Goal: Task Accomplishment & Management: Complete application form

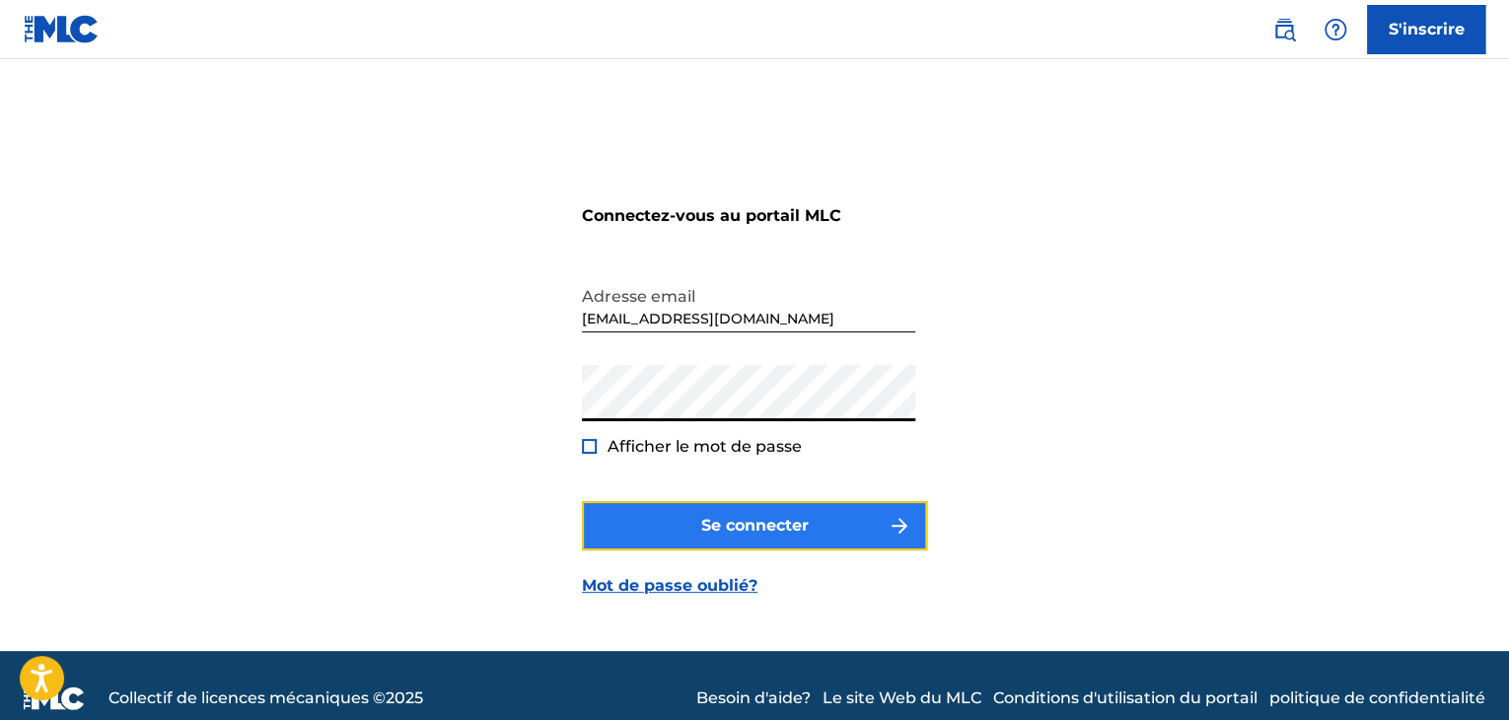
click at [713, 519] on font "Se connecter" at bounding box center [754, 525] width 107 height 19
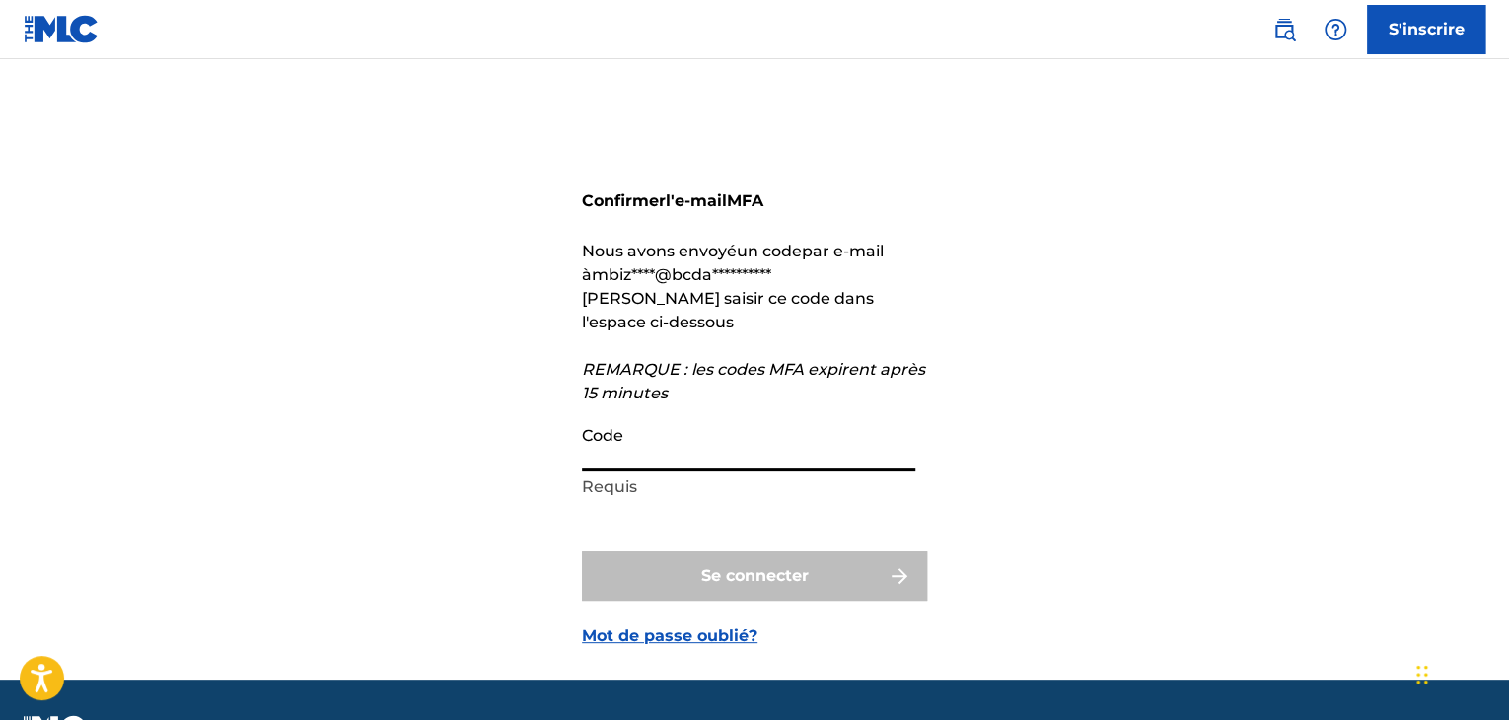
click at [635, 455] on input "Code" at bounding box center [748, 443] width 333 height 56
paste input "317327"
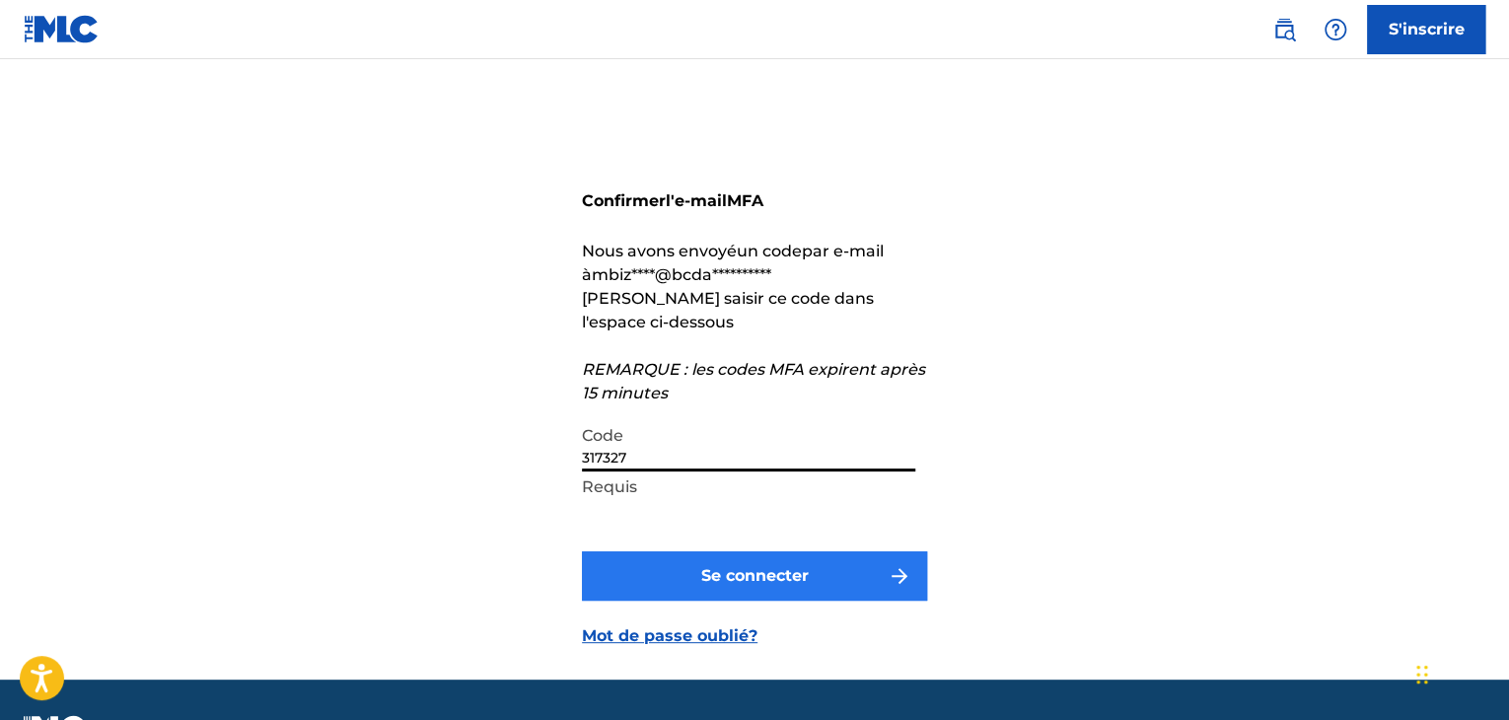
type input "317327"
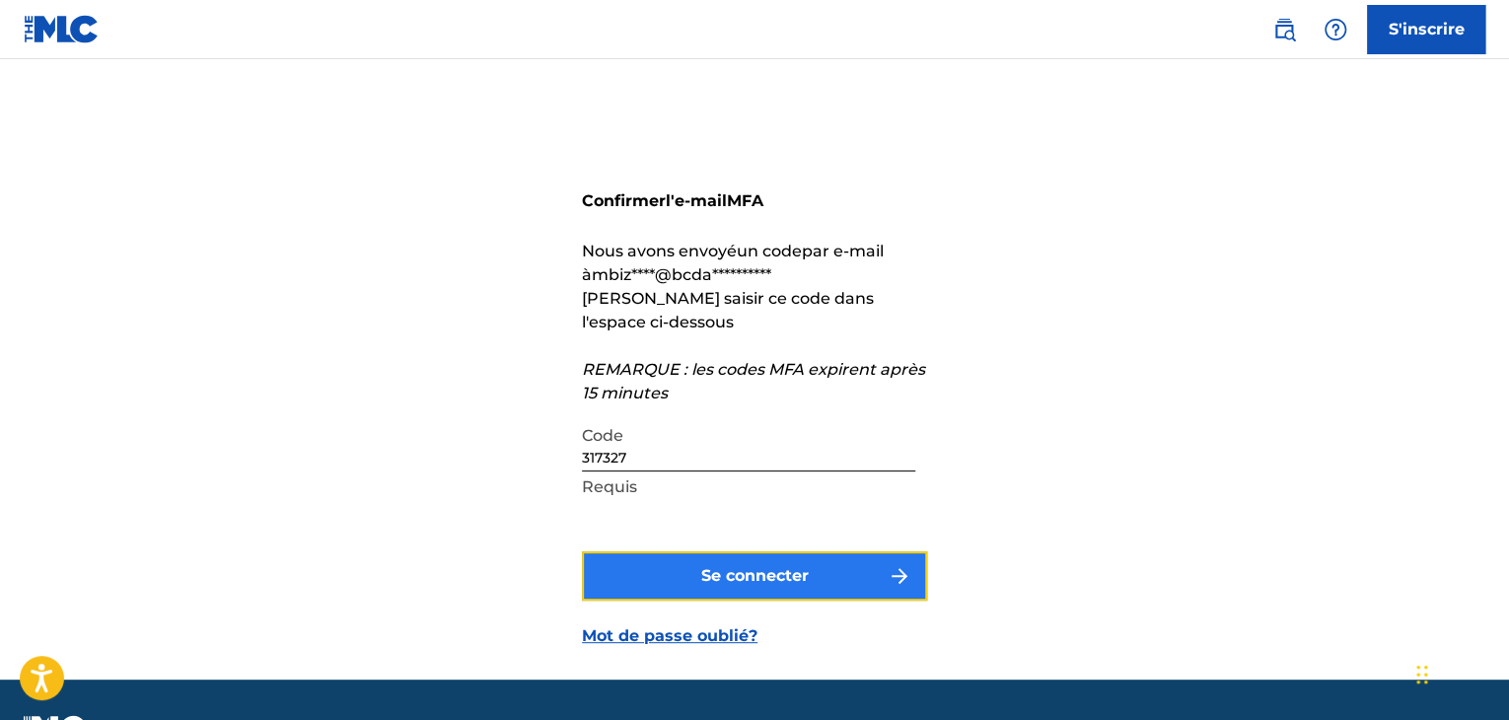
click at [704, 569] on font "Se connecter" at bounding box center [754, 575] width 107 height 19
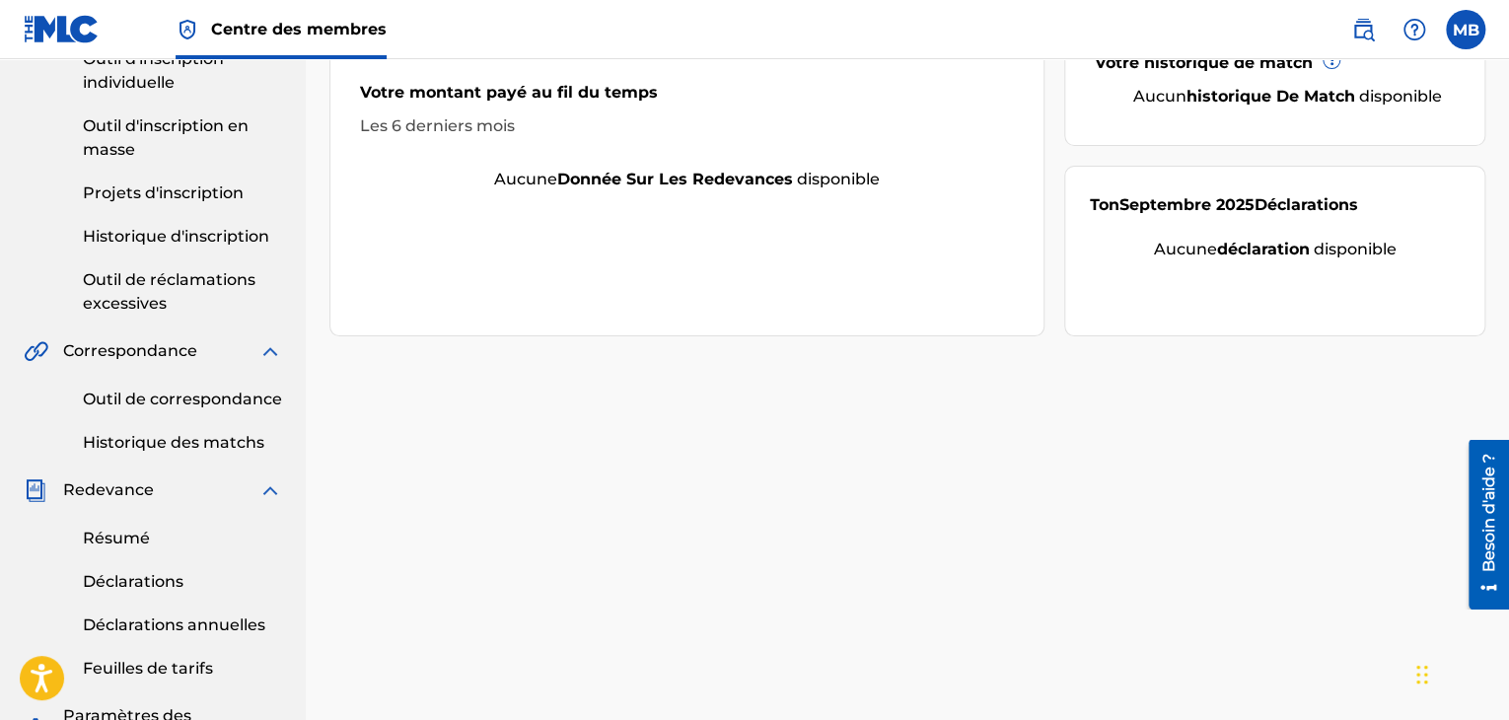
scroll to position [289, 0]
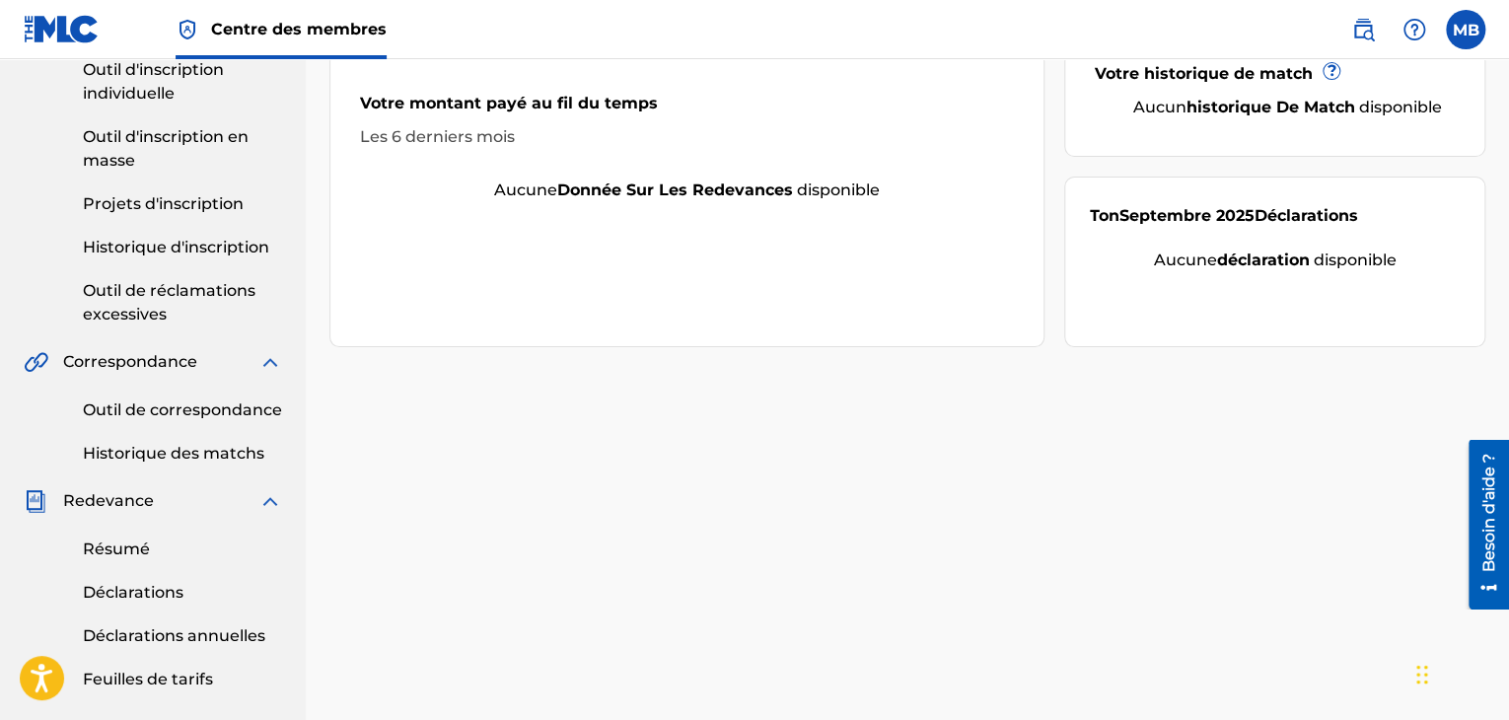
click at [132, 258] on div "Outil de réclamation Outil d'inscription individuelle Outil d'inscription en ma…" at bounding box center [153, 158] width 258 height 336
click at [103, 254] on font "Historique d'inscription" at bounding box center [176, 247] width 186 height 19
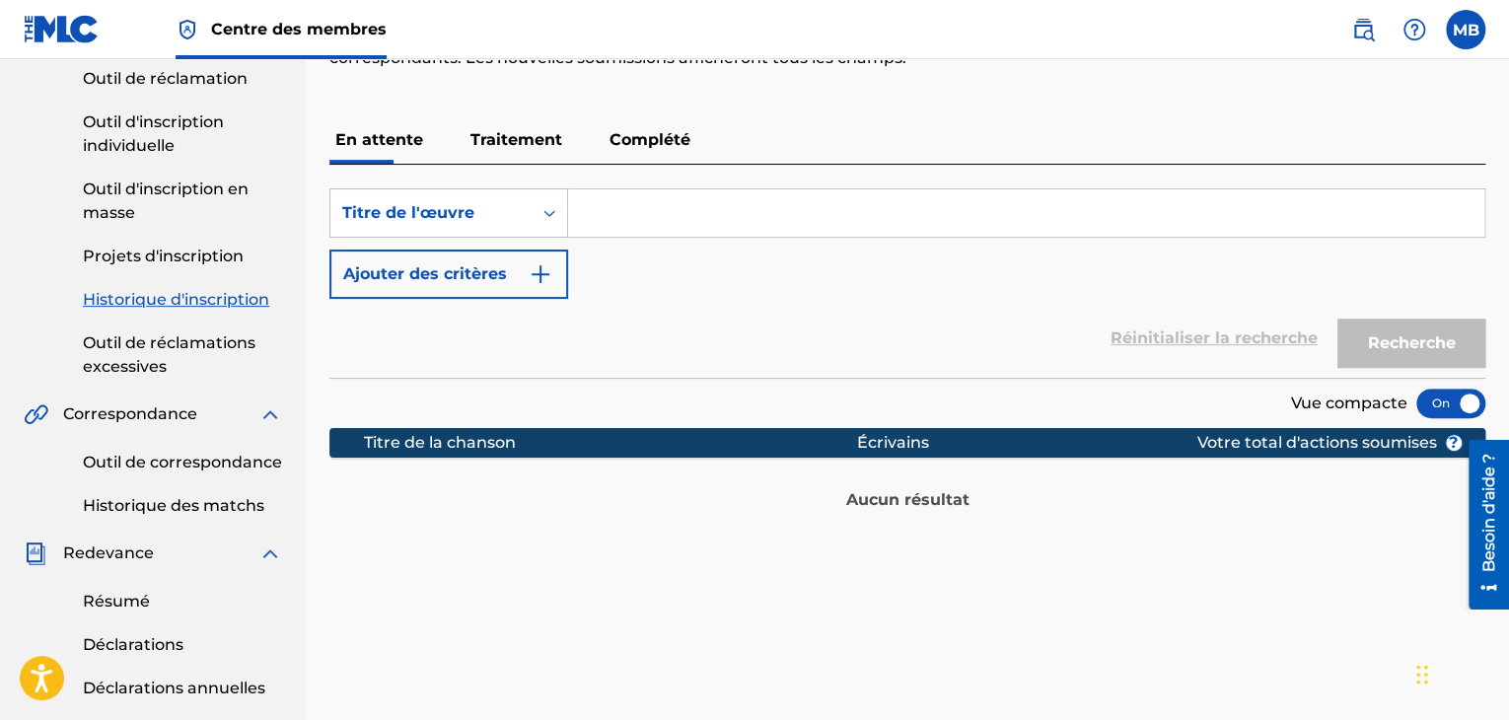
scroll to position [237, 0]
click at [665, 147] on font "Complété" at bounding box center [649, 139] width 81 height 19
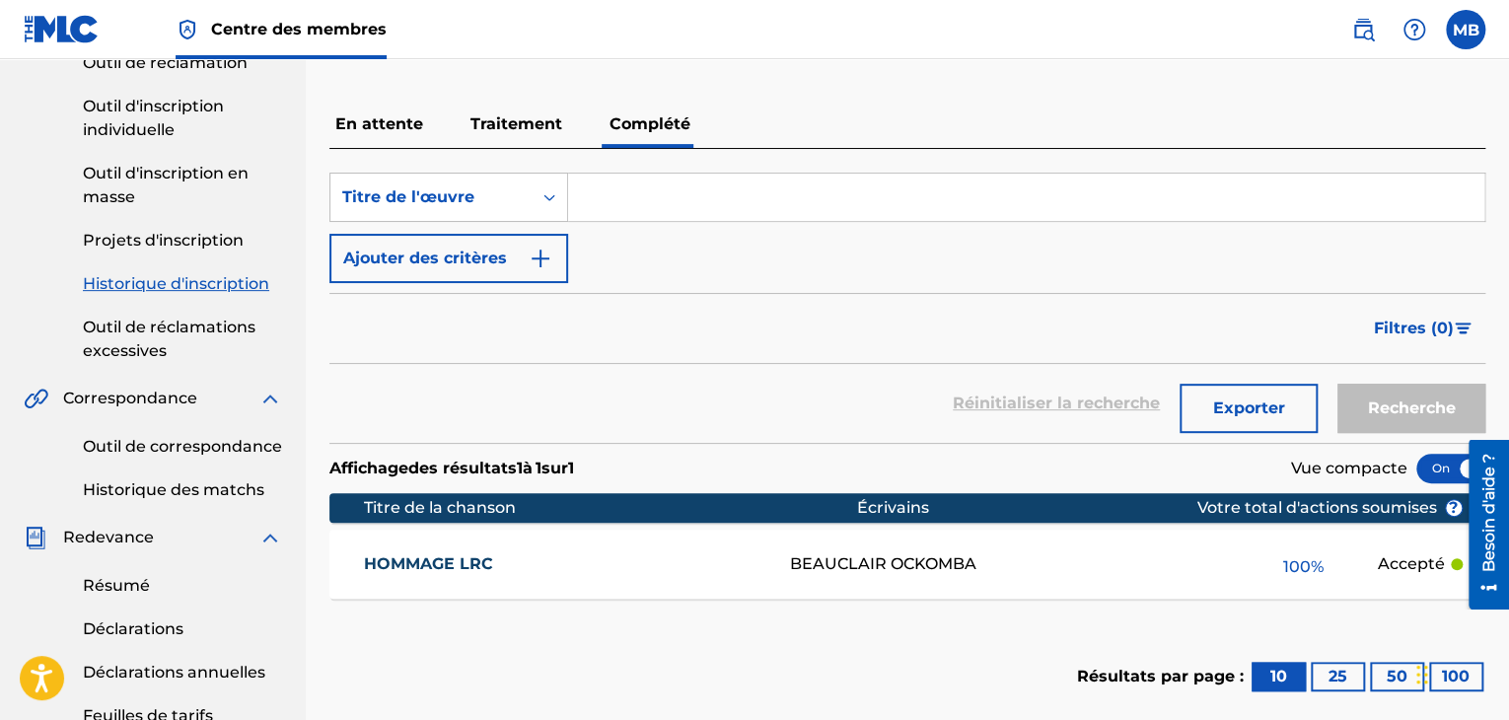
scroll to position [162, 0]
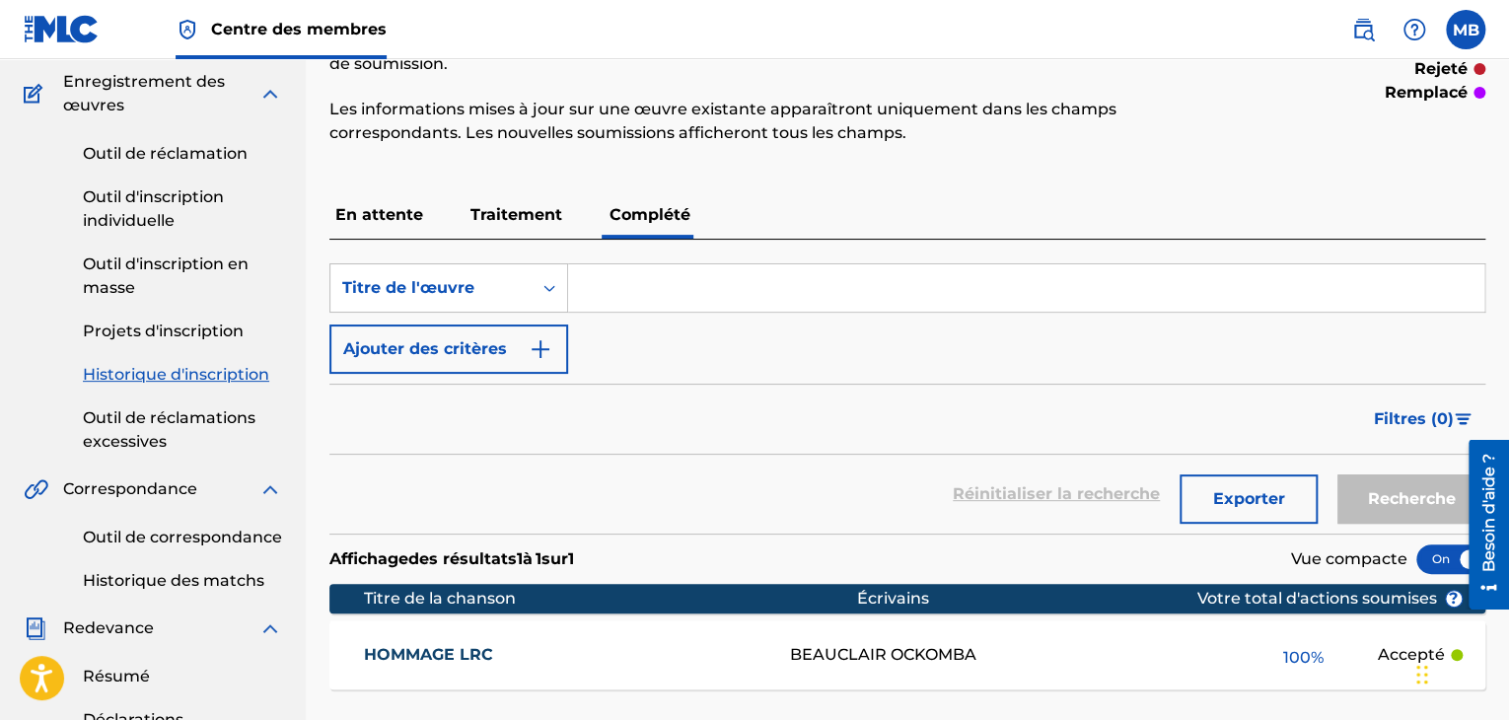
click at [500, 222] on font "Traitement" at bounding box center [516, 214] width 92 height 19
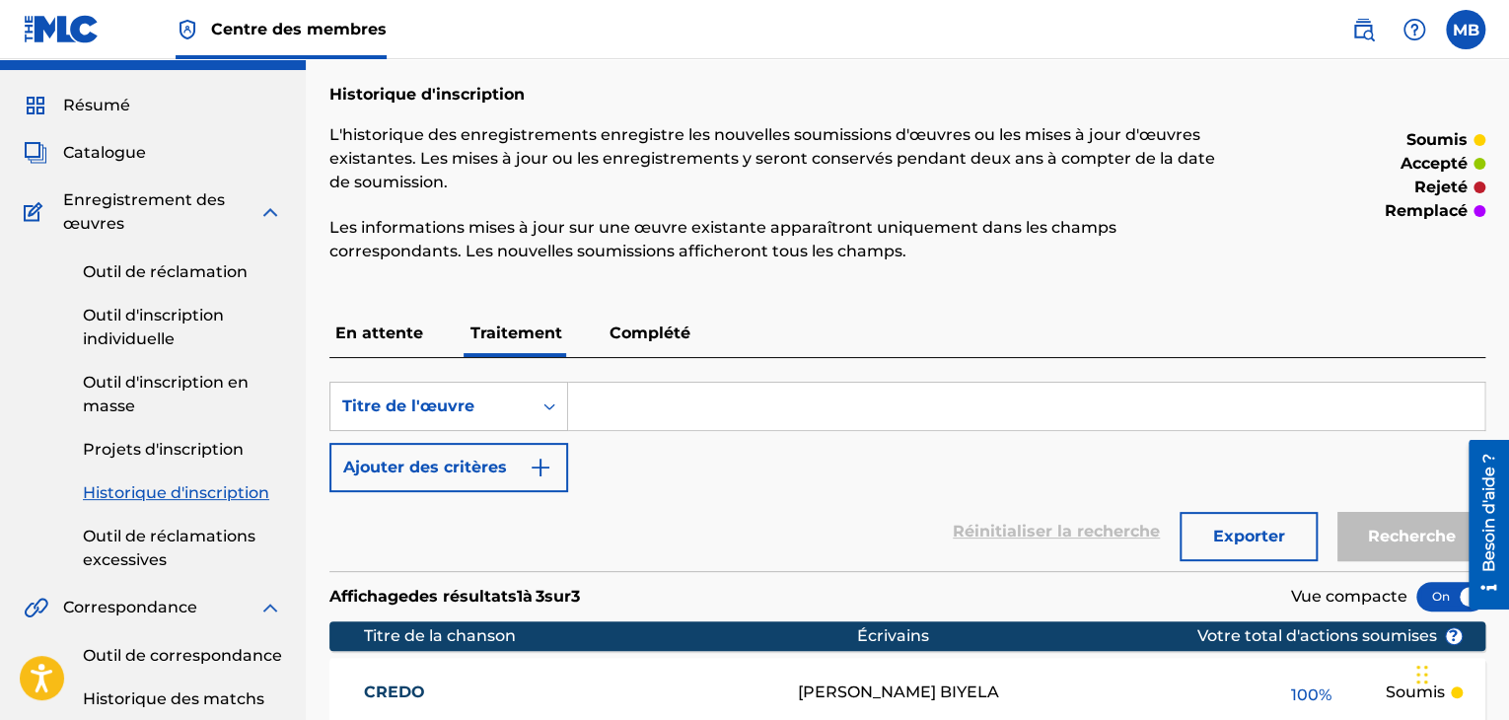
scroll to position [43, 0]
click at [133, 211] on span "Enregistrement des œuvres" at bounding box center [160, 211] width 195 height 47
click at [134, 316] on font "Outil d'inscription individuelle" at bounding box center [153, 327] width 141 height 42
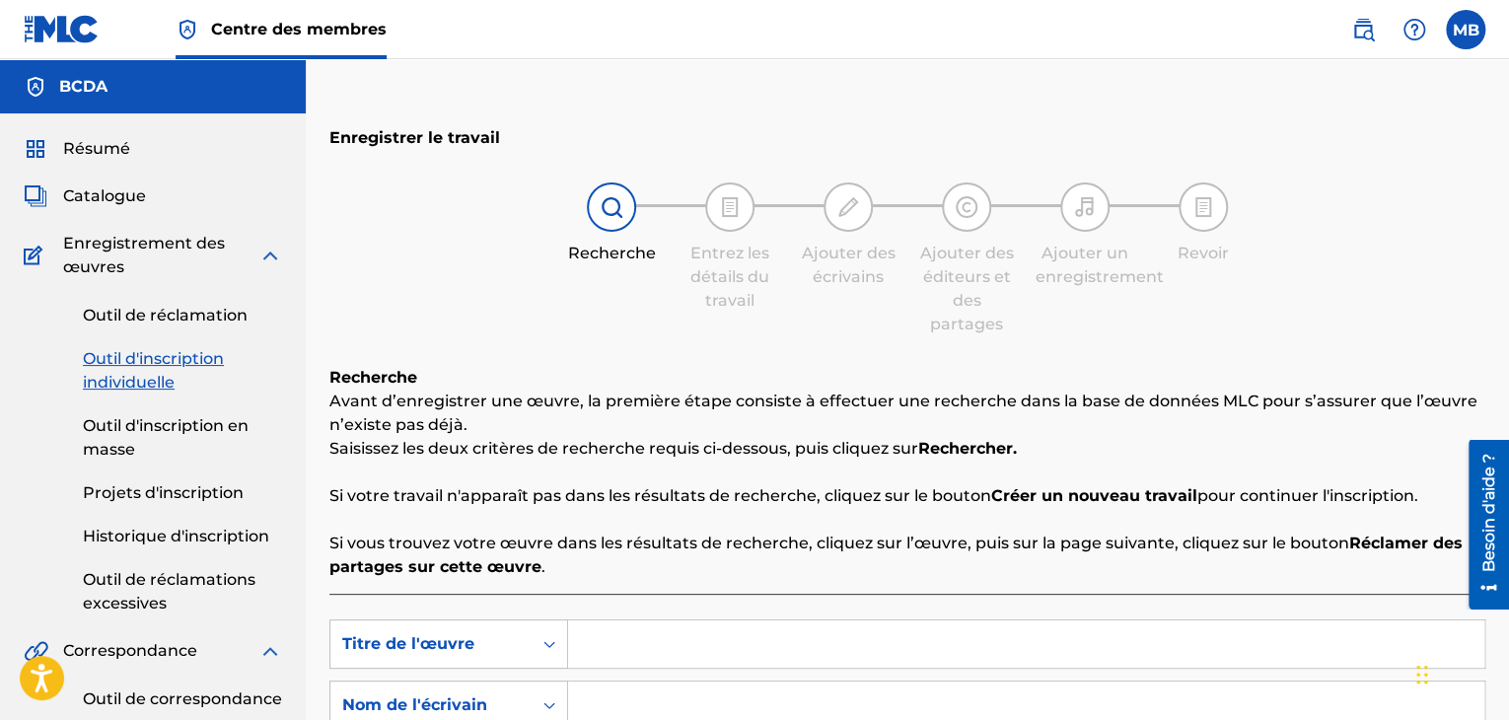
scroll to position [164, 0]
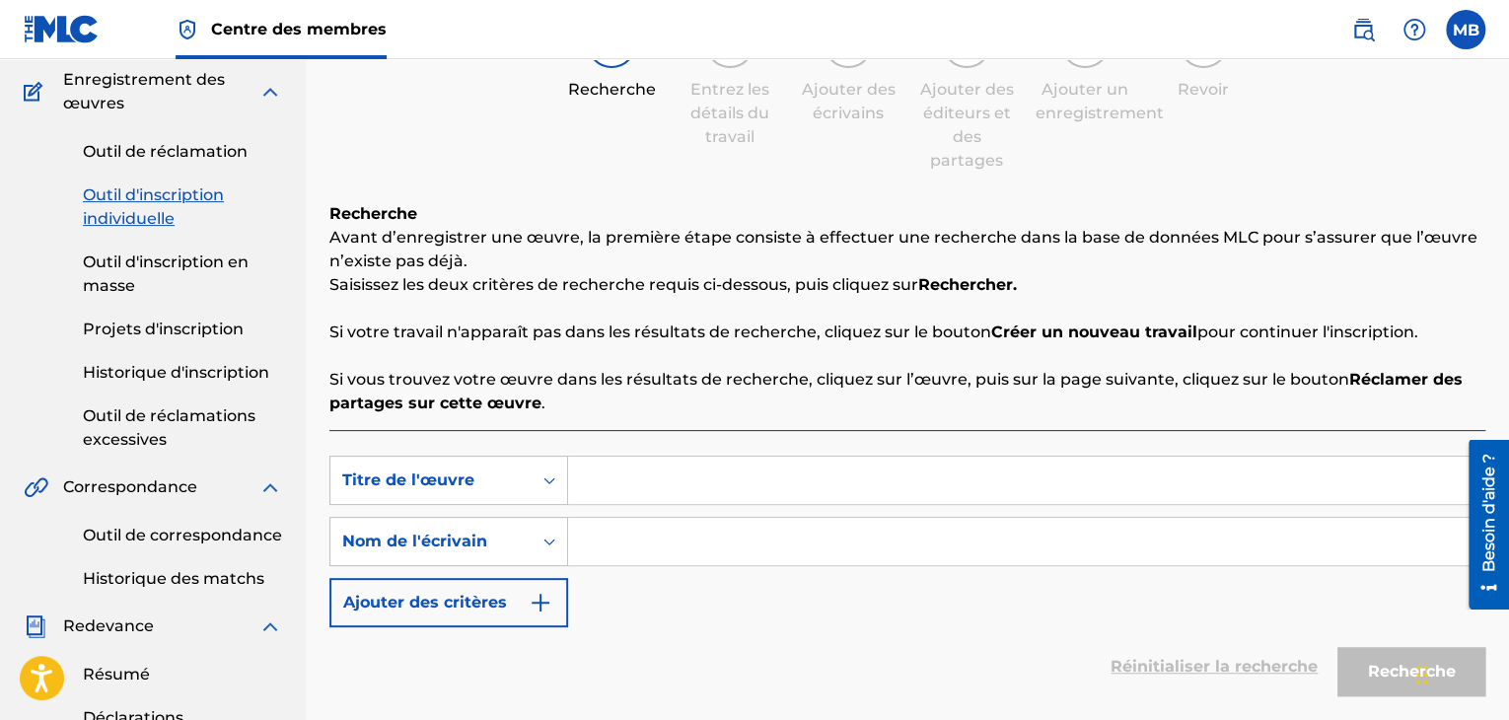
click at [639, 458] on input "Formulaire de recherche" at bounding box center [1026, 480] width 916 height 47
paste input "[PERSON_NAME]"
type input "[PERSON_NAME]"
click at [608, 541] on input "Formulaire de recherche" at bounding box center [1026, 541] width 916 height 47
click at [469, 553] on div "Nom de l'écrivain" at bounding box center [430, 541] width 201 height 37
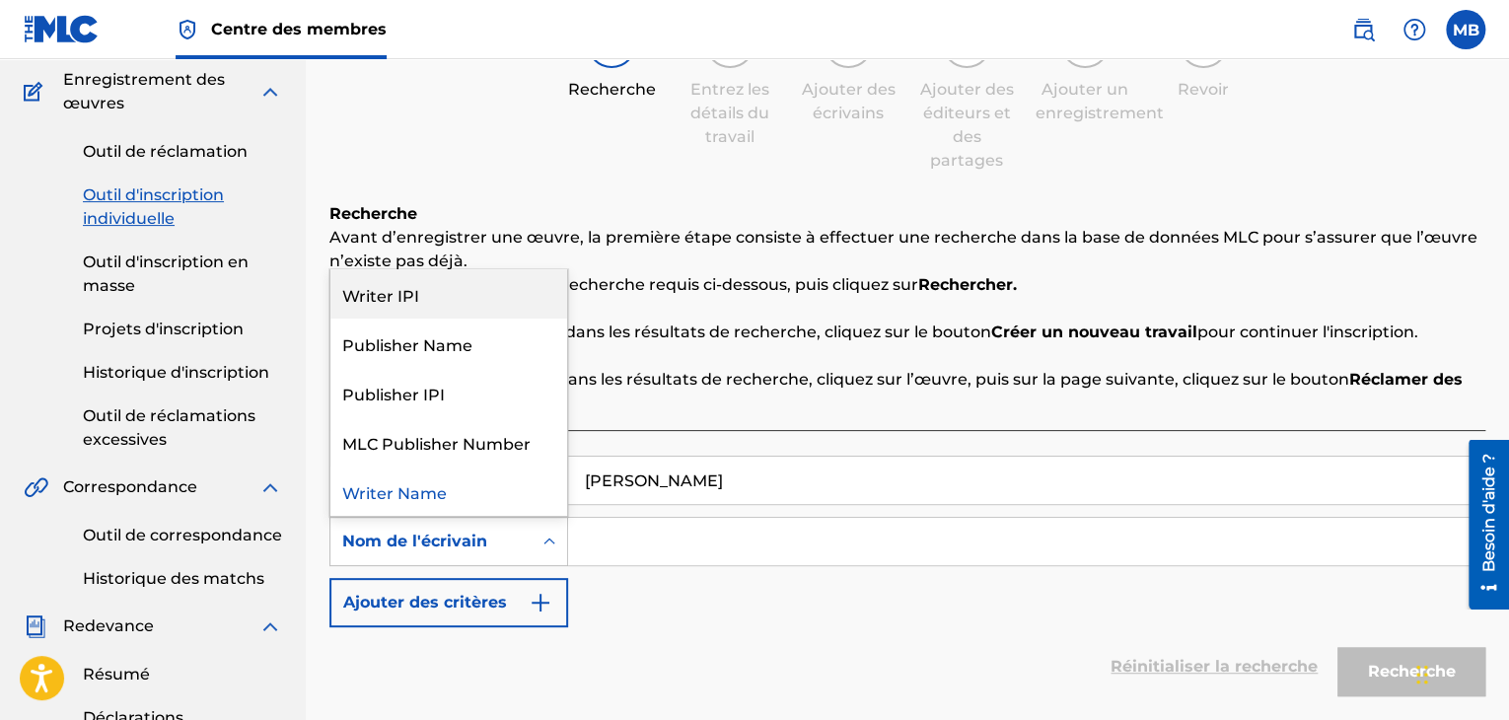
click at [380, 293] on div "Writer IPI" at bounding box center [448, 293] width 237 height 49
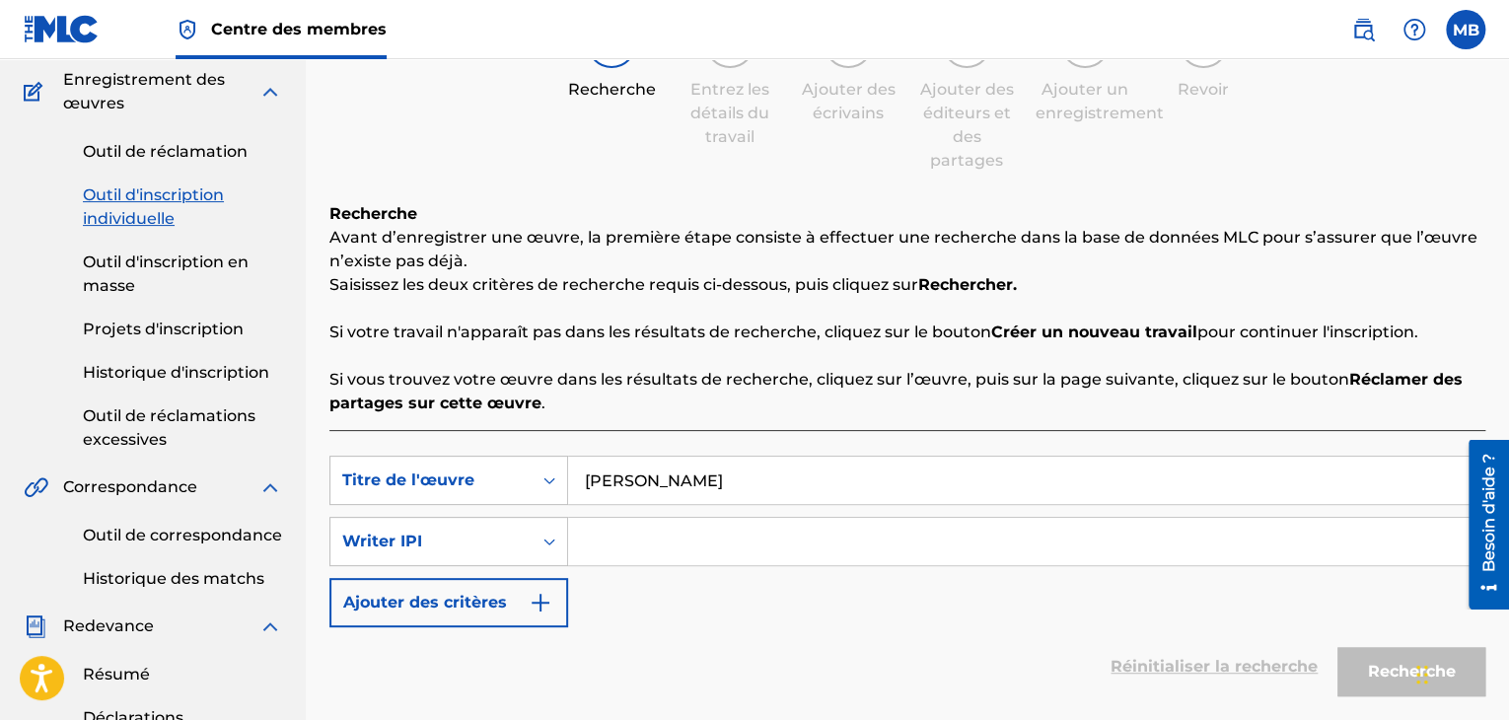
click at [594, 549] on input "Formulaire de recherche" at bounding box center [1026, 541] width 916 height 47
paste input "00075952150"
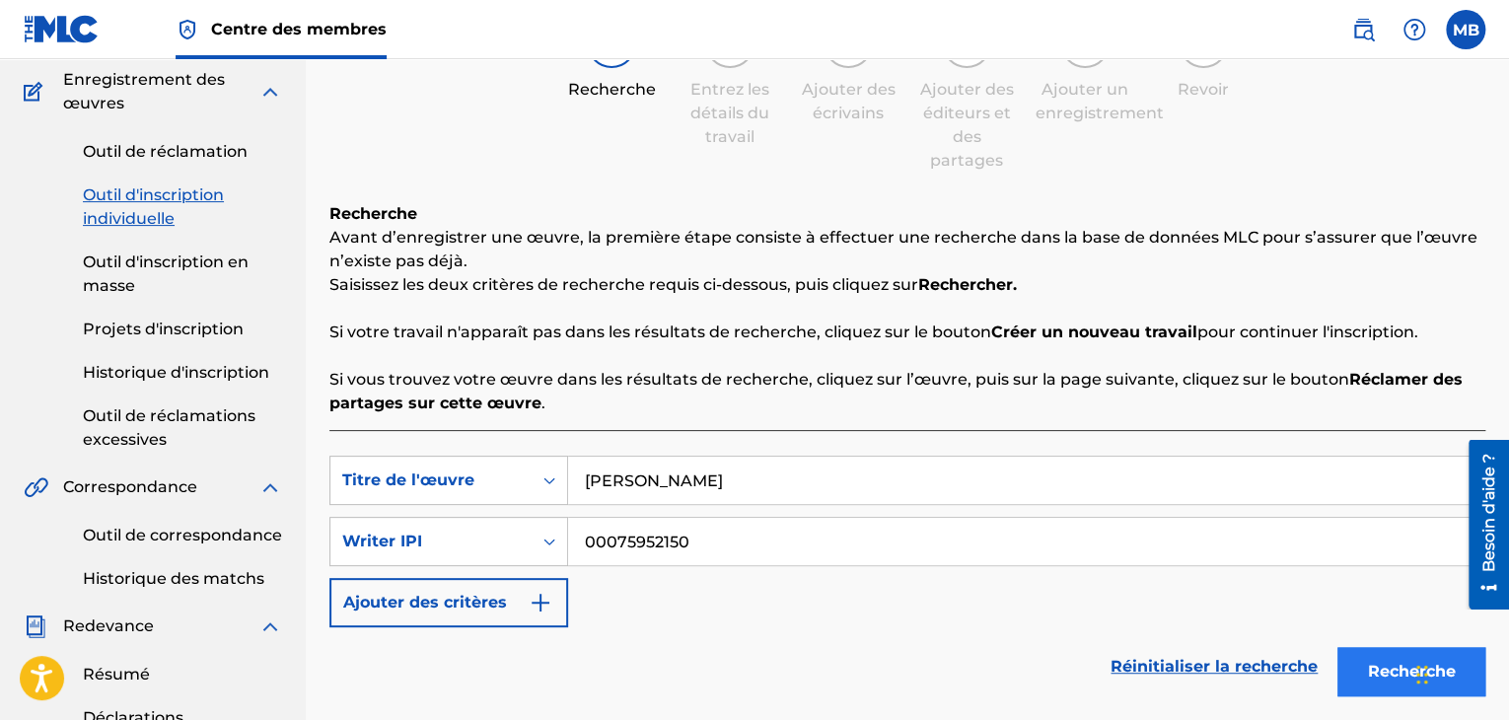
type input "00075952150"
click at [1407, 679] on font "Recherche" at bounding box center [1412, 671] width 88 height 19
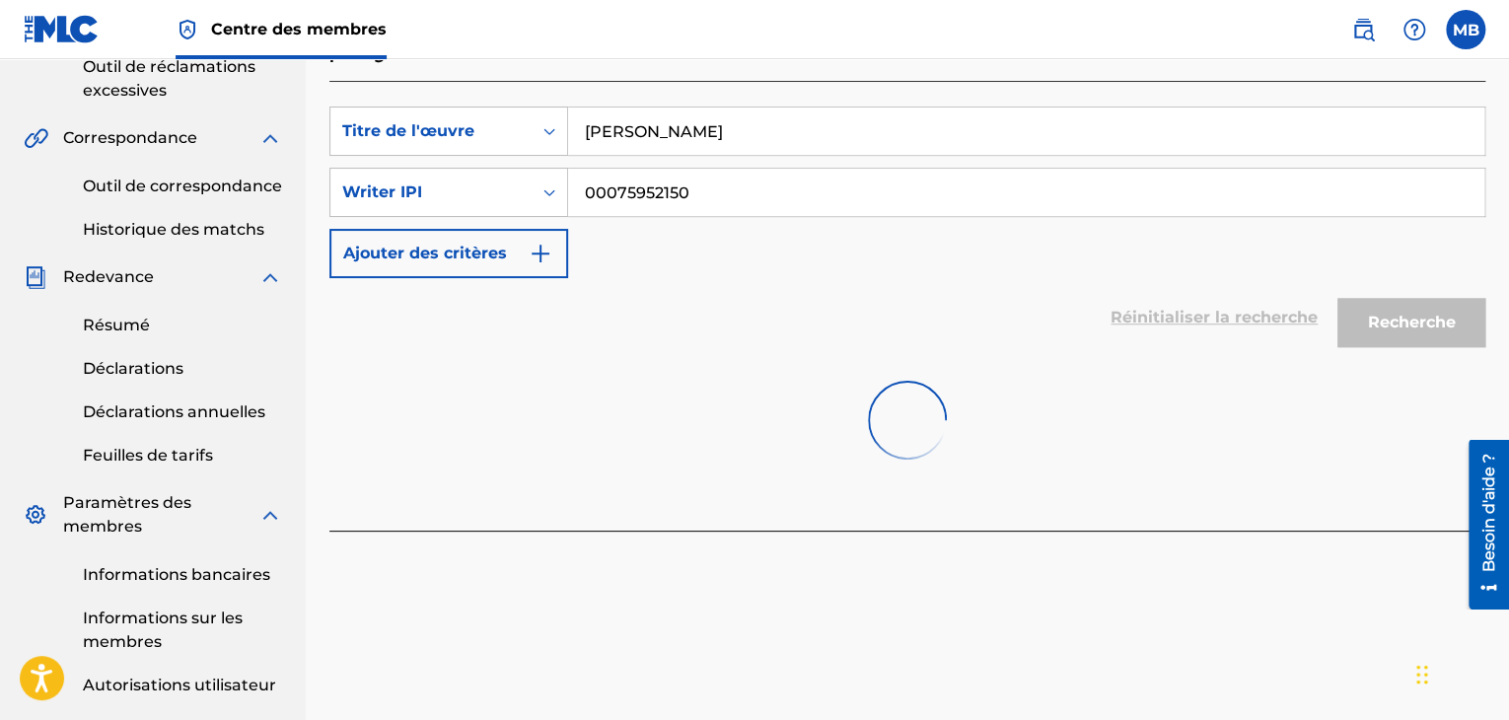
scroll to position [615, 0]
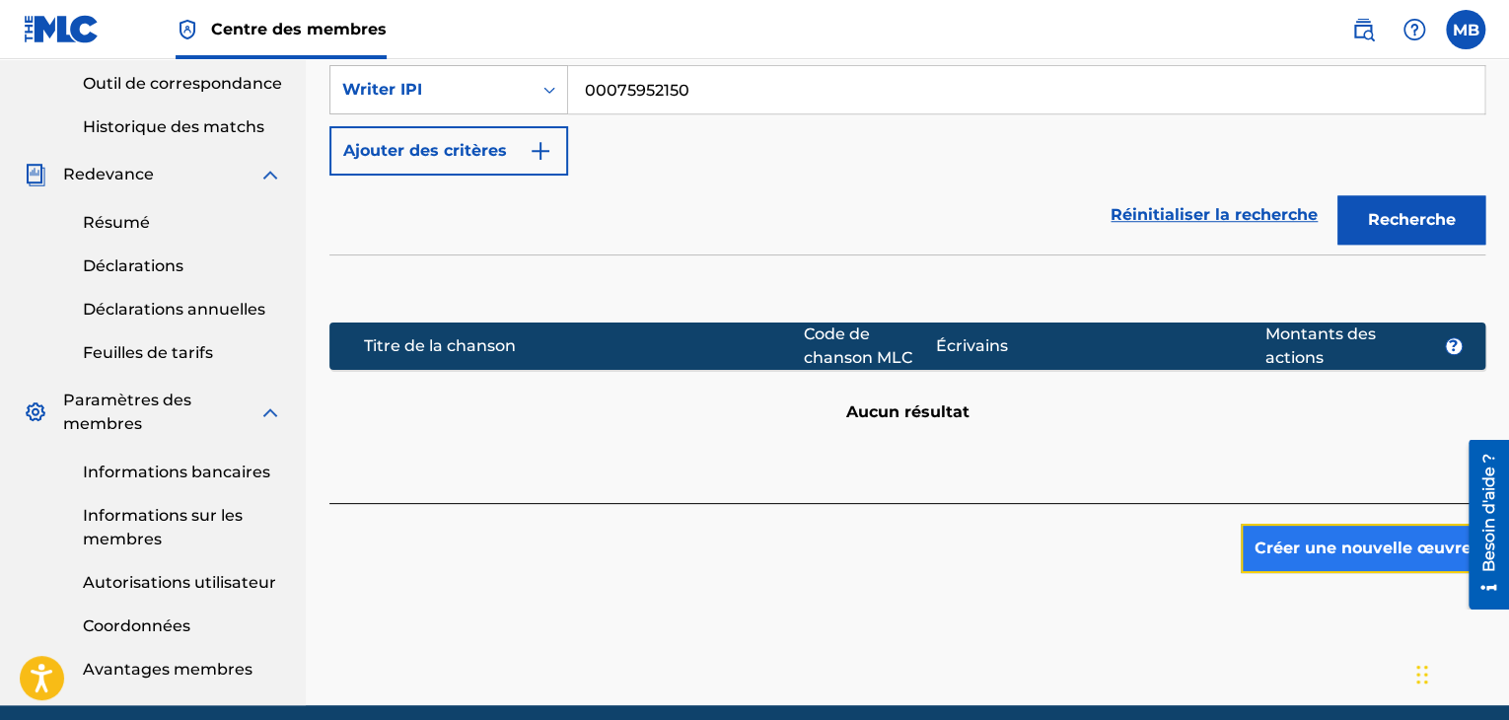
click at [1423, 553] on font "Créer une nouvelle œuvre" at bounding box center [1362, 547] width 217 height 19
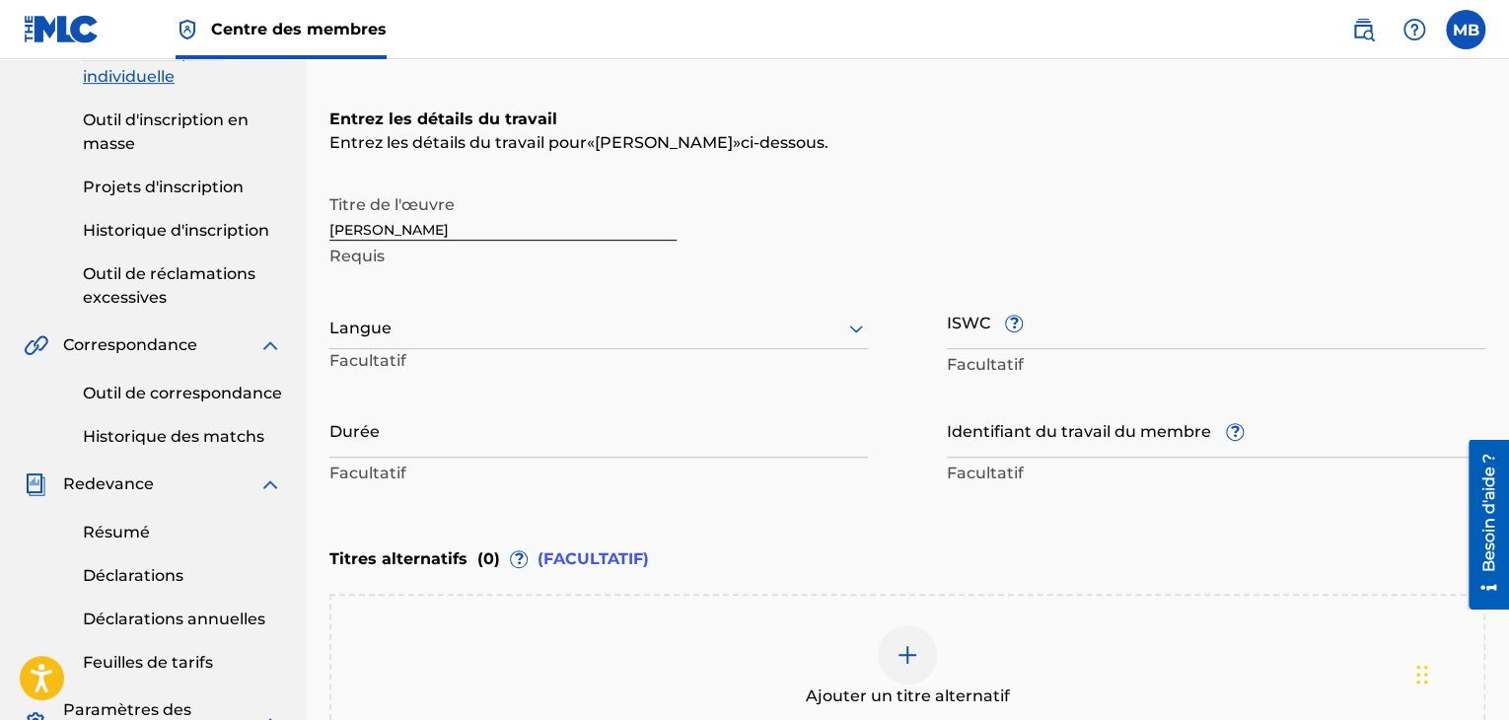
scroll to position [304, 0]
click at [623, 349] on div "Langue" at bounding box center [598, 330] width 538 height 41
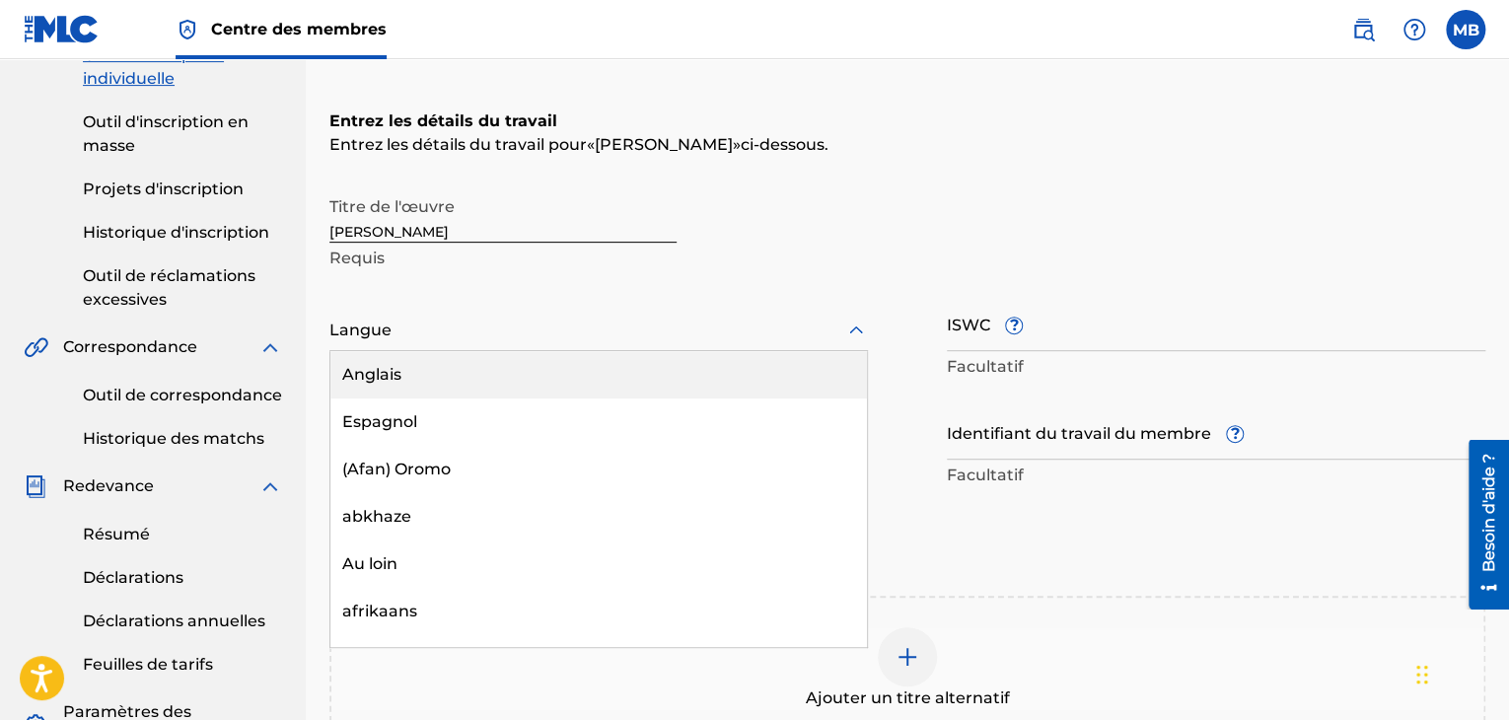
click at [1047, 159] on div "Entrez les détails du travail Entrez les détails du travail pour « [PERSON_NAME…" at bounding box center [907, 300] width 1156 height 477
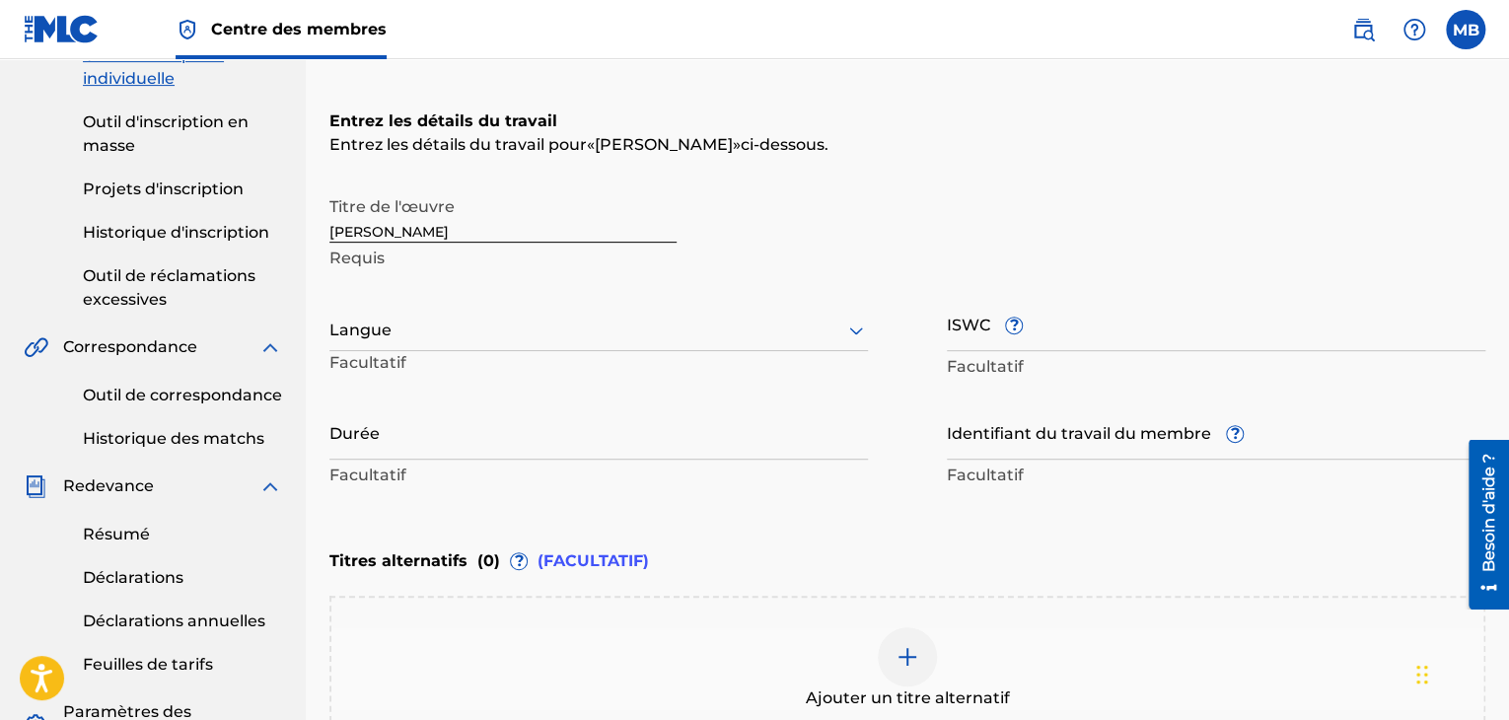
click at [726, 319] on div at bounding box center [598, 329] width 538 height 25
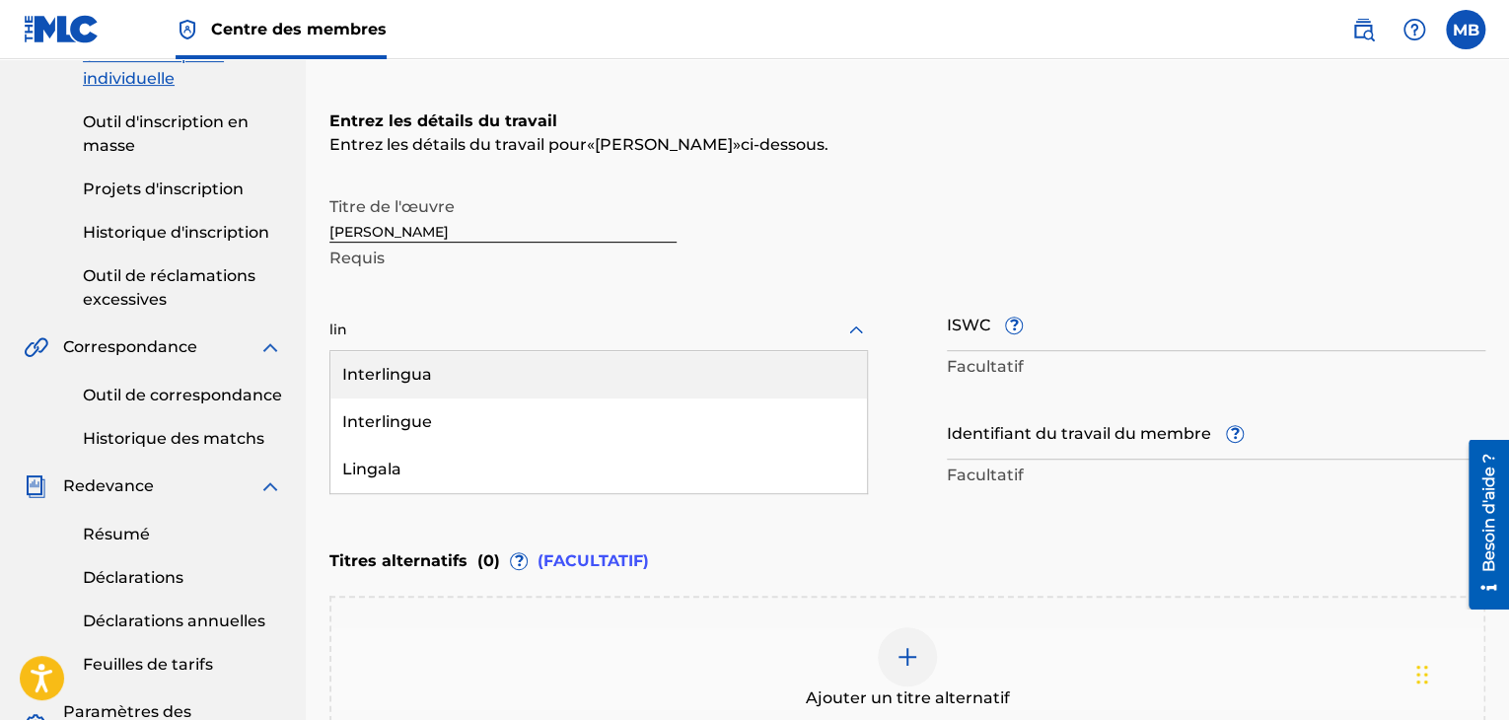
type input "ling"
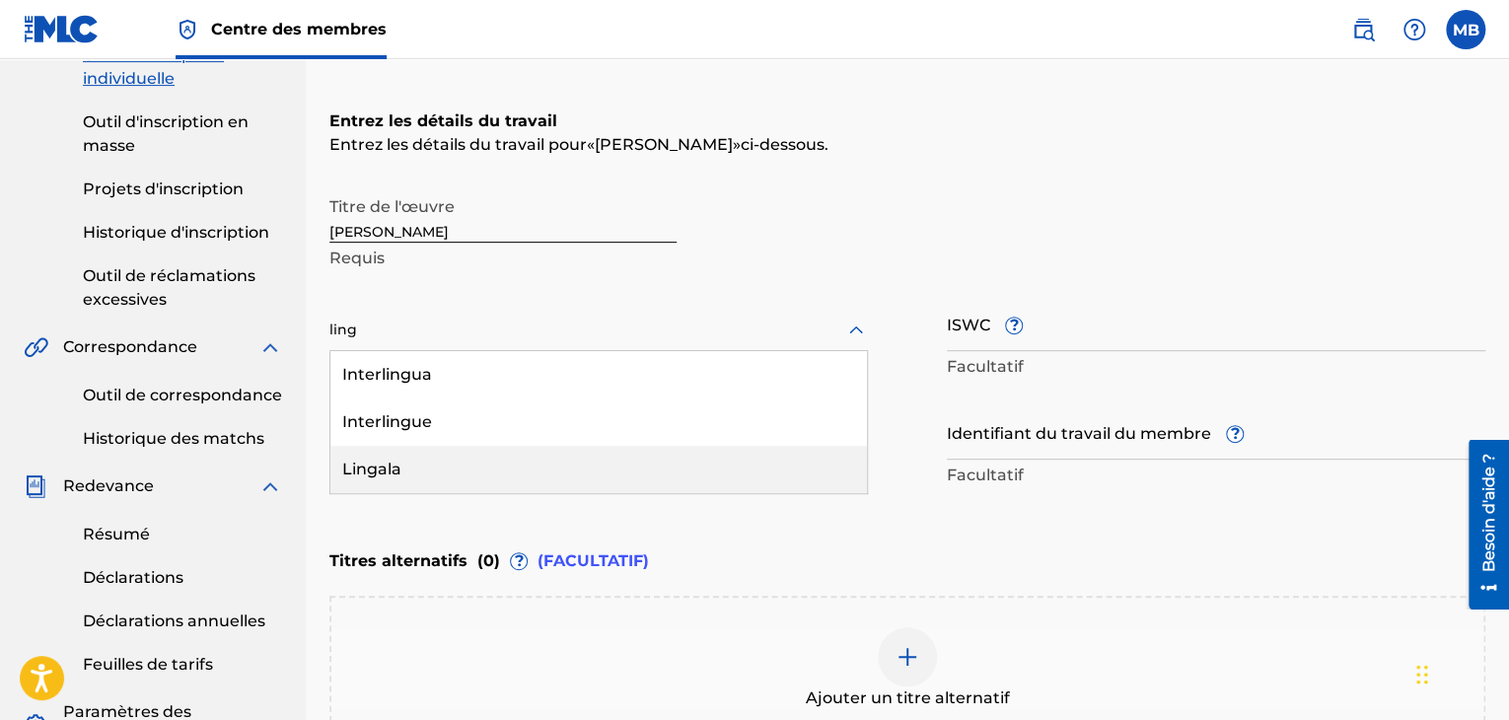
click at [503, 466] on div "Lingala" at bounding box center [598, 469] width 536 height 47
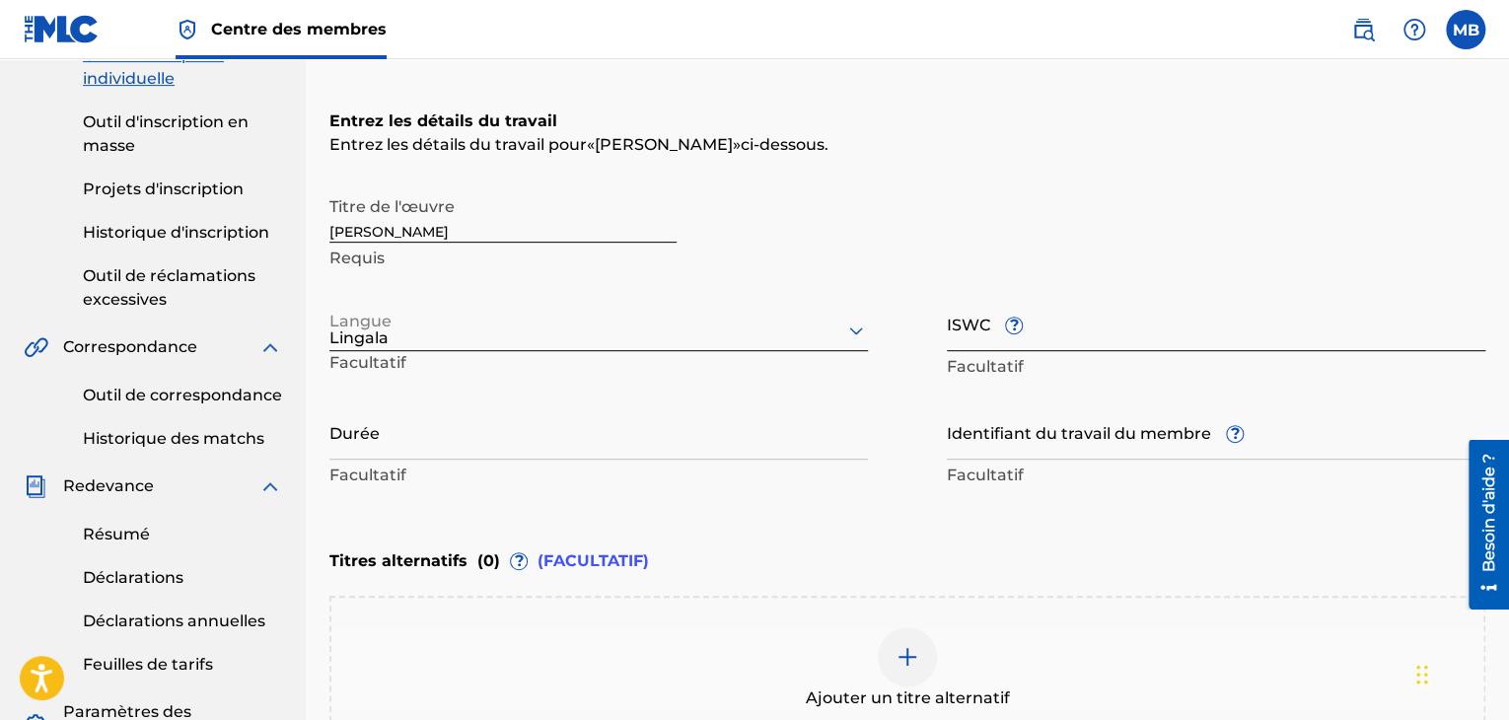
click at [962, 344] on input "ISWC ?" at bounding box center [1216, 323] width 538 height 56
paste input "T-901.136.425-3"
type input "T-901.136.425-3"
click at [974, 541] on div "Titres alternatifs ( 0 ) ? (FACULTATIF)" at bounding box center [907, 560] width 1156 height 43
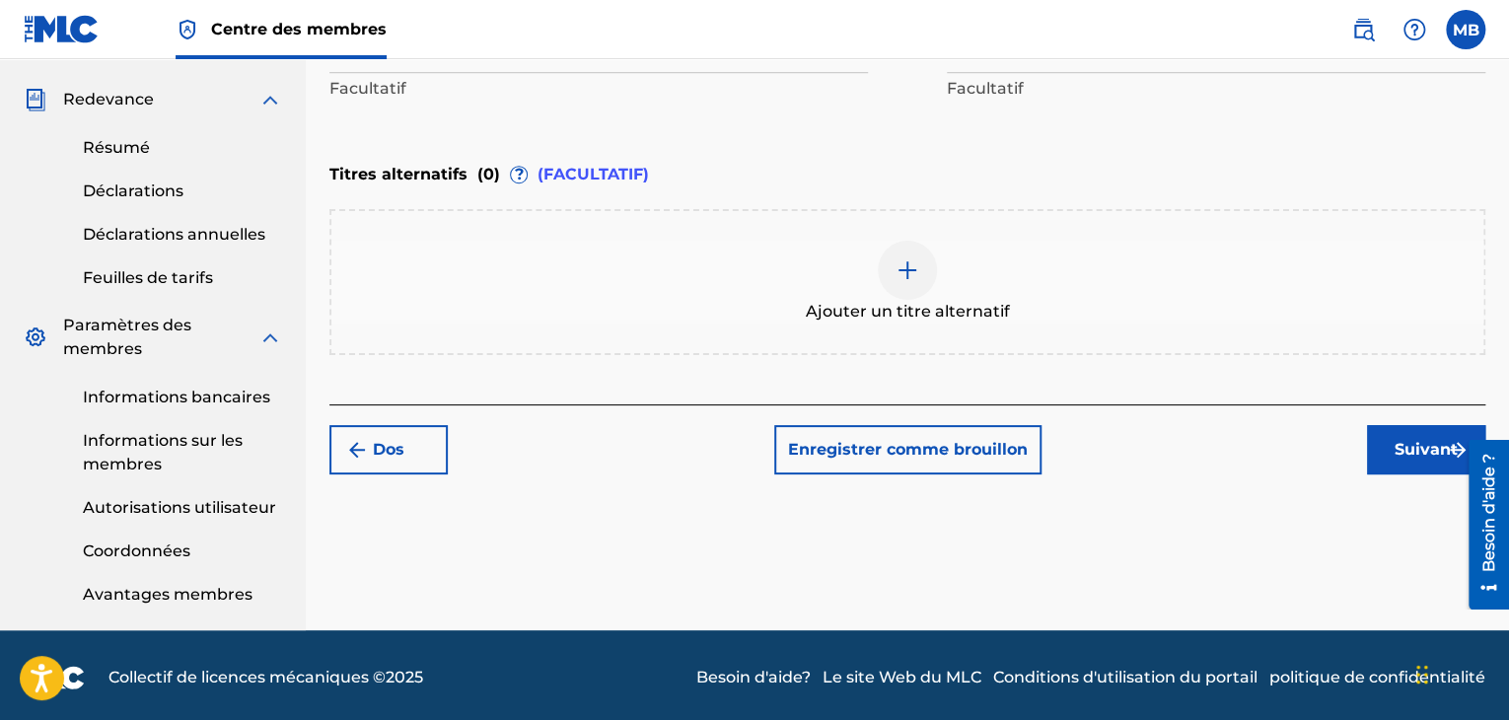
scroll to position [695, 0]
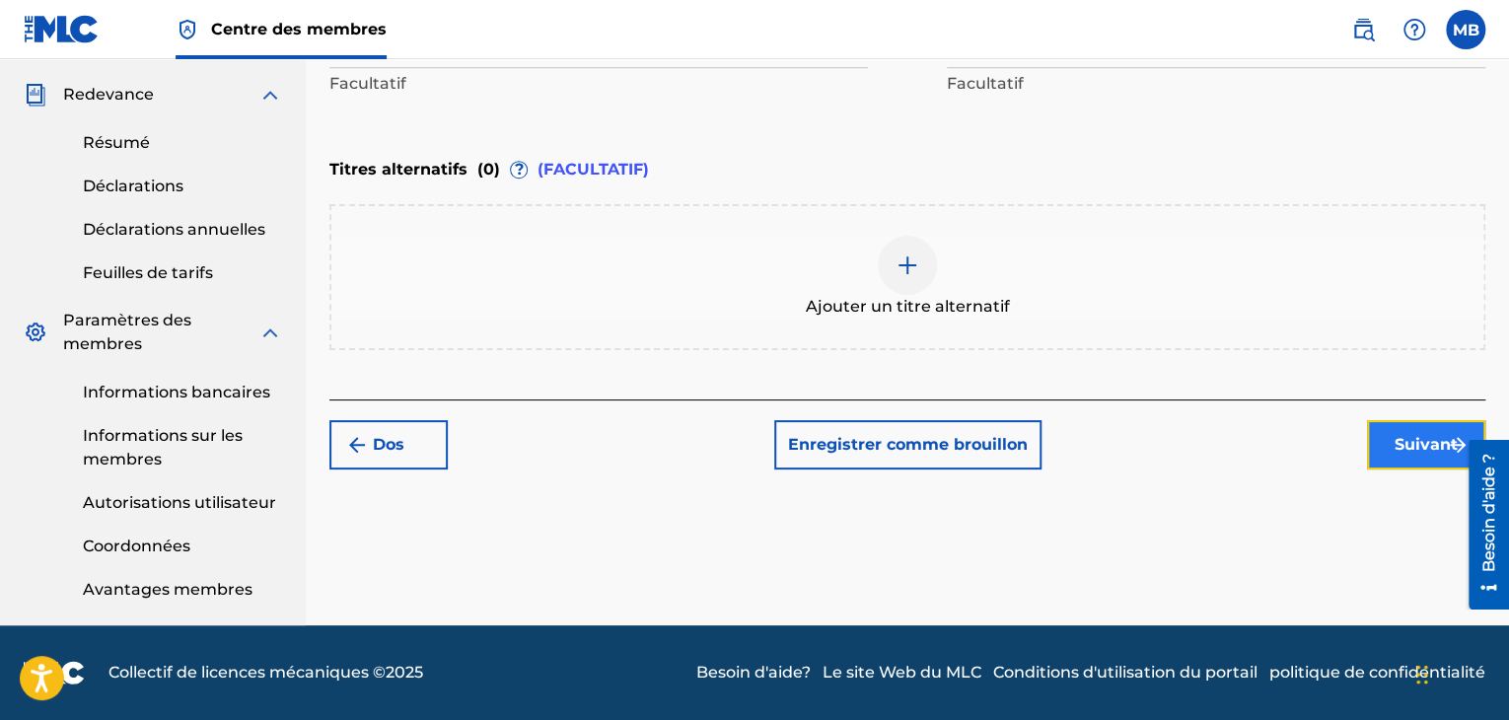
click at [1416, 439] on font "Suivant" at bounding box center [1425, 444] width 63 height 19
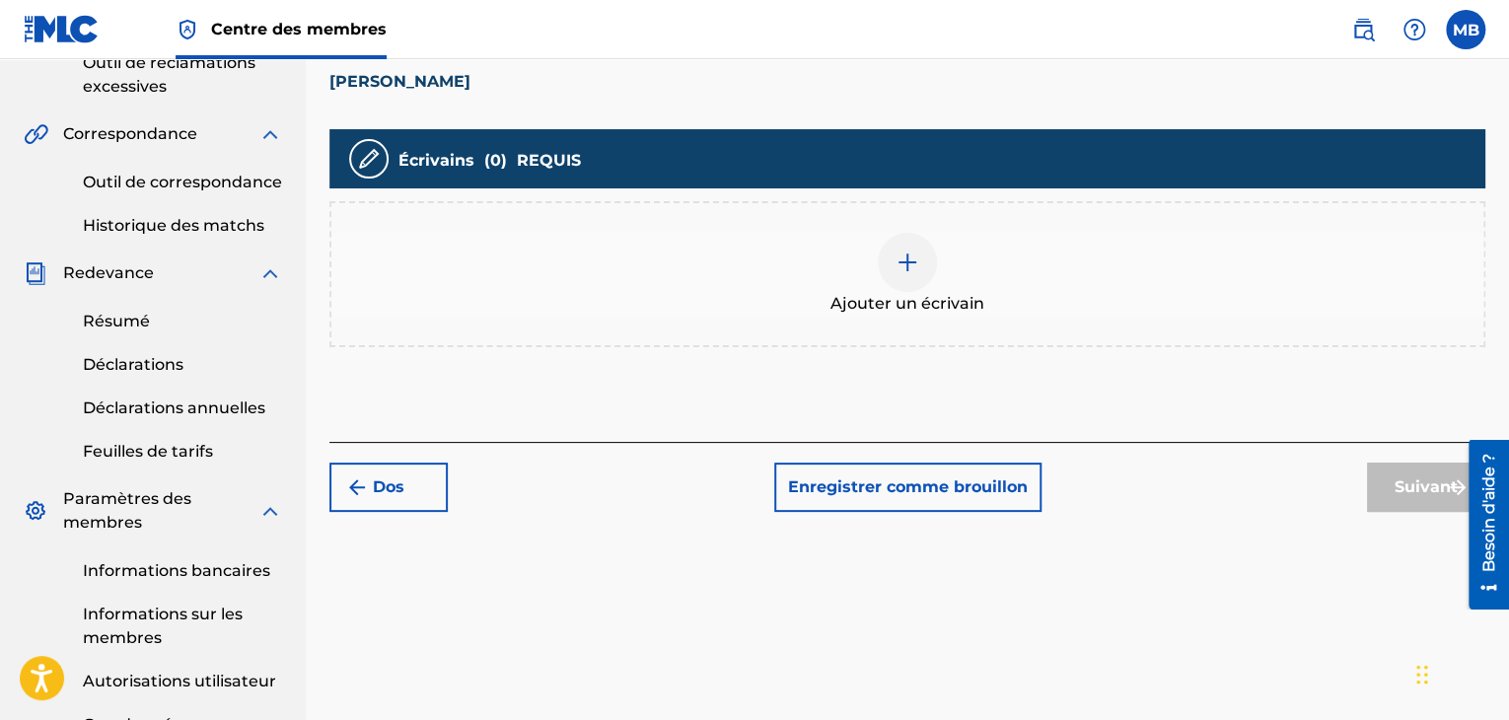
scroll to position [516, 0]
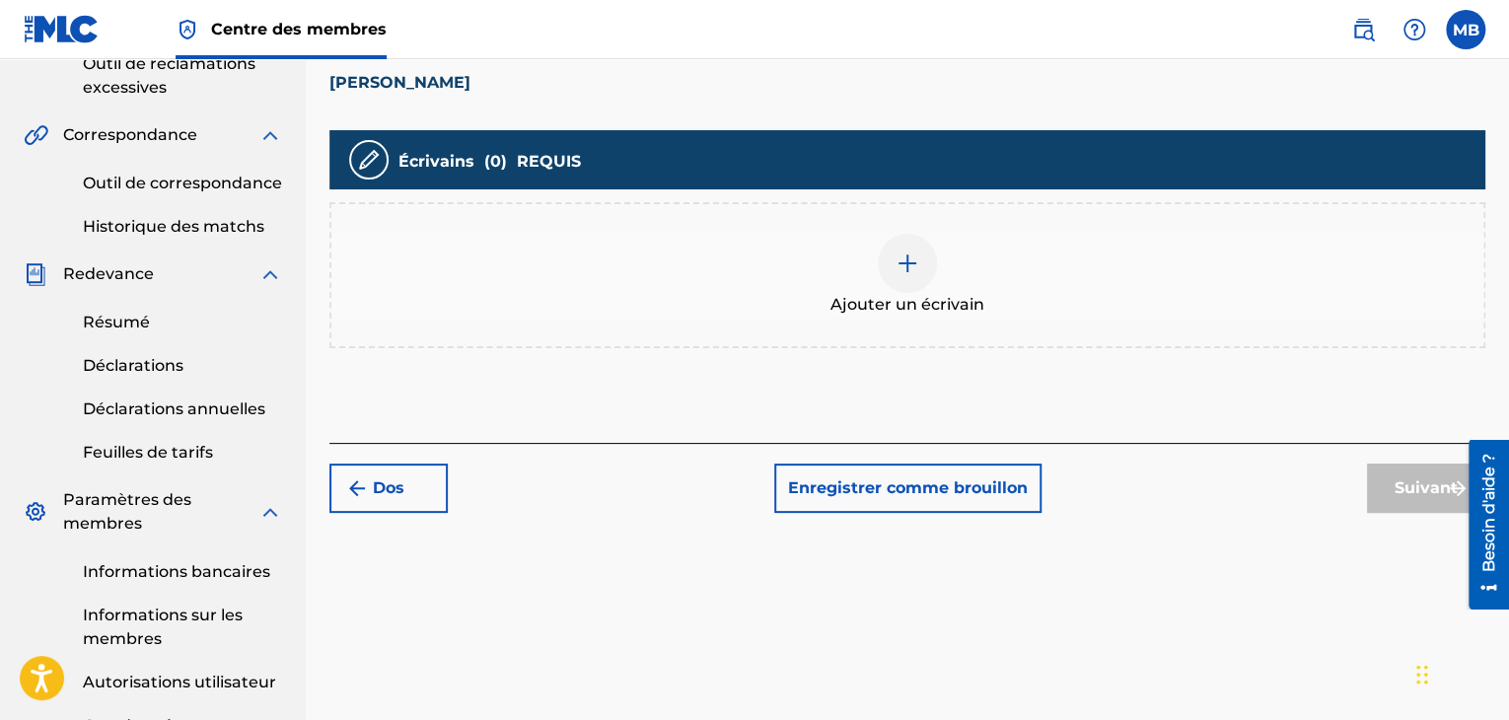
click at [765, 278] on div "Ajouter un écrivain" at bounding box center [907, 275] width 1152 height 83
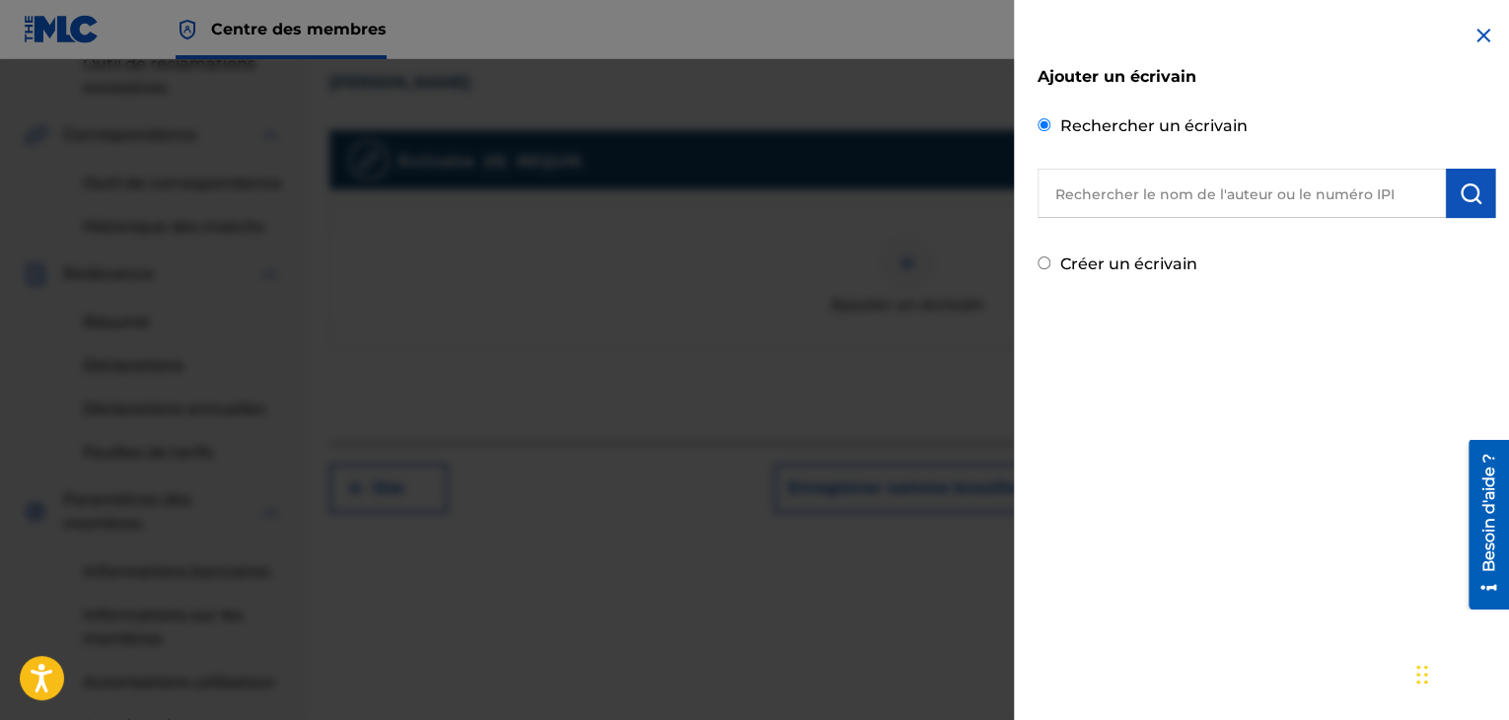
click at [1082, 204] on input "text" at bounding box center [1241, 193] width 408 height 49
paste input "00075952150"
type input "00075952150"
click at [1472, 189] on img "submit" at bounding box center [1470, 193] width 24 height 24
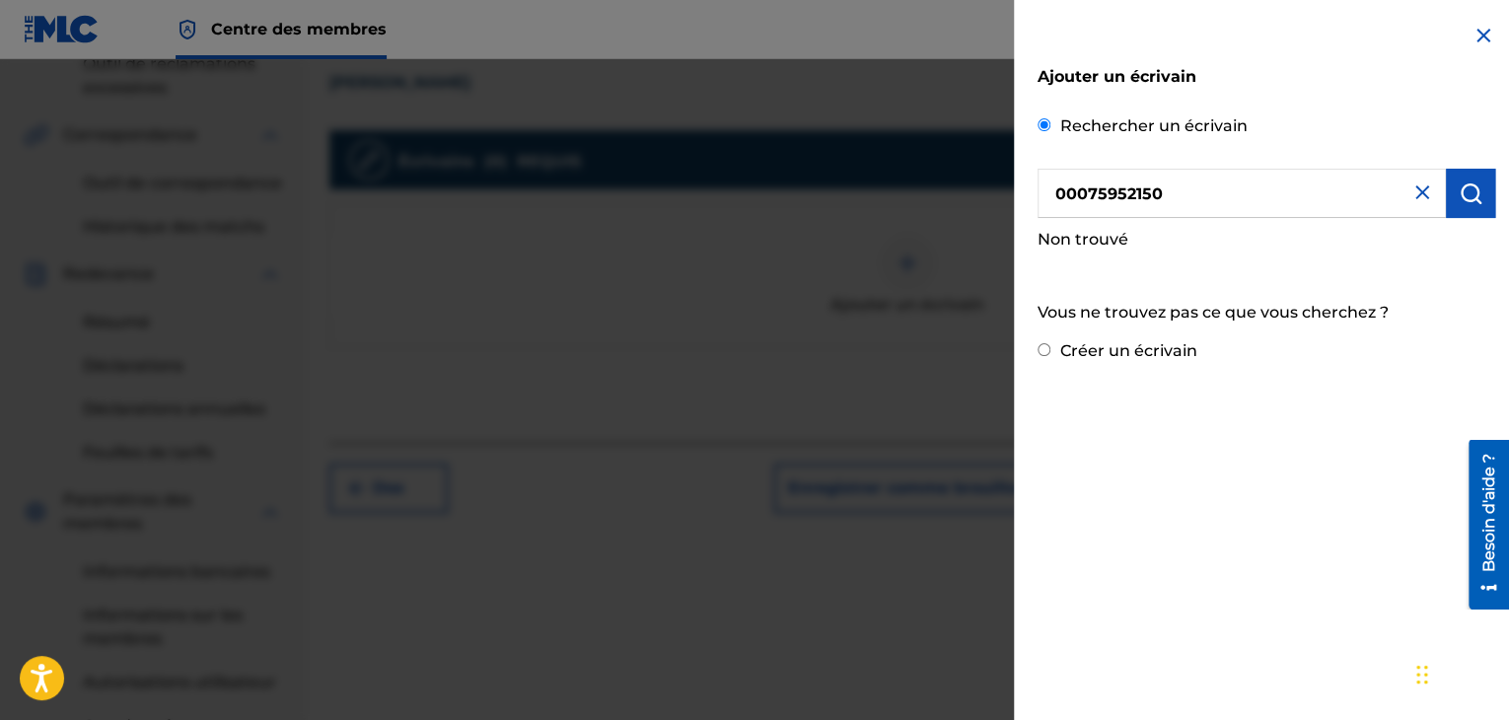
click at [1043, 347] on input "Créer un écrivain" at bounding box center [1043, 349] width 13 height 13
radio input "false"
radio input "true"
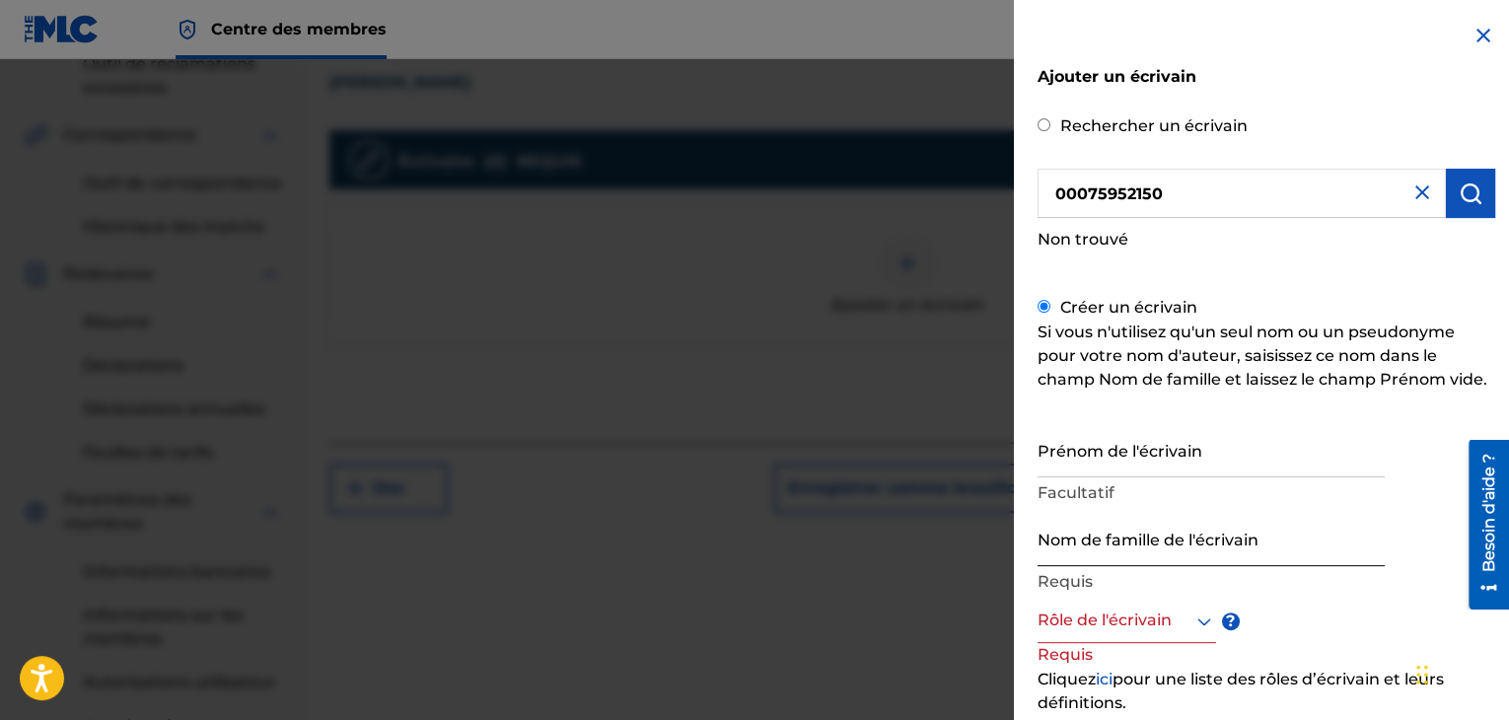
click at [1097, 554] on input "Nom de famille de l'écrivain" at bounding box center [1210, 538] width 347 height 56
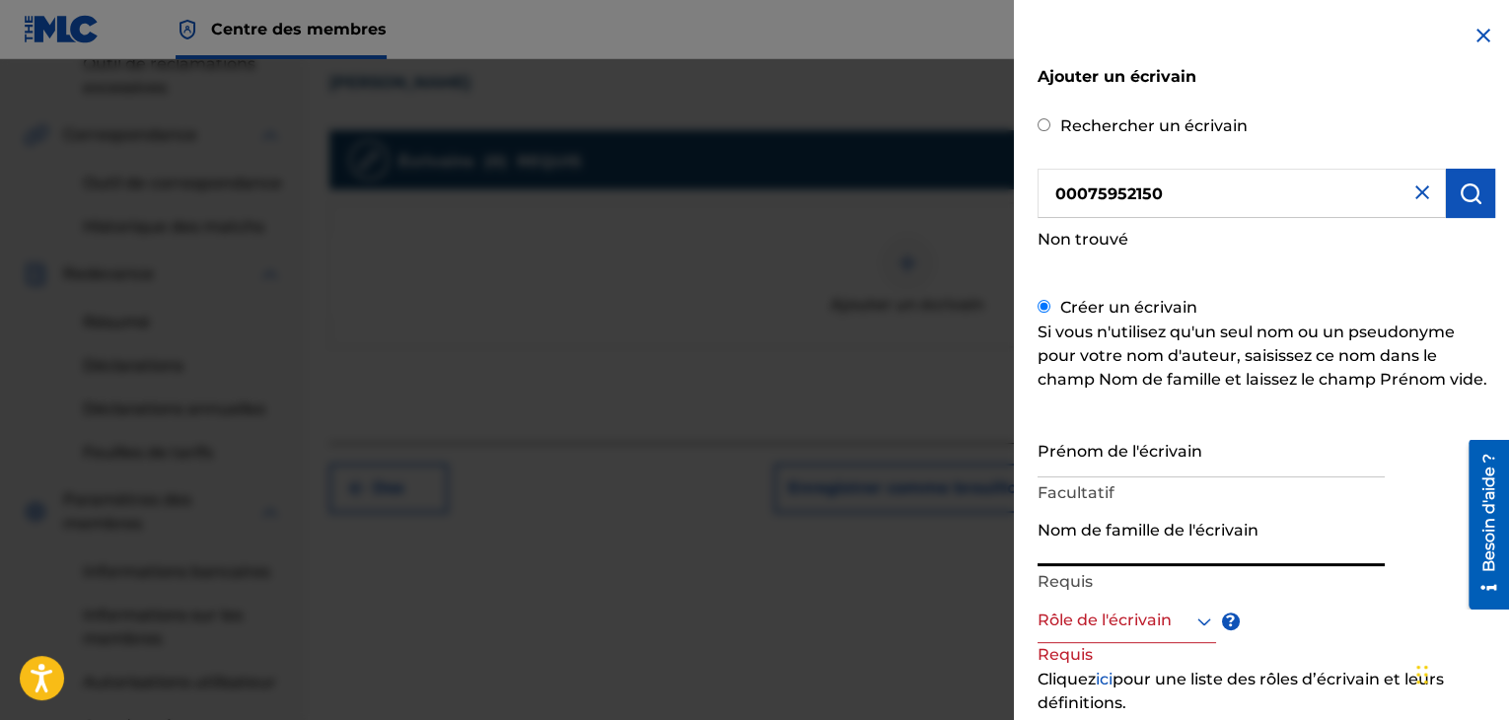
paste input "MIKOLELE"
type input "MIKOLELE"
click at [1074, 468] on input "Prénom de l'écrivain" at bounding box center [1210, 449] width 347 height 56
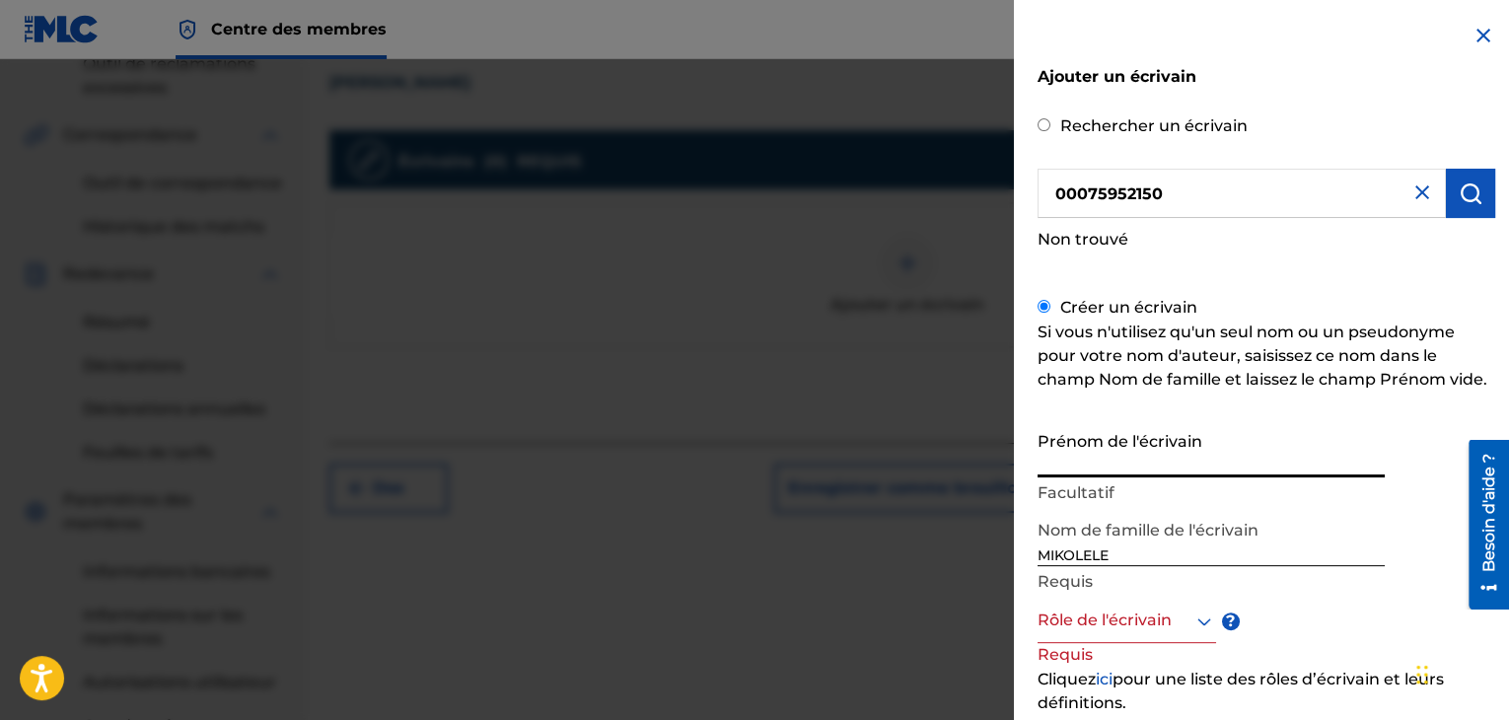
paste input "HYACINTHE"
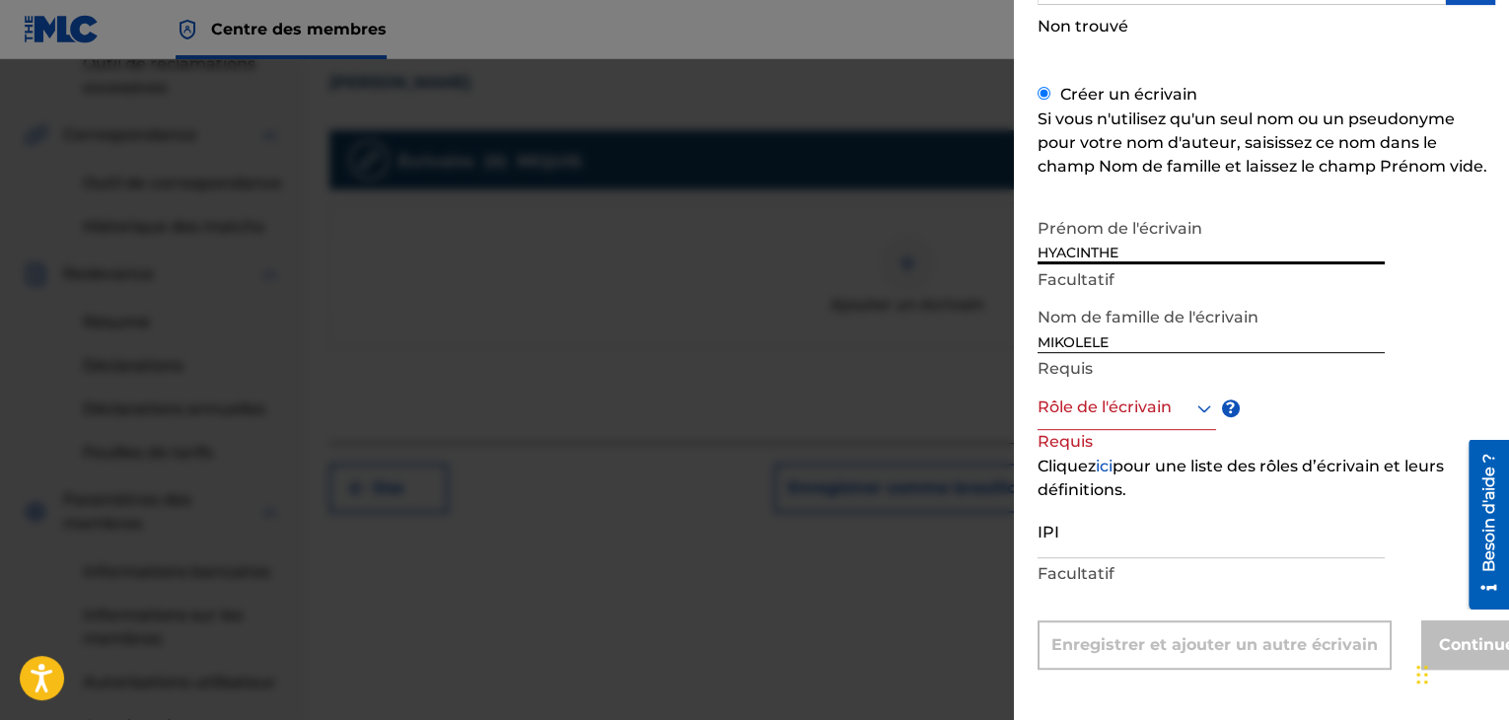
scroll to position [216, 0]
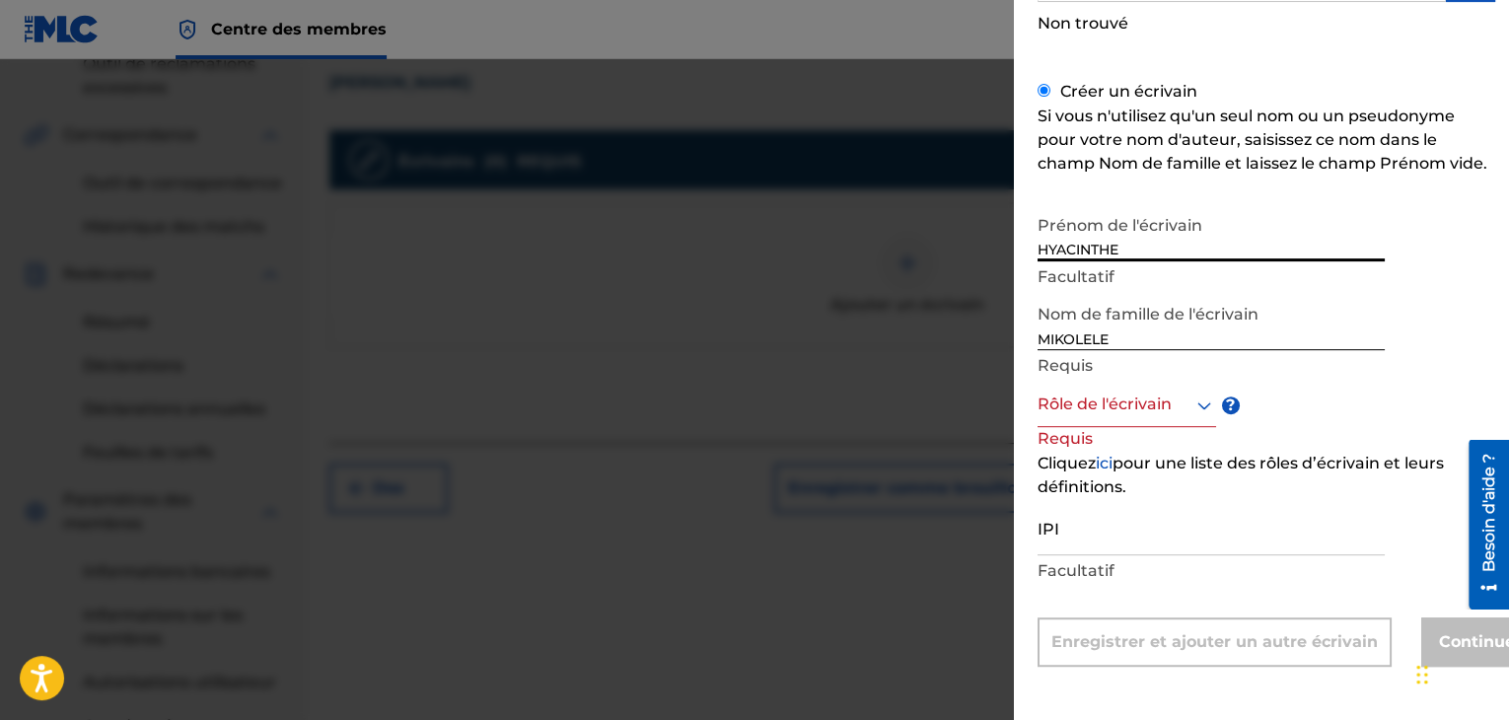
type input "HYACINTHE"
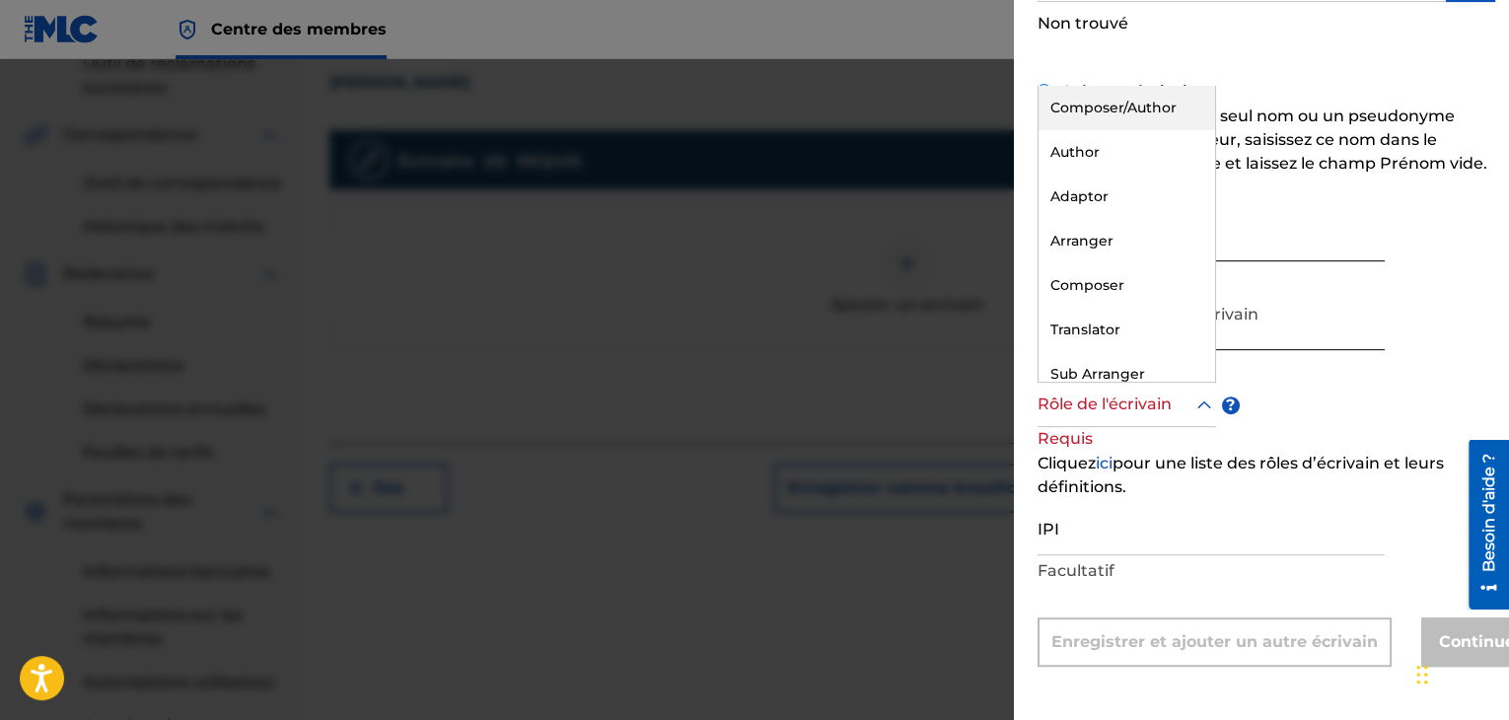
click at [1155, 399] on div at bounding box center [1126, 404] width 178 height 25
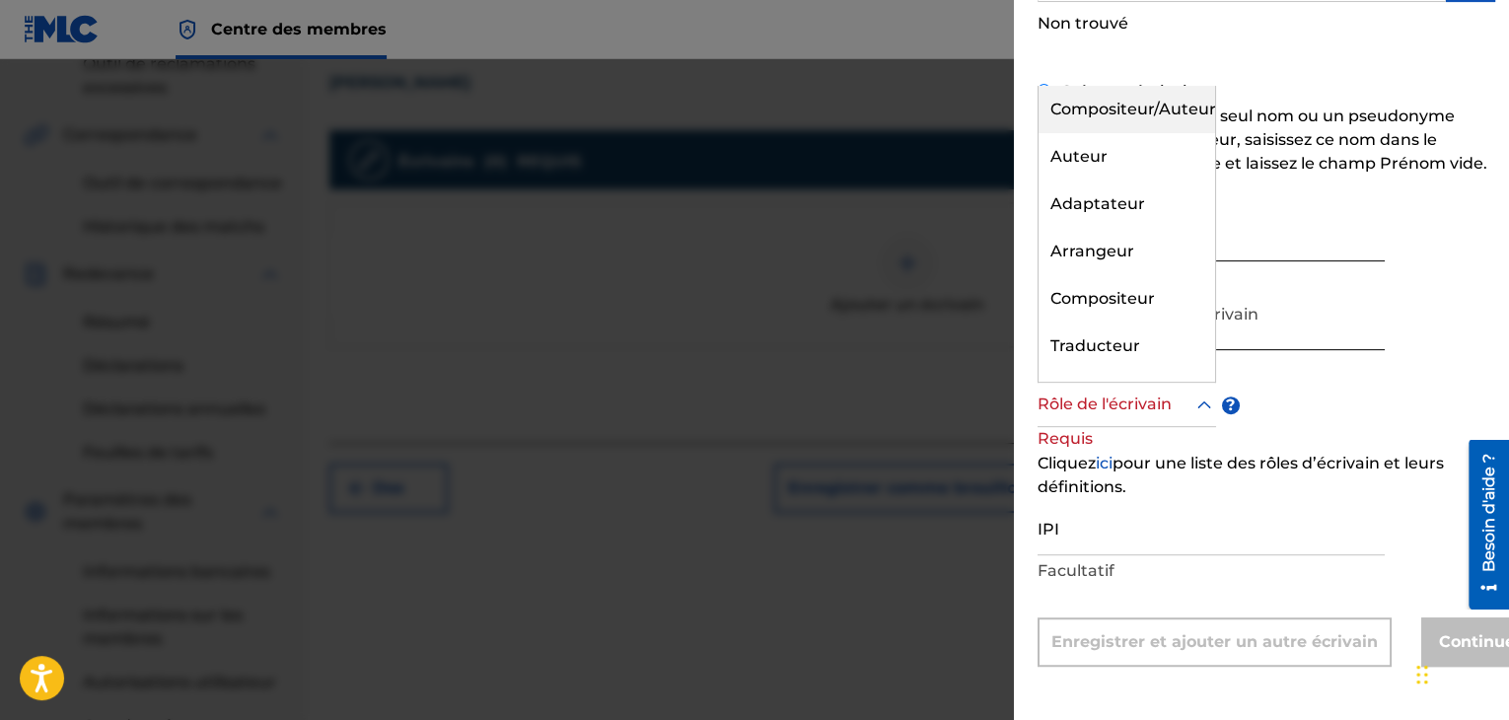
click at [1132, 110] on font "Compositeur/Auteur" at bounding box center [1133, 109] width 166 height 19
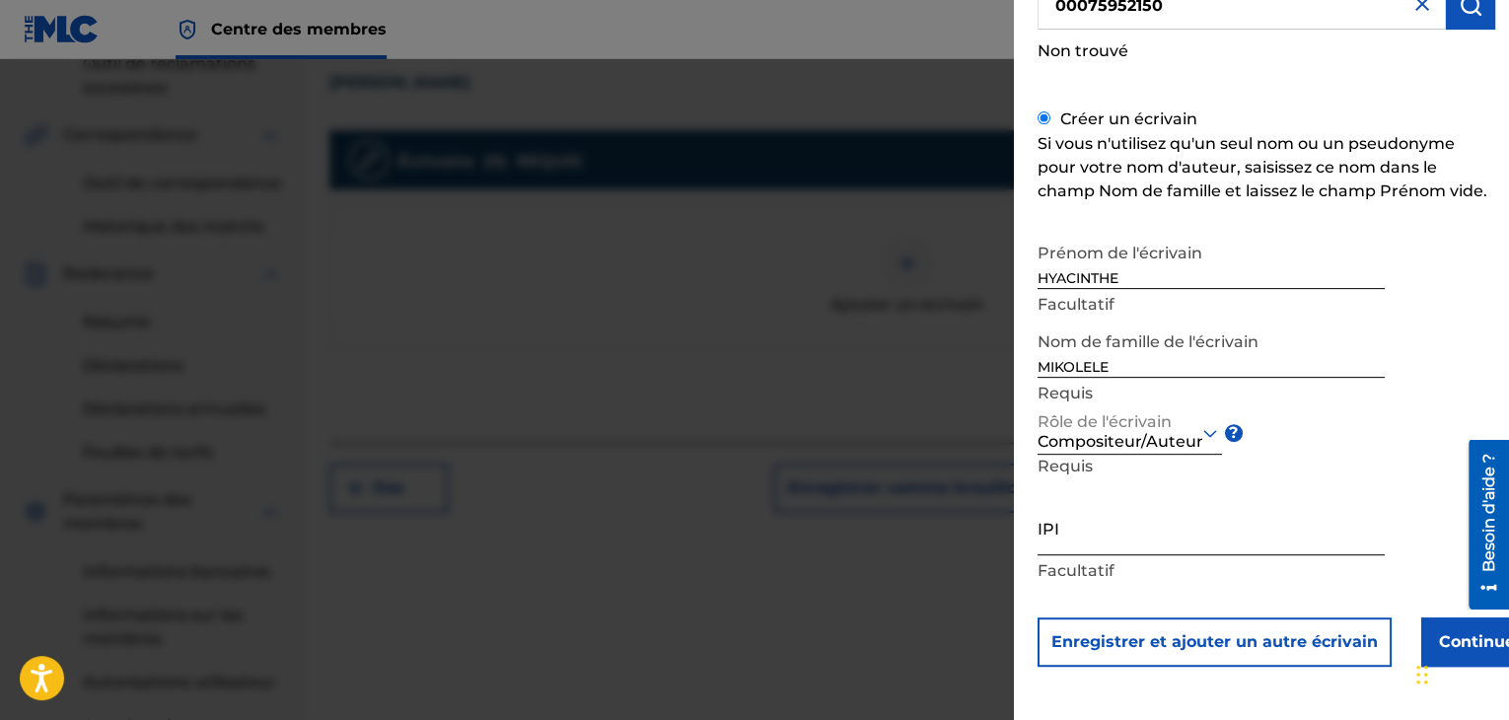
click at [1079, 541] on input "IPI" at bounding box center [1210, 527] width 347 height 56
paste input "00075952150"
type input "00075952150"
click at [1439, 630] on font "Continuer" at bounding box center [1480, 642] width 83 height 24
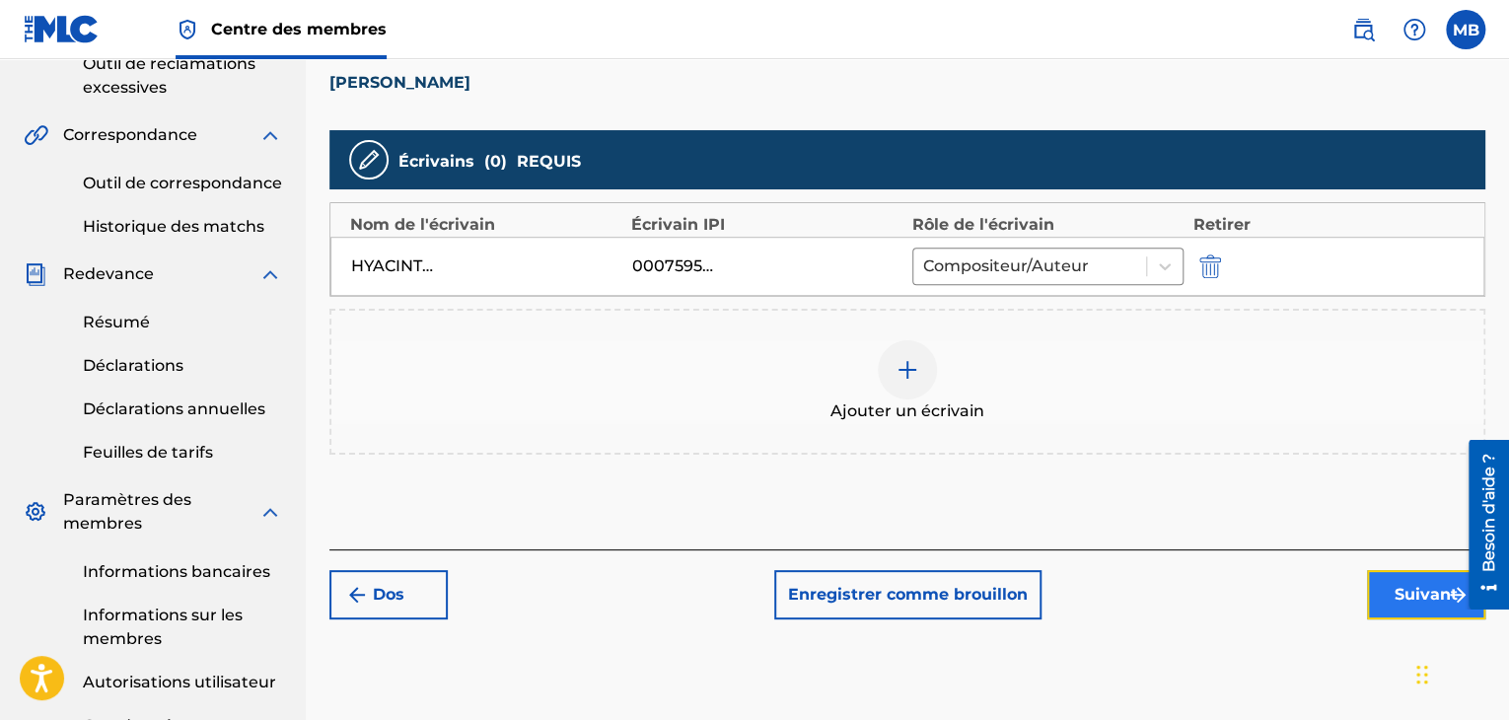
click at [1376, 591] on button "Suivant" at bounding box center [1426, 594] width 118 height 49
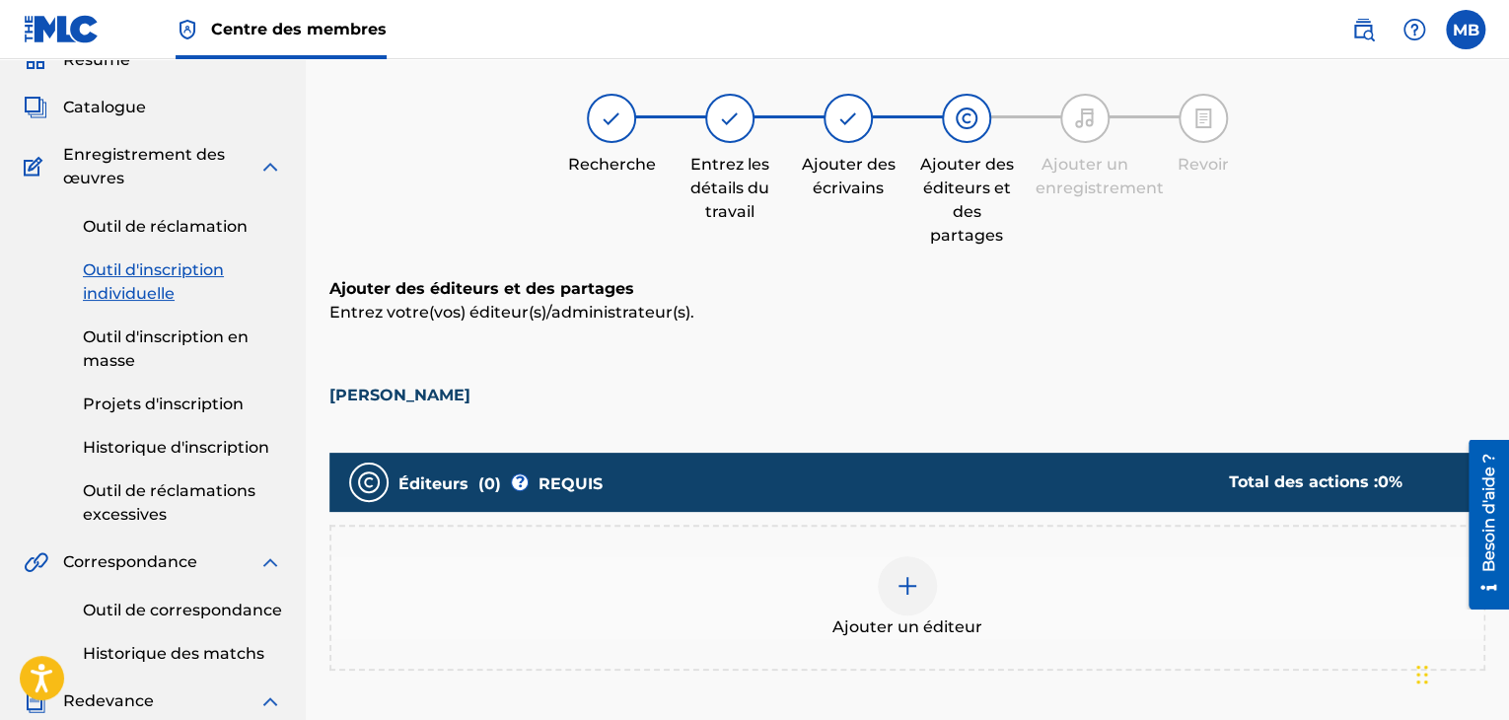
scroll to position [314, 0]
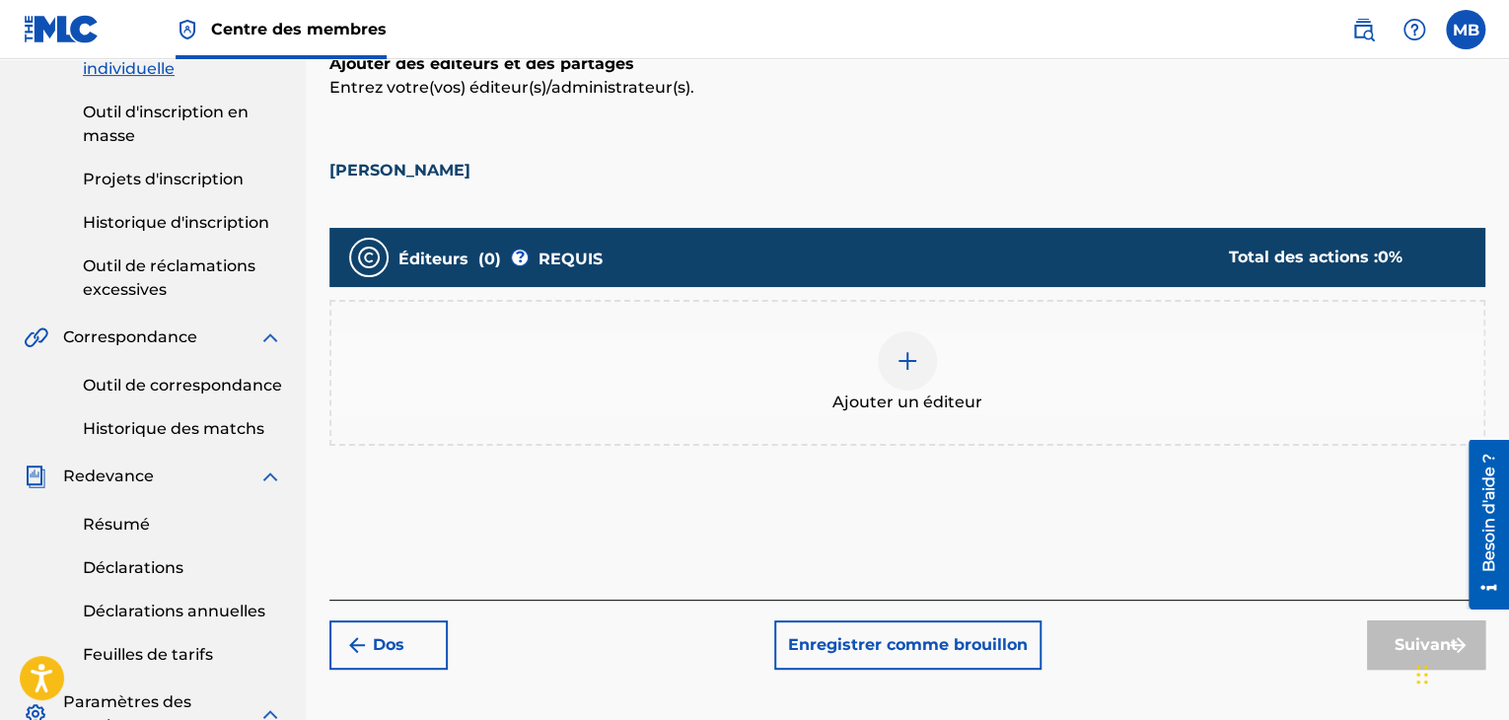
click at [705, 343] on div "Ajouter un éditeur" at bounding box center [907, 372] width 1152 height 83
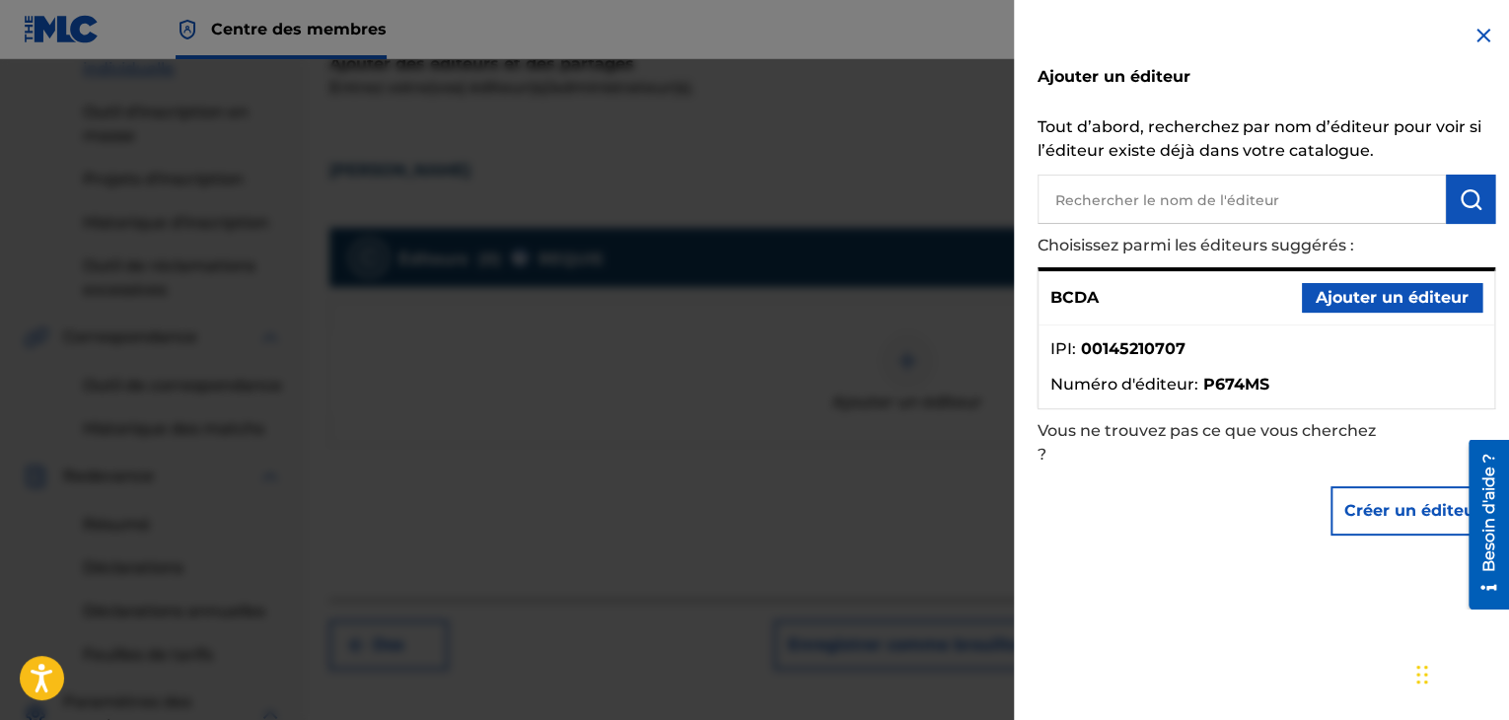
click at [1142, 210] on input "text" at bounding box center [1241, 199] width 408 height 49
paste input "00052505700"
type input "00052505700"
click at [1466, 194] on img "submit" at bounding box center [1470, 199] width 24 height 24
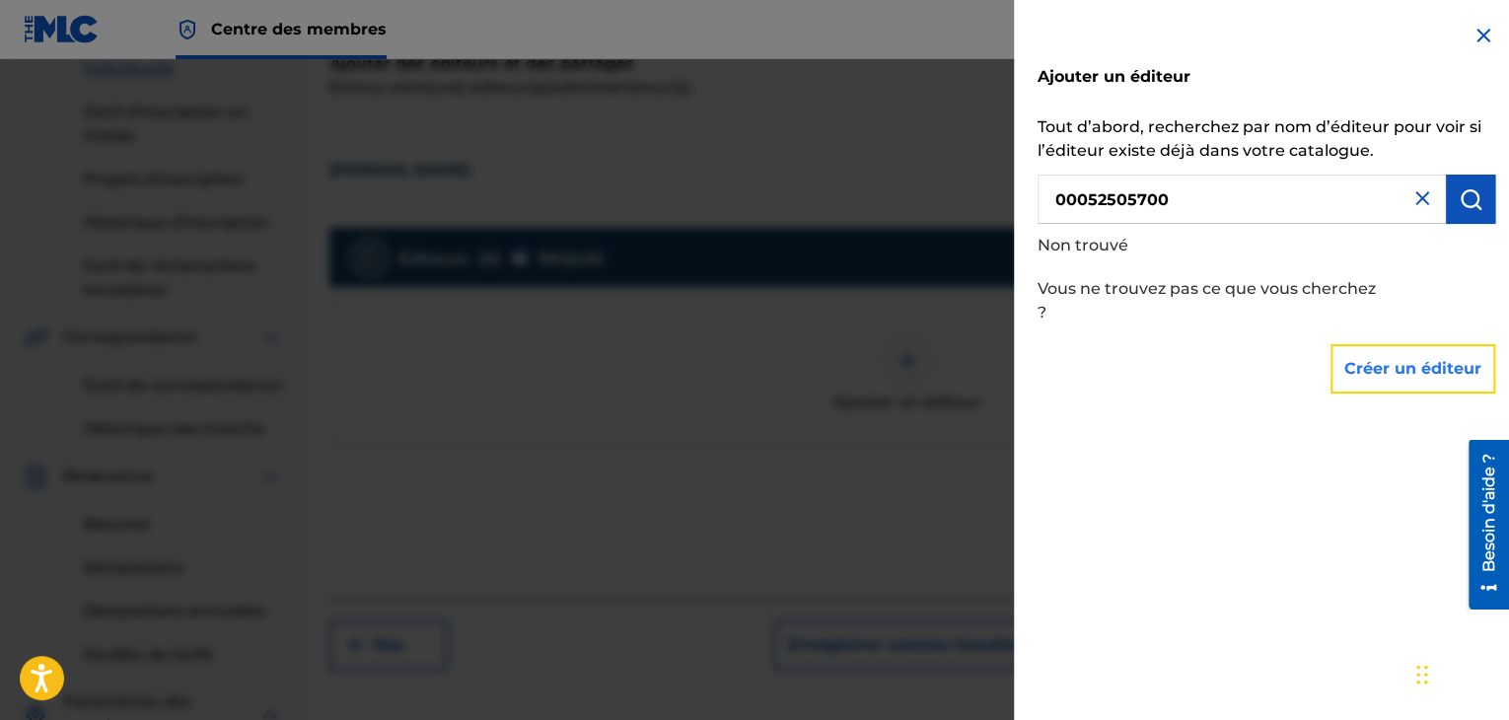
click at [1407, 367] on font "Créer un éditeur" at bounding box center [1412, 368] width 137 height 19
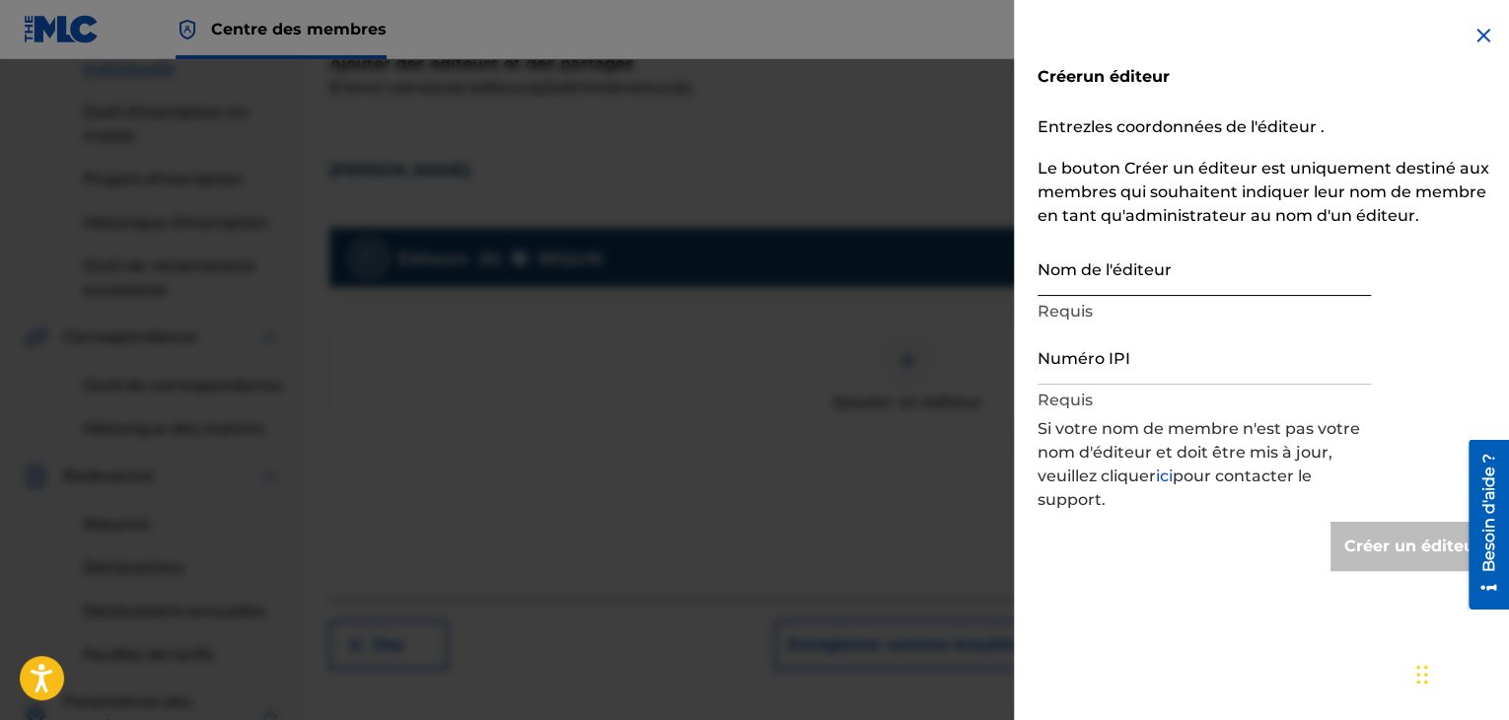
click at [1061, 279] on input "Nom de l'éditeur" at bounding box center [1203, 268] width 333 height 56
paste input "00052505700"
type input "00052505700"
type input "Create Publisher"
type input "0"
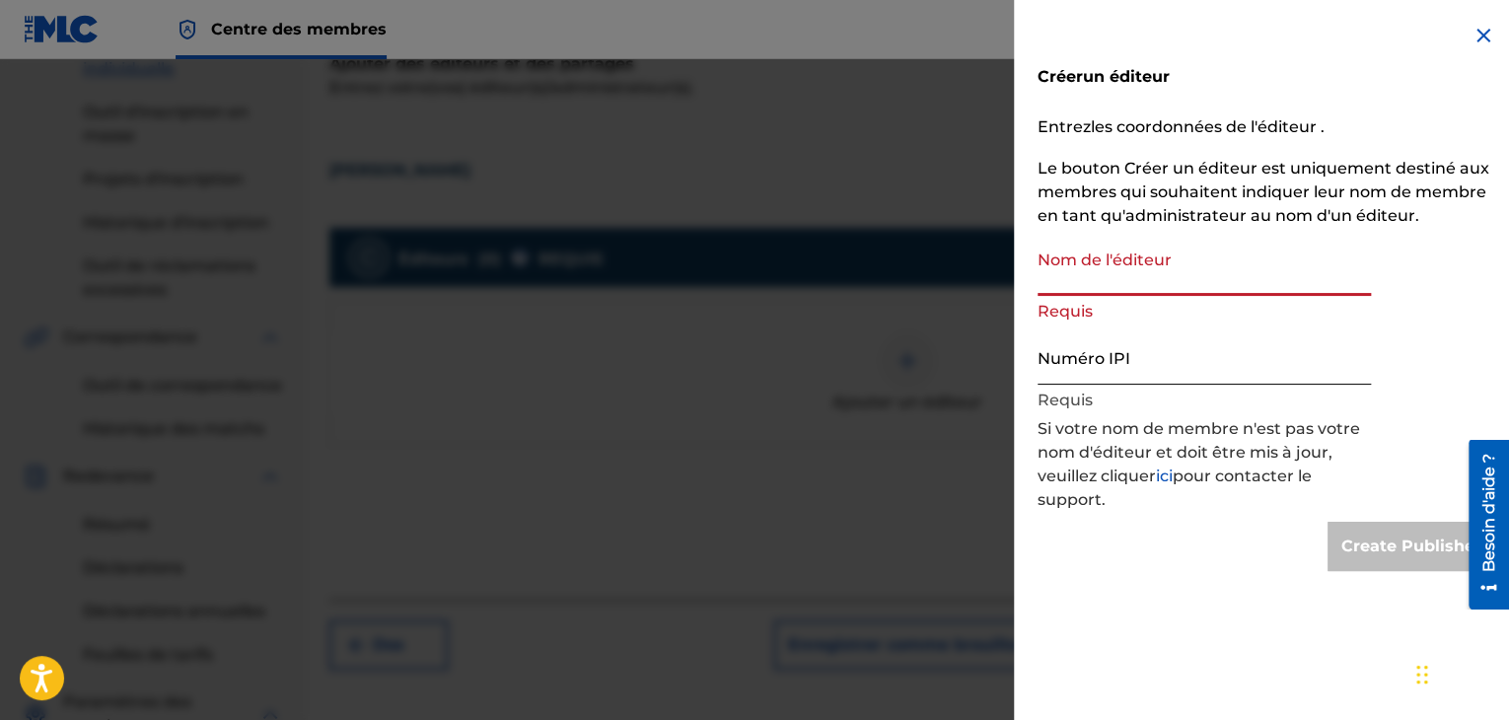
click at [1073, 362] on input "Numéro IPI" at bounding box center [1203, 356] width 333 height 56
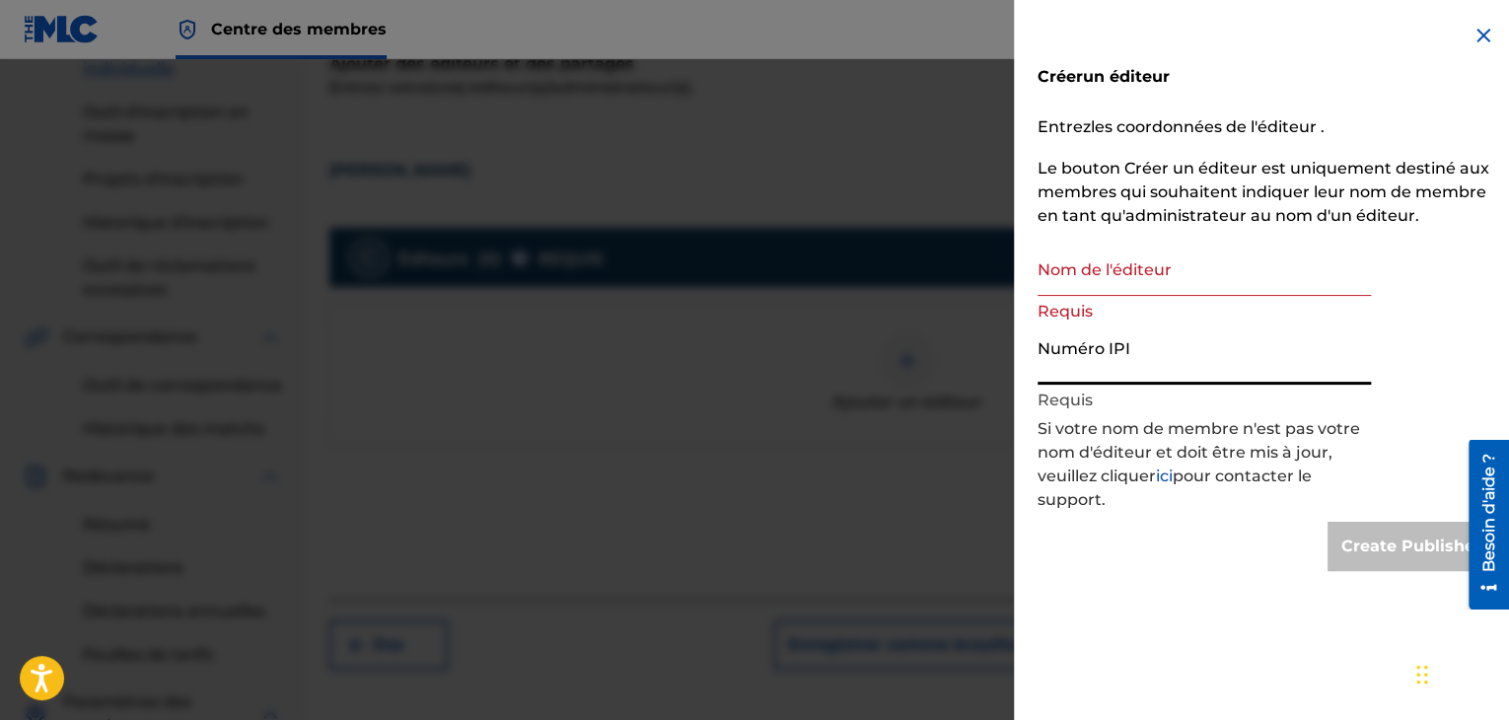
paste input "00052505700"
type input "00052505700"
click at [1077, 284] on input "Nom de l'éditeur" at bounding box center [1203, 268] width 333 height 56
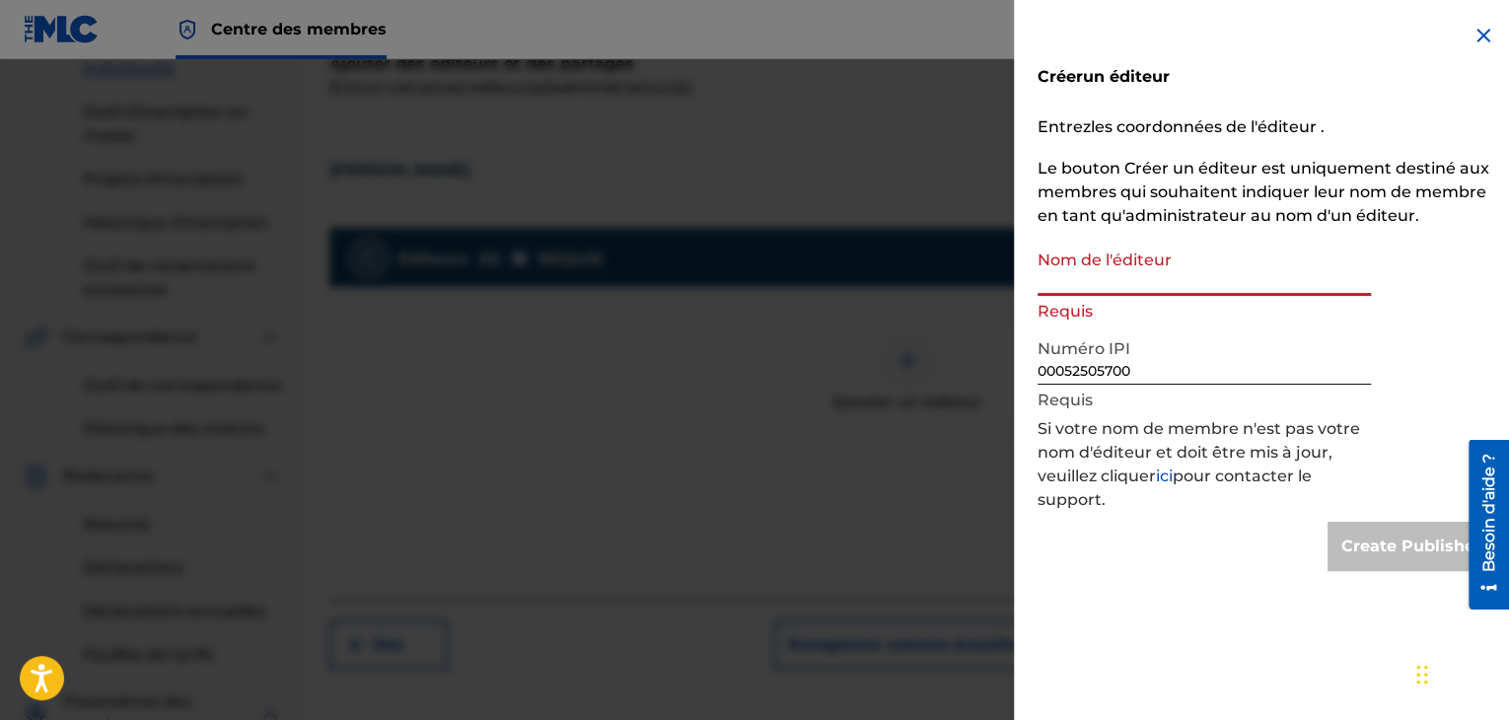
paste input "LONELY BOPPA MUSIC STE"
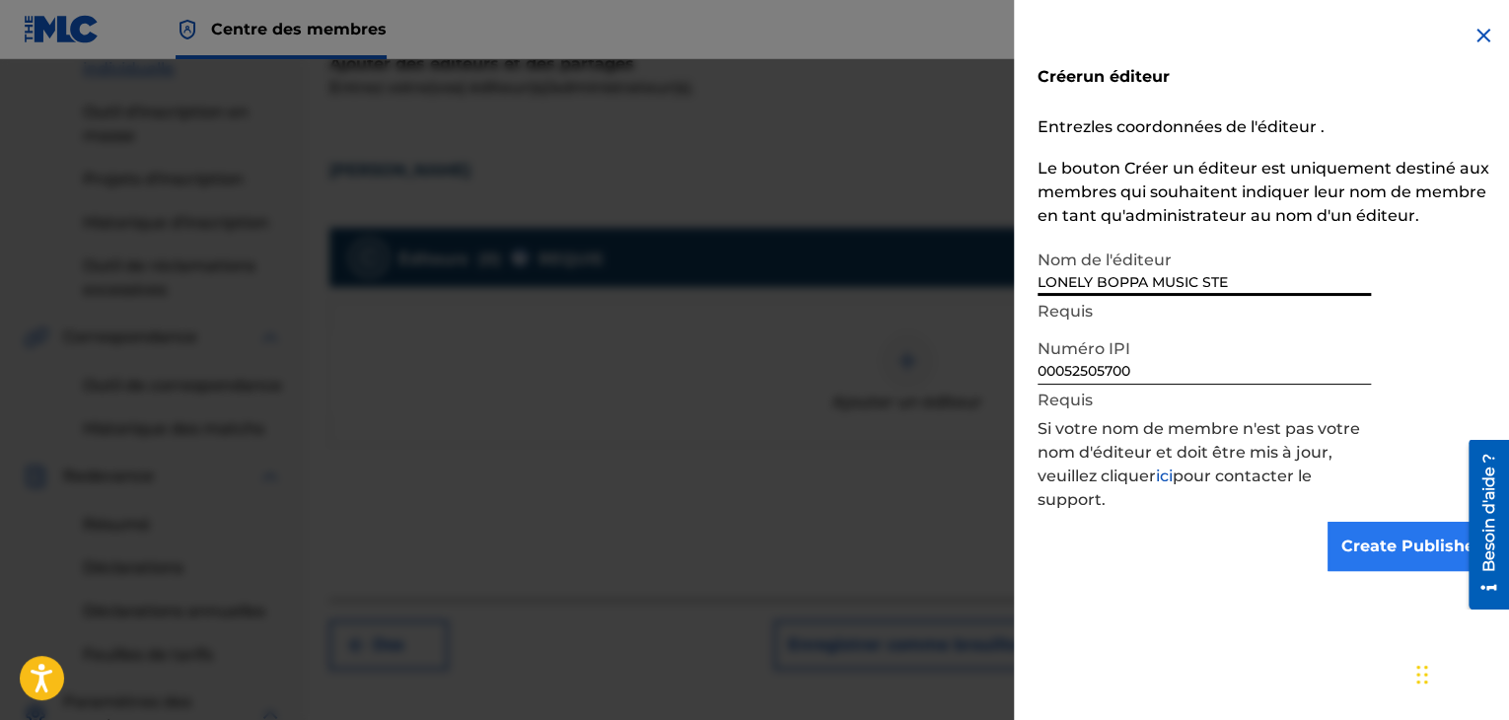
type input "LONELY BOPPA MUSIC STE"
click at [1396, 543] on input "Create Publisher" at bounding box center [1411, 546] width 168 height 49
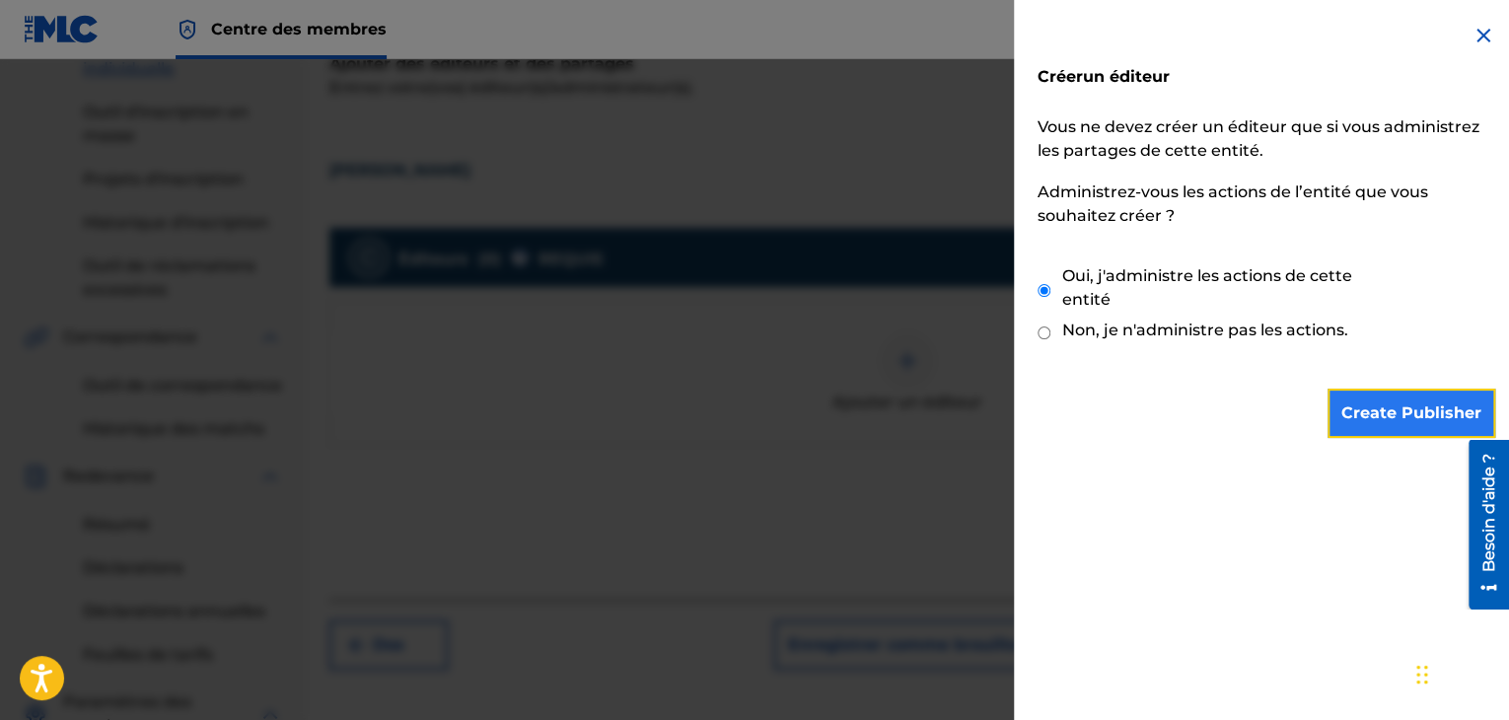
click at [1369, 415] on input "Create Publisher" at bounding box center [1411, 412] width 168 height 49
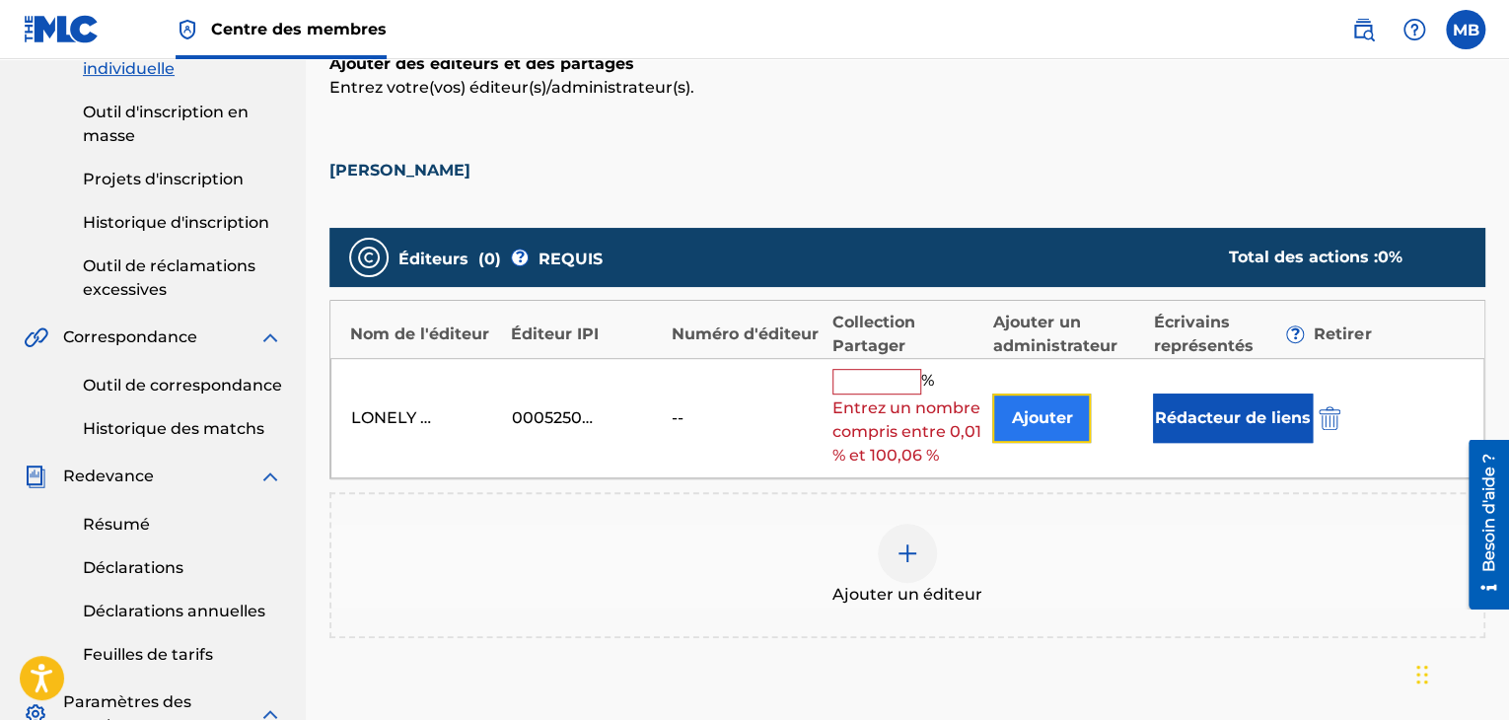
click at [1045, 421] on font "Ajouter" at bounding box center [1041, 417] width 61 height 19
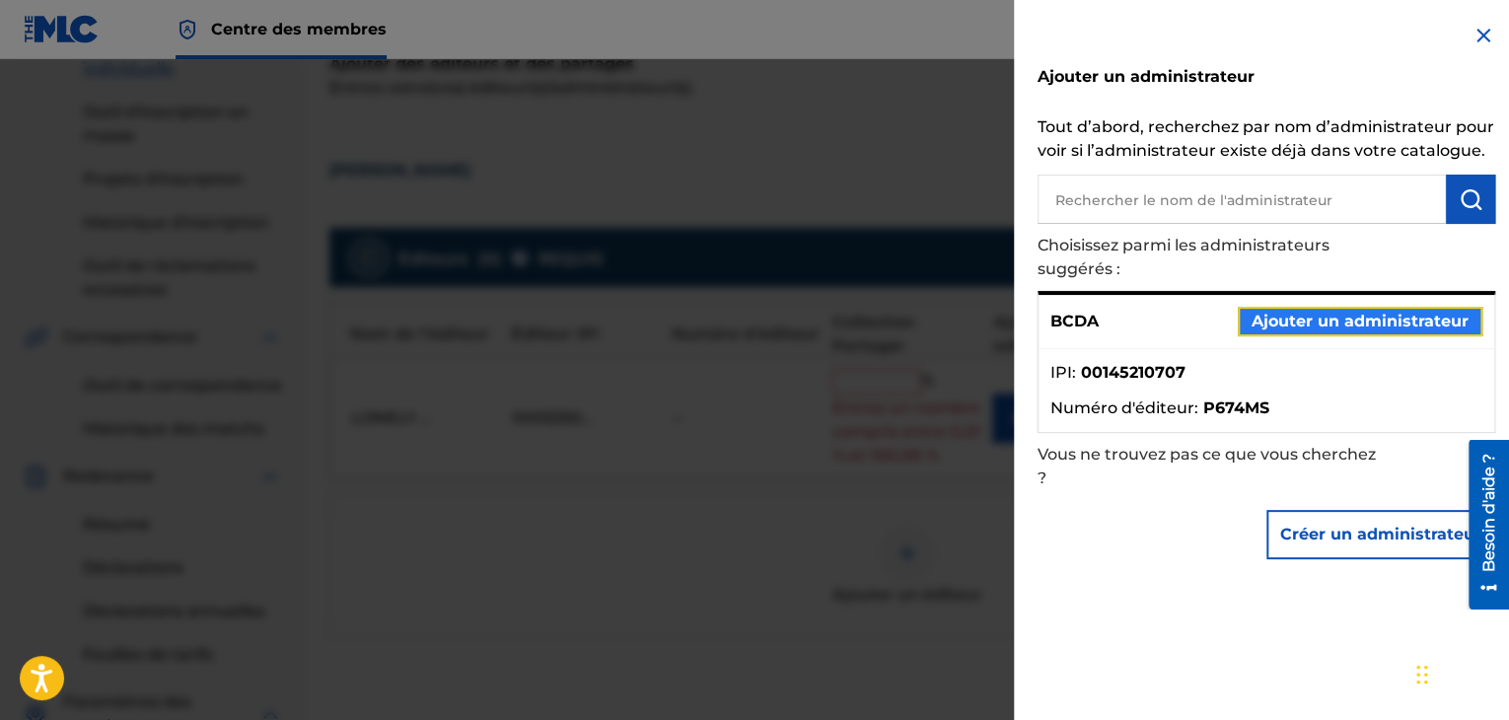
click at [1293, 330] on font "Ajouter un administrateur" at bounding box center [1359, 321] width 217 height 19
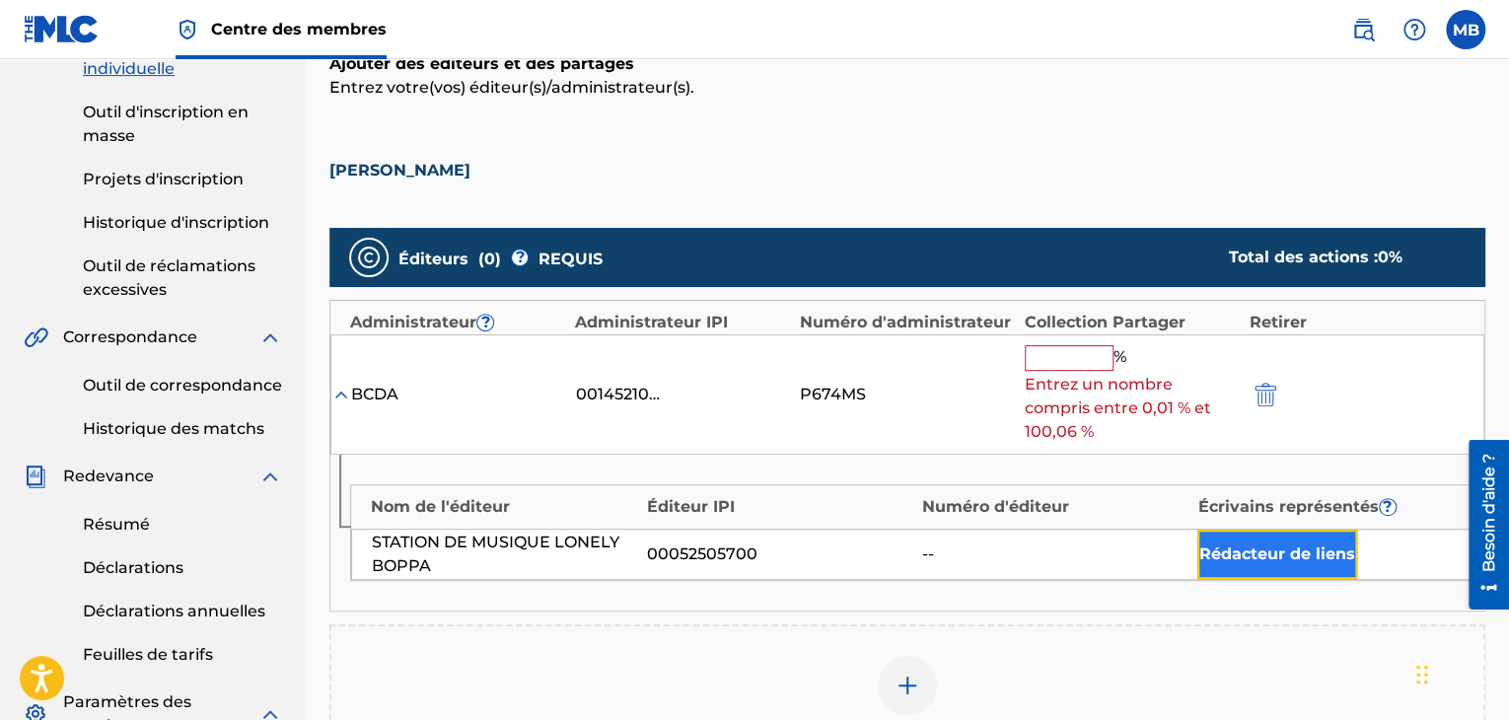
click at [1262, 548] on font "Rédacteur de liens" at bounding box center [1277, 553] width 156 height 19
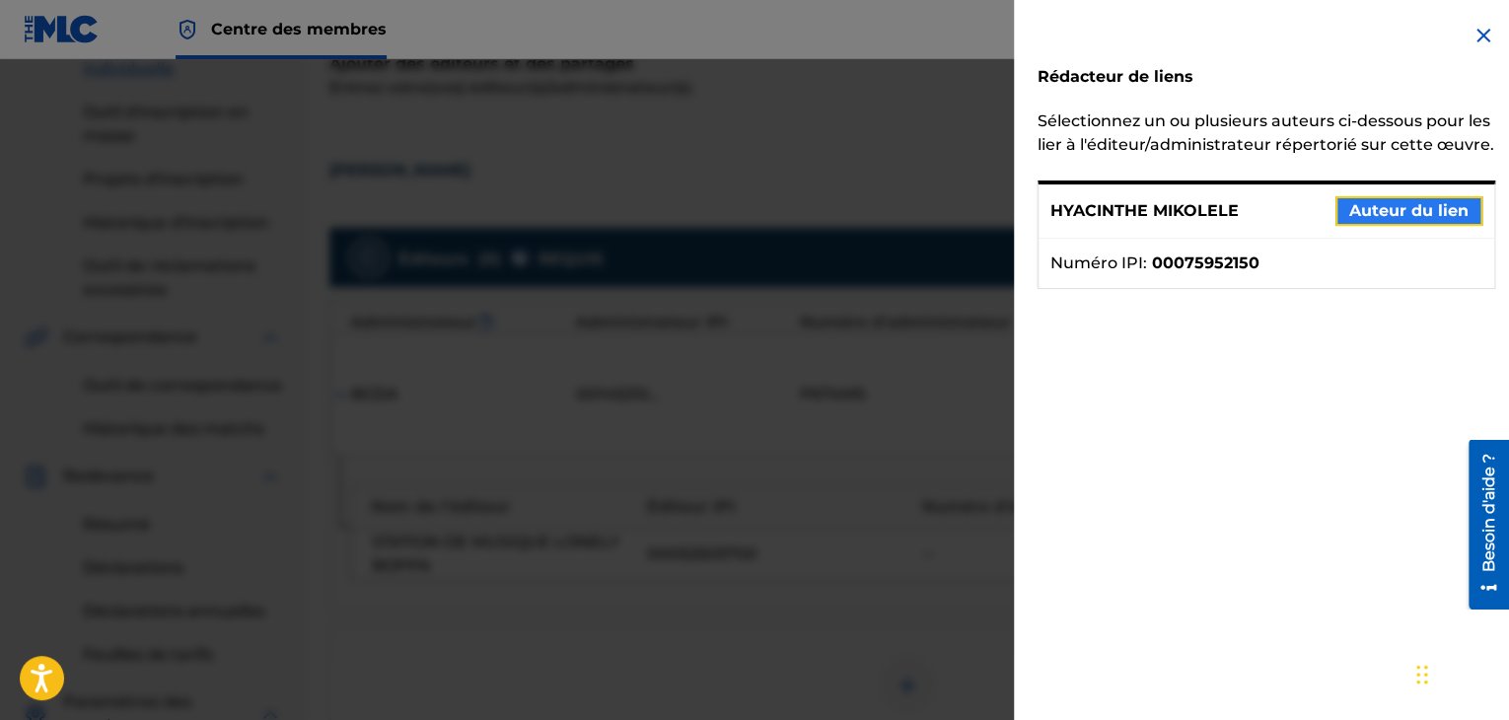
click at [1388, 220] on font "Auteur du lien" at bounding box center [1408, 210] width 119 height 19
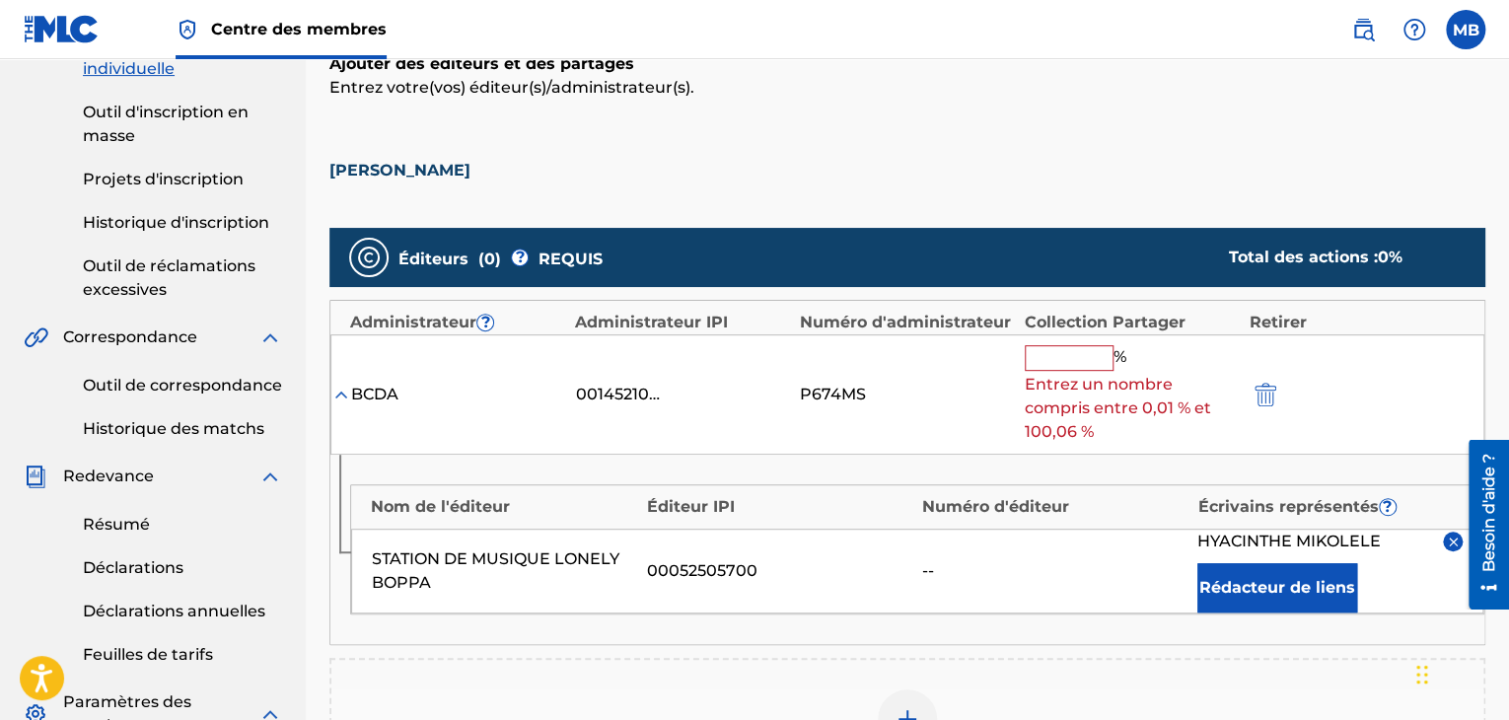
click at [1069, 354] on input "text" at bounding box center [1068, 358] width 89 height 26
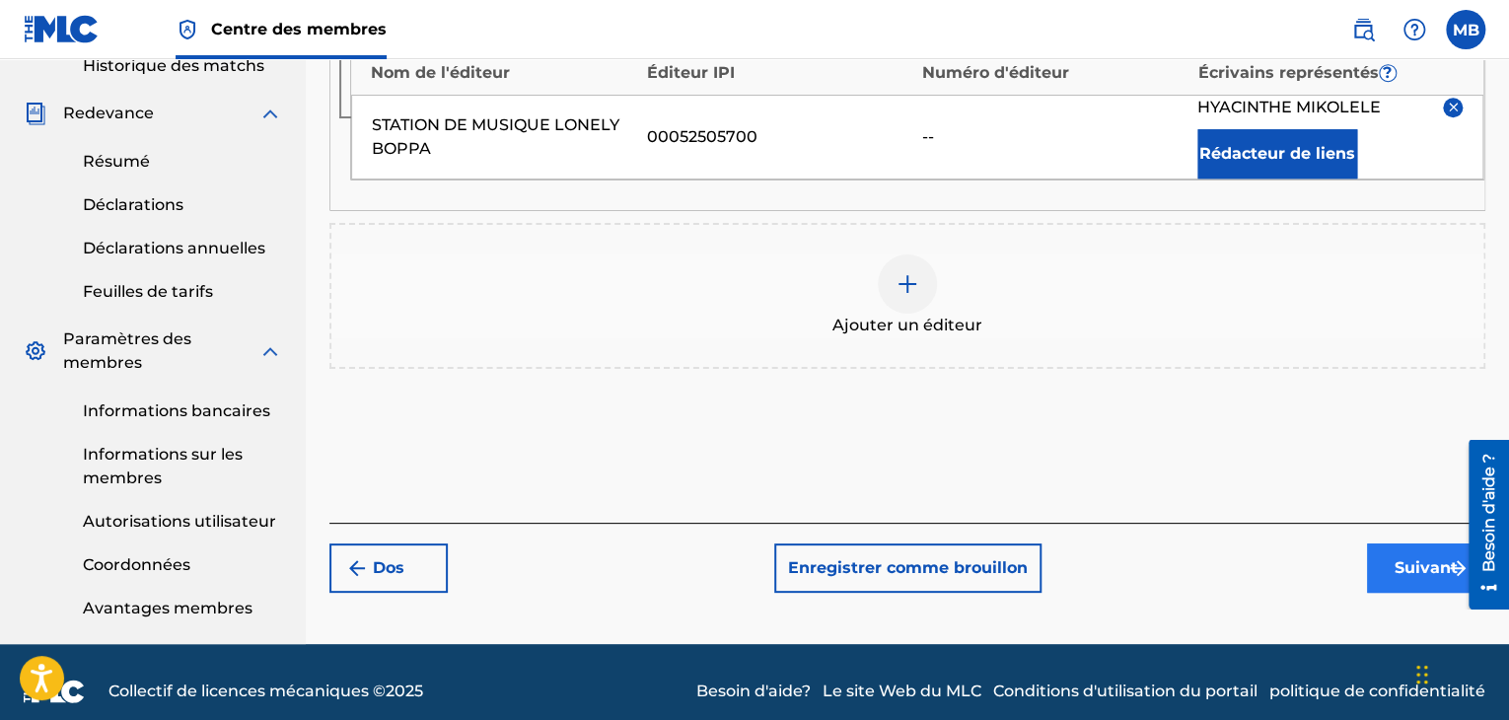
type input "100"
click at [1411, 569] on font "Suivant" at bounding box center [1425, 567] width 63 height 19
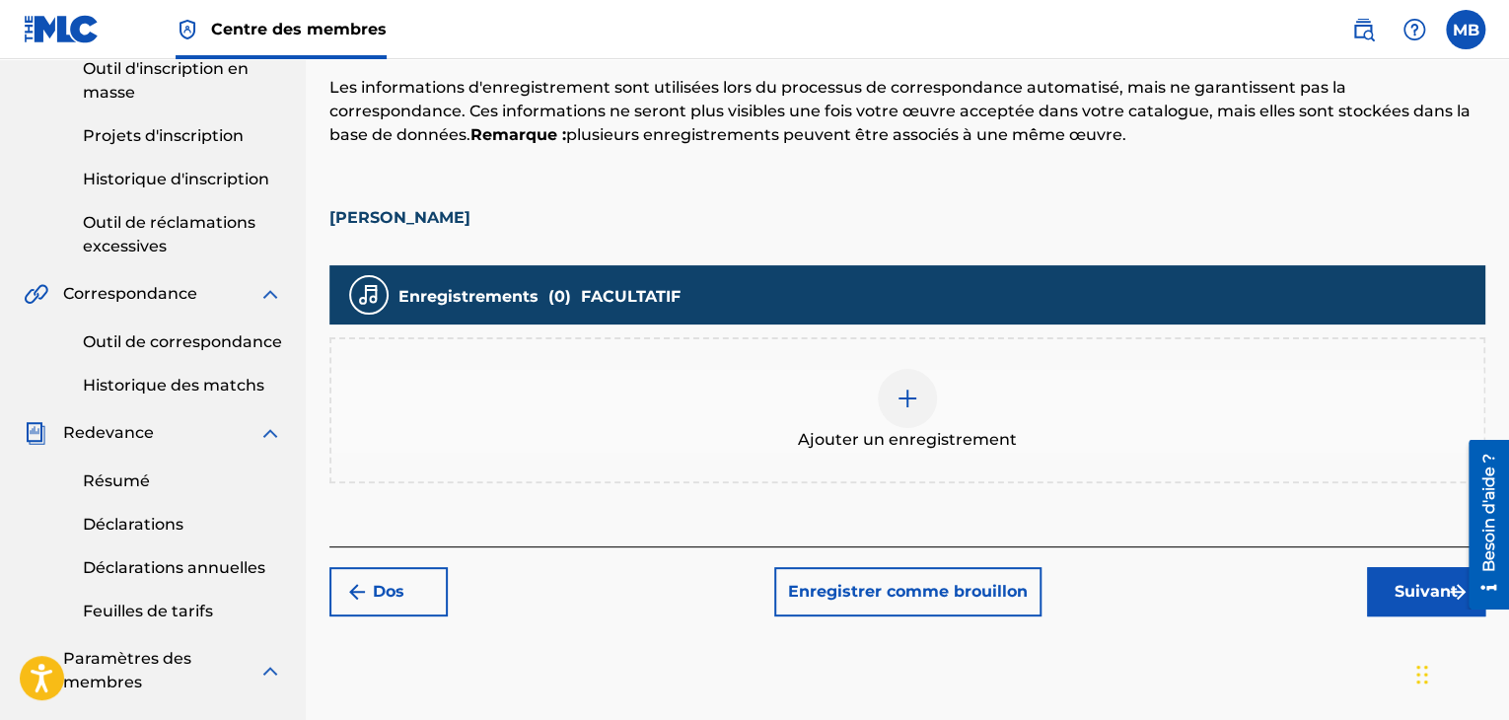
scroll to position [404, 0]
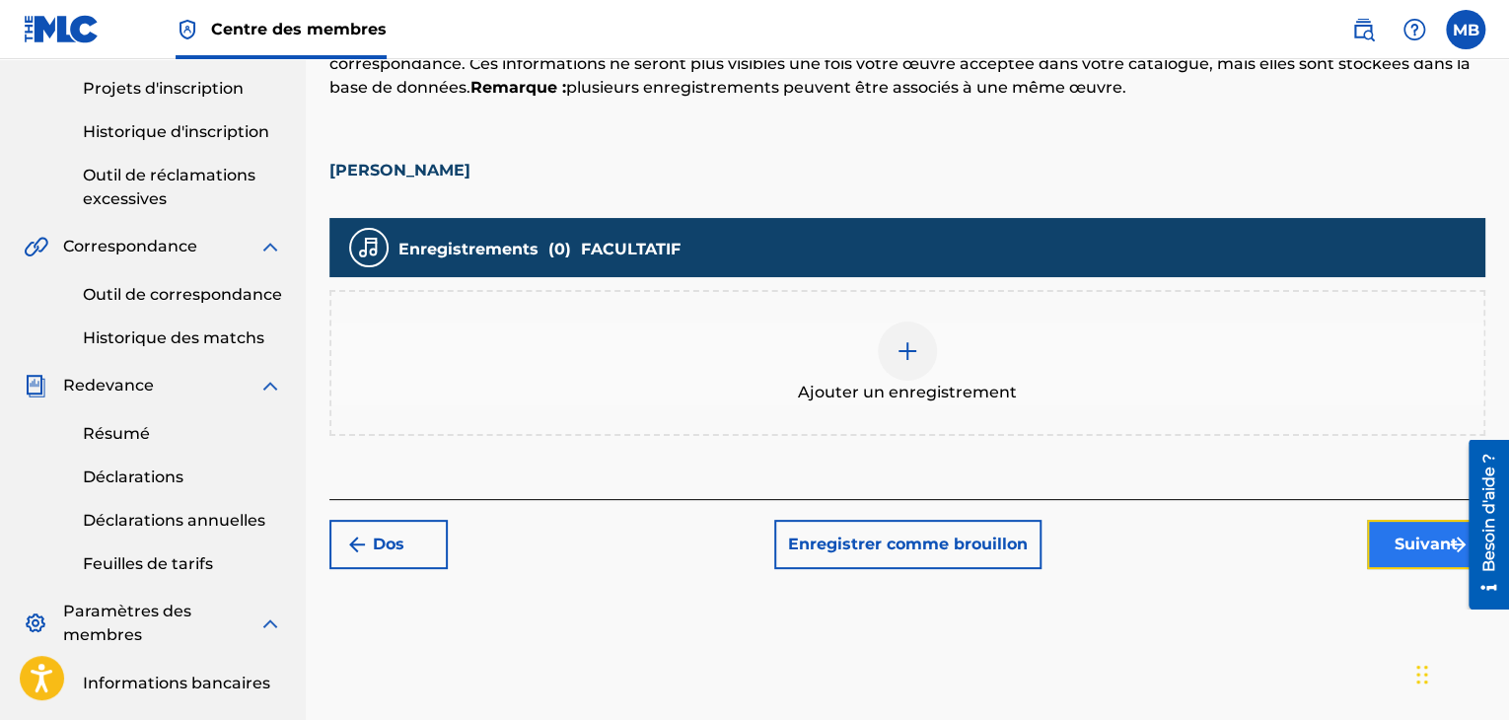
click at [1424, 545] on font "Suivant" at bounding box center [1425, 543] width 63 height 19
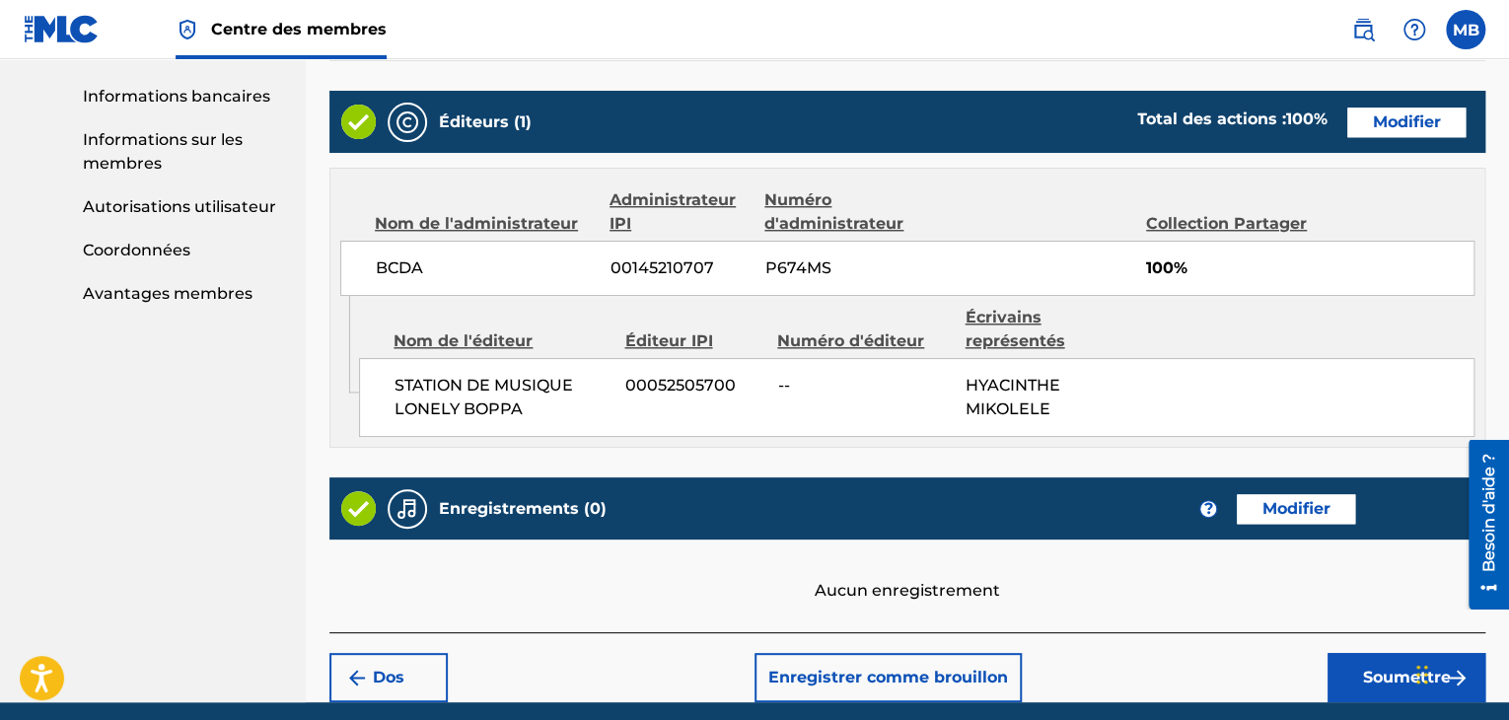
scroll to position [1066, 0]
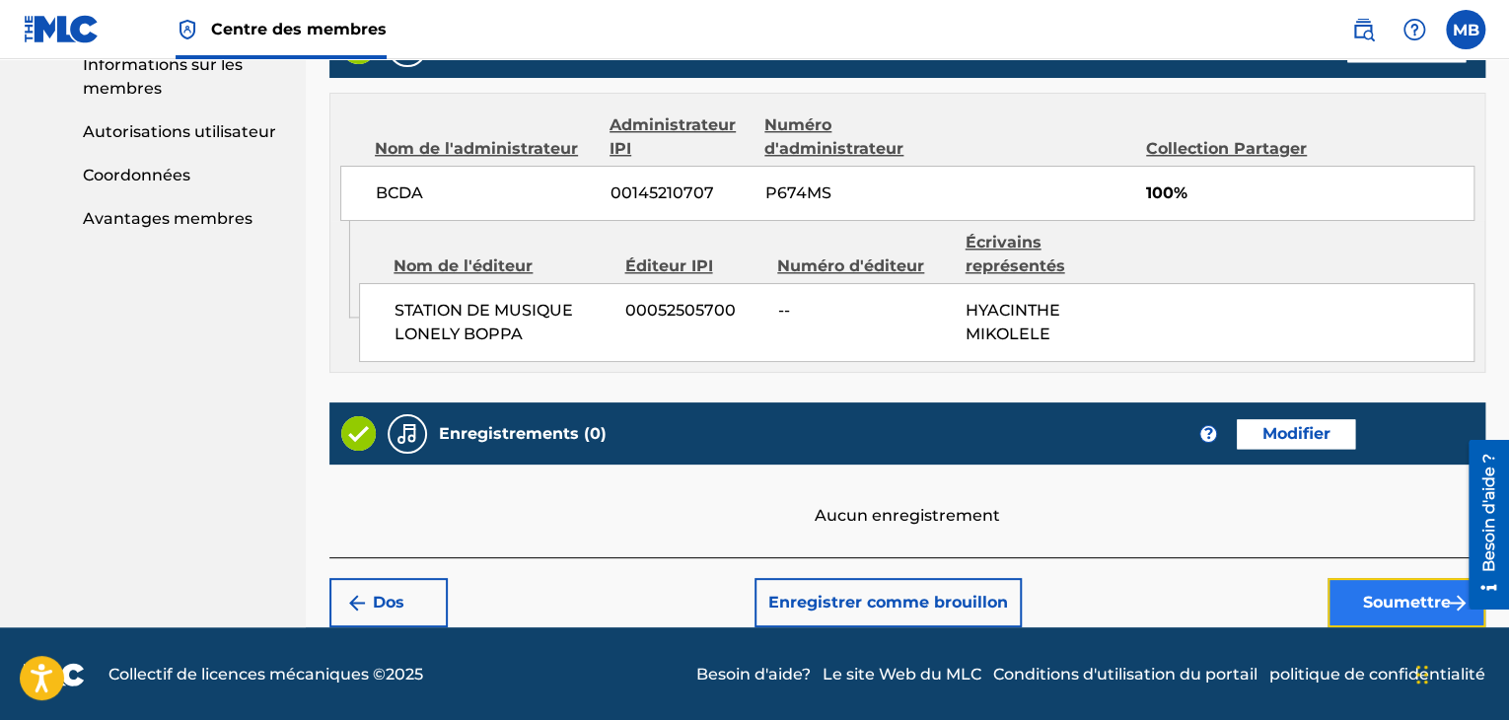
click at [1379, 604] on font "Soumettre" at bounding box center [1407, 602] width 88 height 19
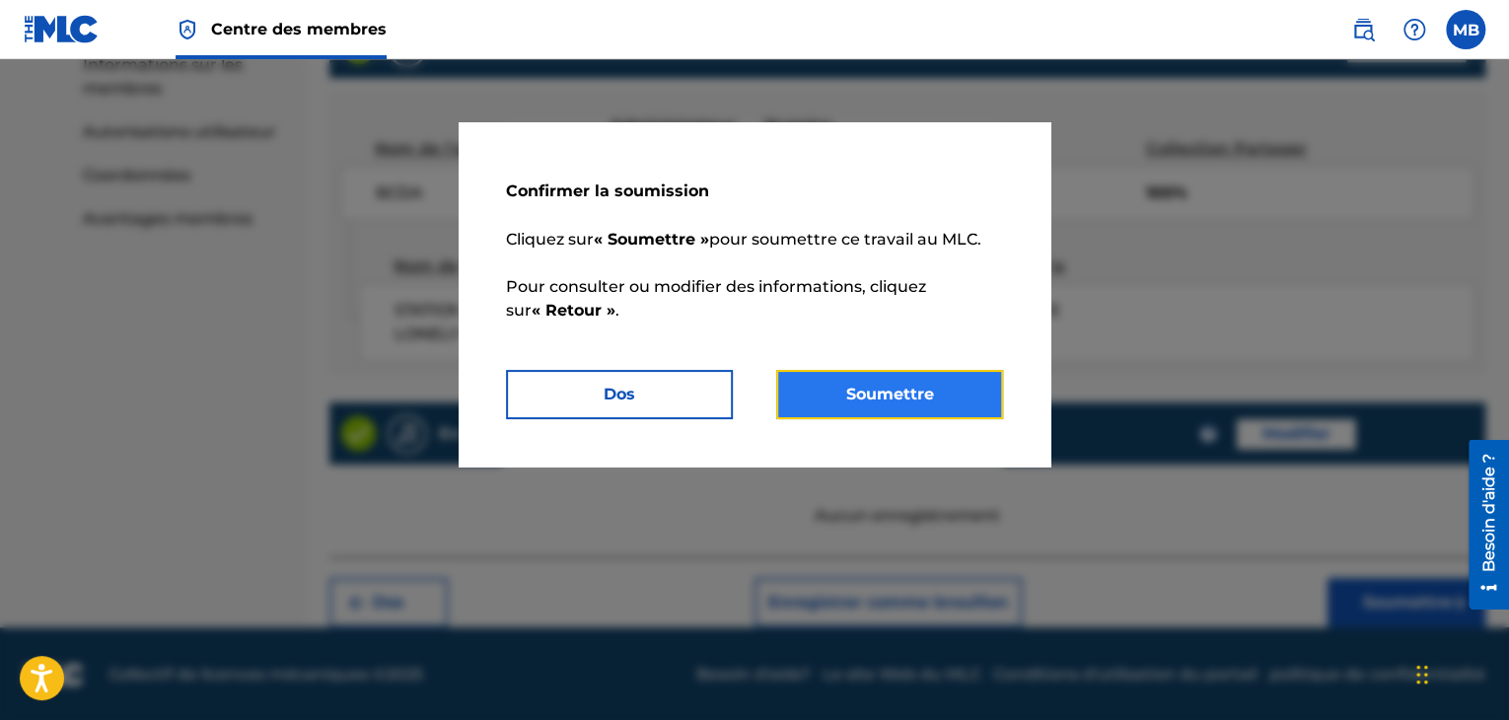
click at [899, 399] on font "Soumettre" at bounding box center [890, 394] width 88 height 19
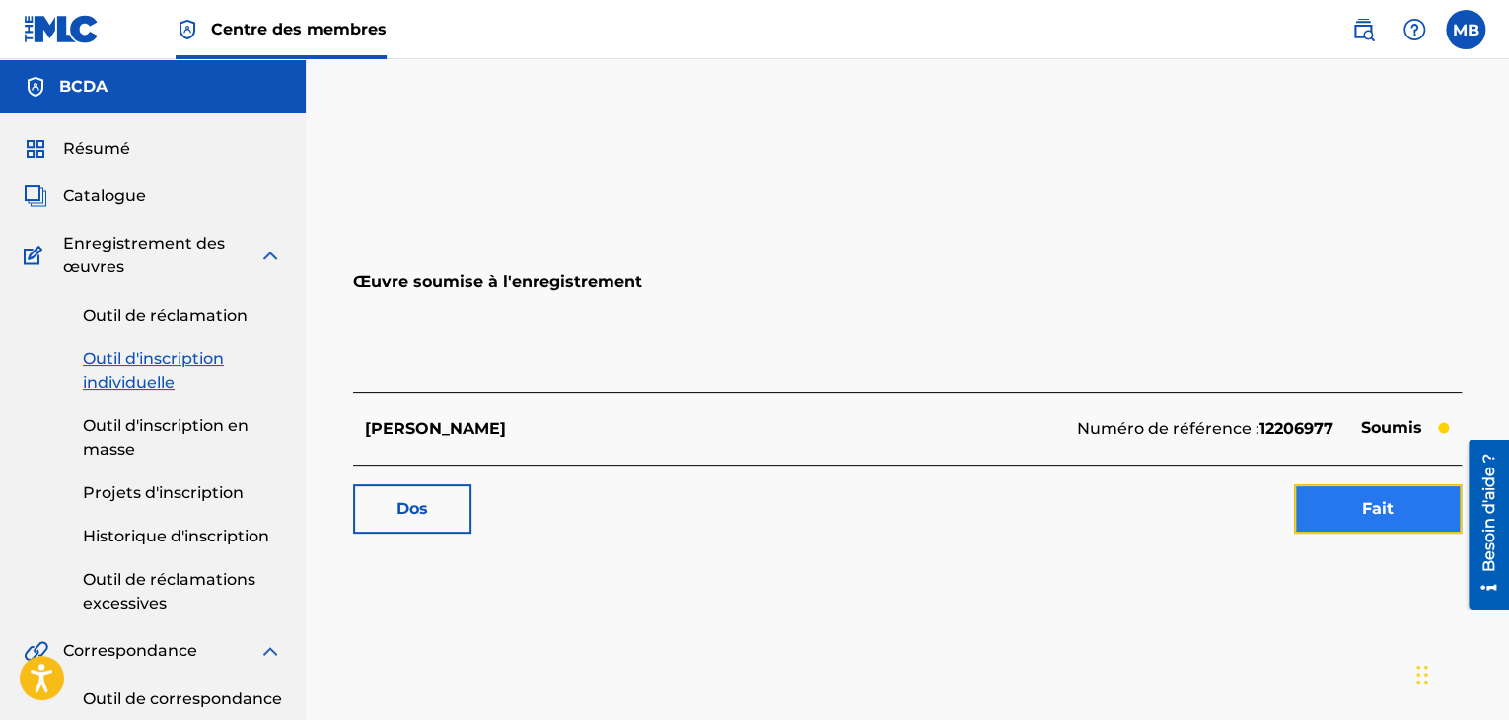
click at [1392, 527] on link "Fait" at bounding box center [1378, 508] width 168 height 49
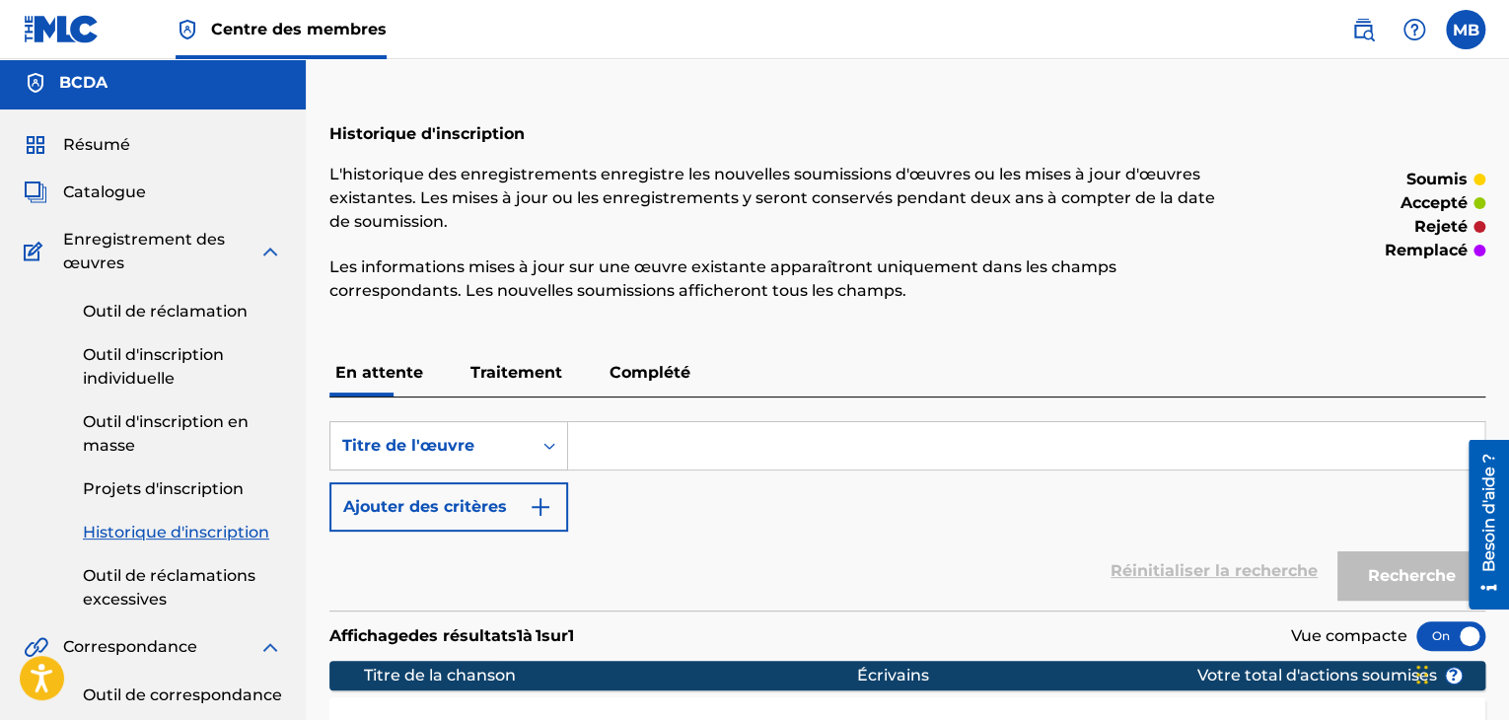
scroll to position [4, 0]
click at [639, 438] on input "Formulaire de recherche" at bounding box center [1026, 445] width 916 height 47
click at [183, 367] on link "Outil d'inscription individuelle" at bounding box center [182, 366] width 199 height 47
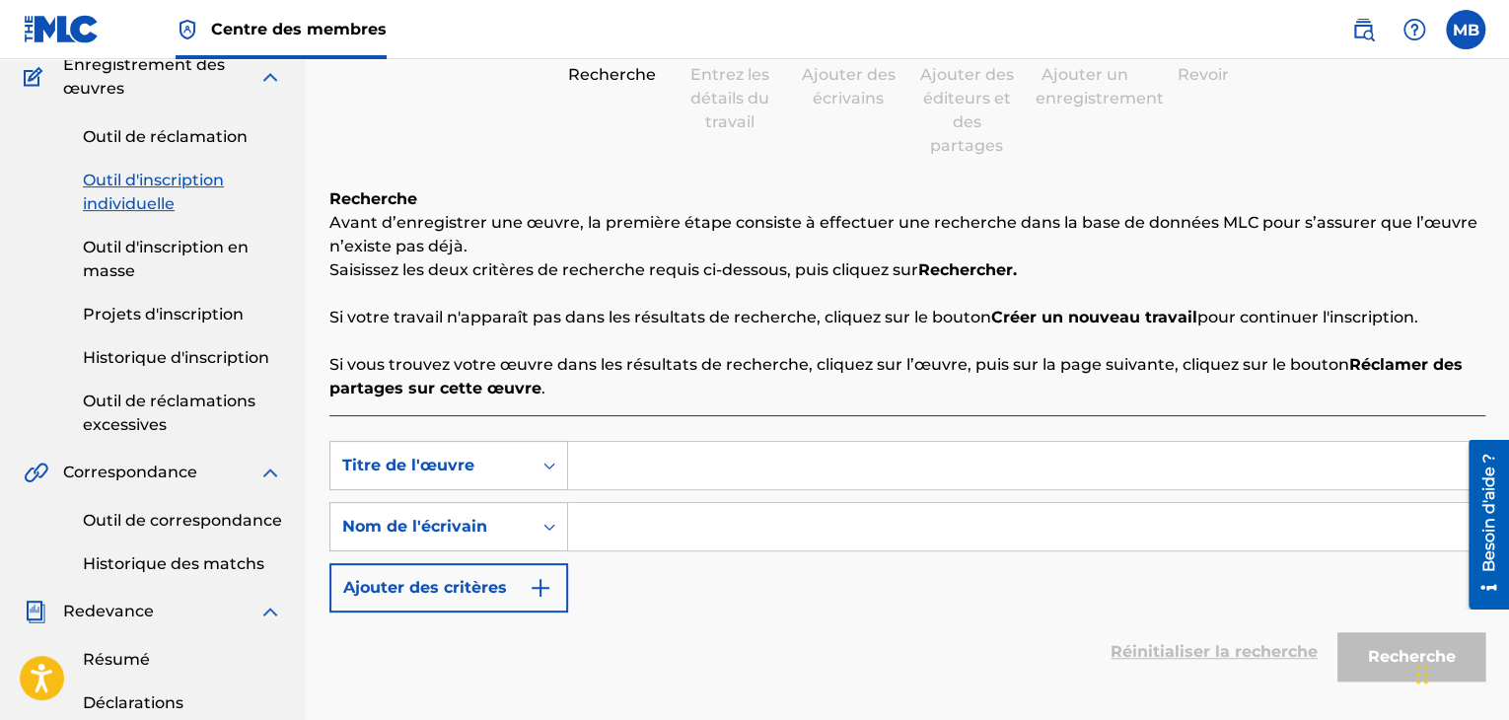
scroll to position [180, 0]
click at [611, 466] on input "Formulaire de recherche" at bounding box center [1026, 463] width 916 height 47
paste input "DA PACEM DOMINE"
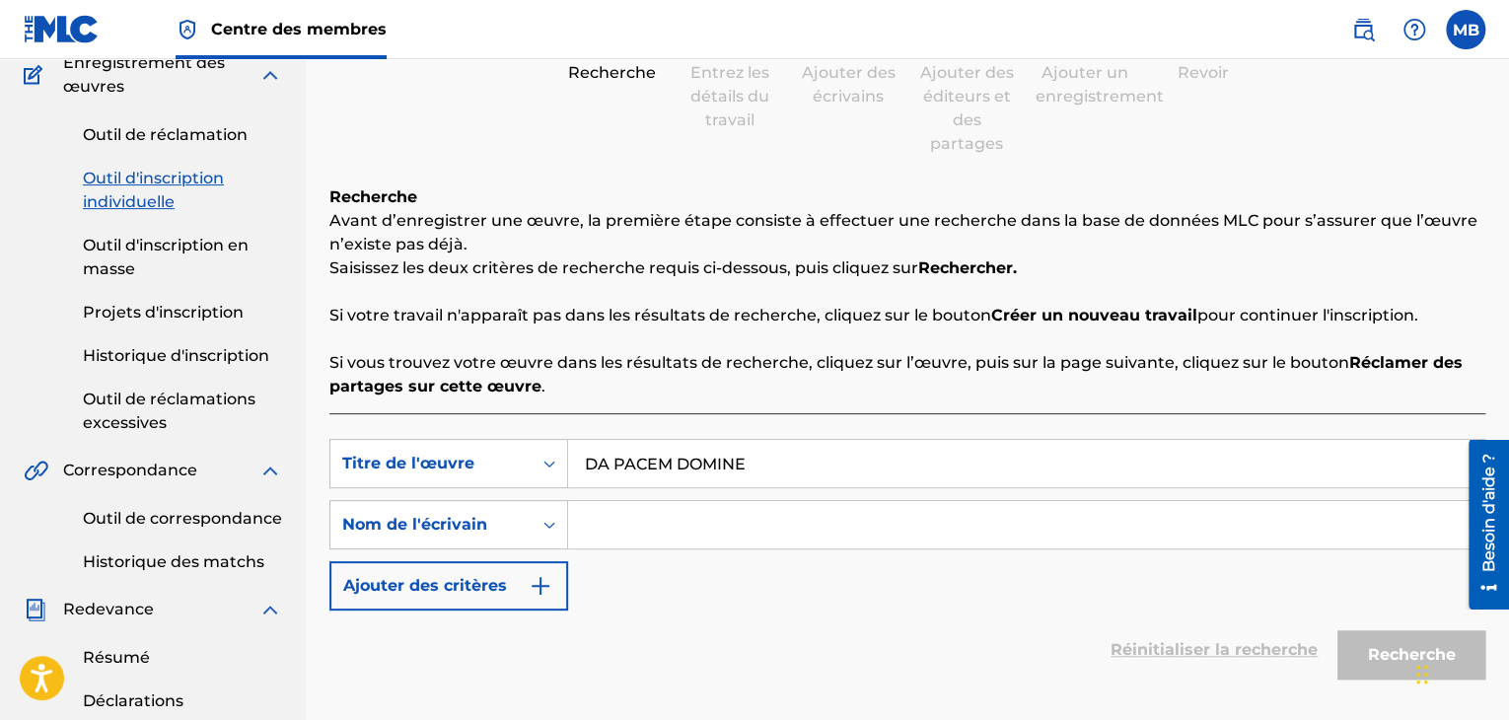
type input "DA PACEM DOMINE"
click at [464, 526] on font "Nom de l'écrivain" at bounding box center [414, 524] width 145 height 19
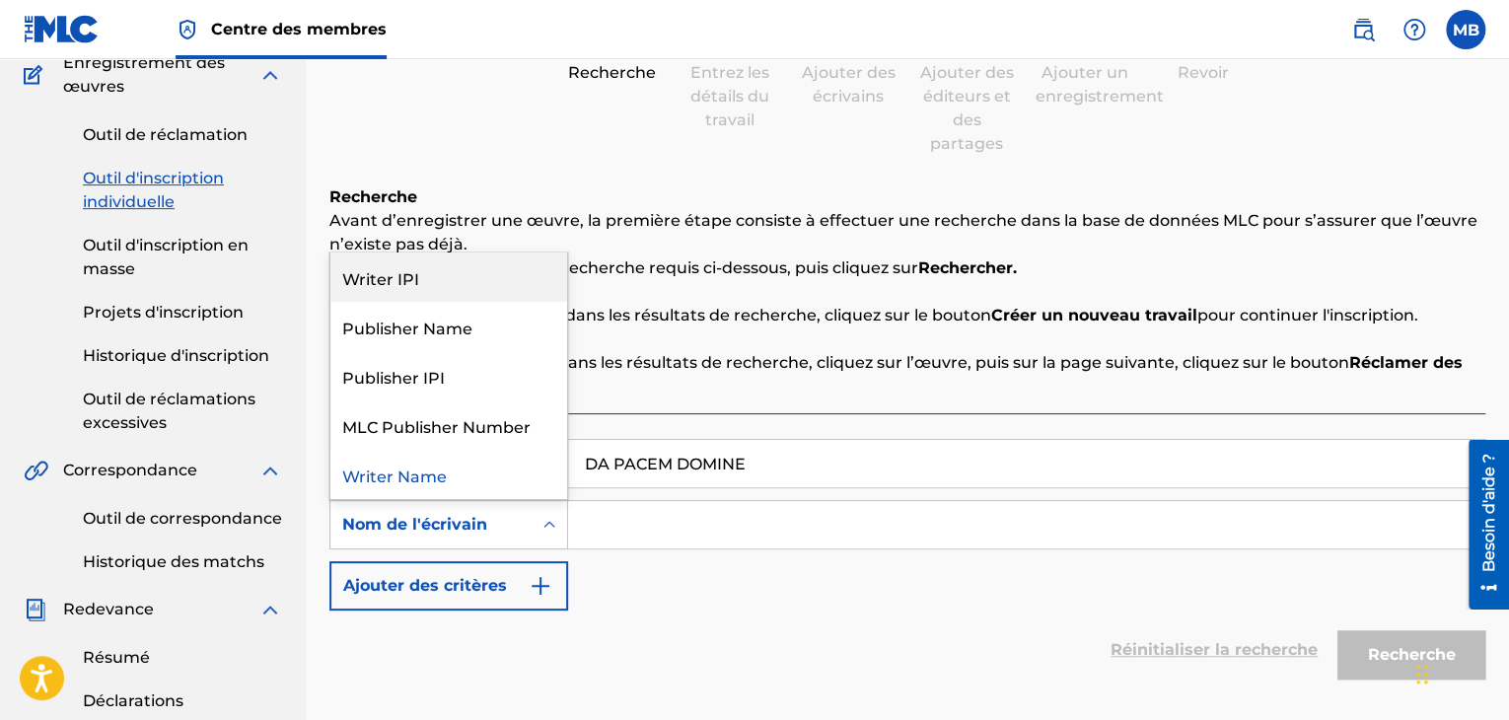
click at [390, 277] on div "Writer IPI" at bounding box center [448, 276] width 237 height 49
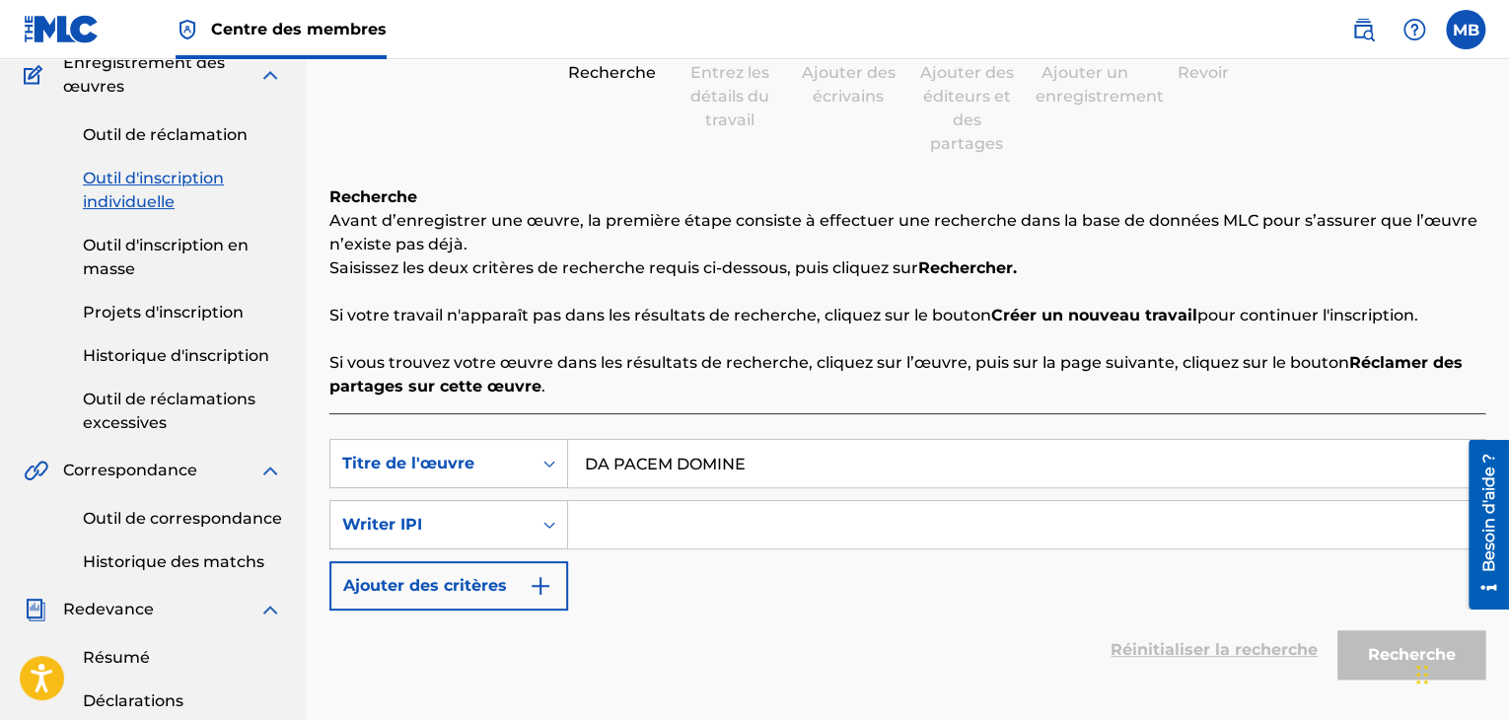
click at [596, 528] on input "Formulaire de recherche" at bounding box center [1026, 524] width 916 height 47
paste input "00448764023"
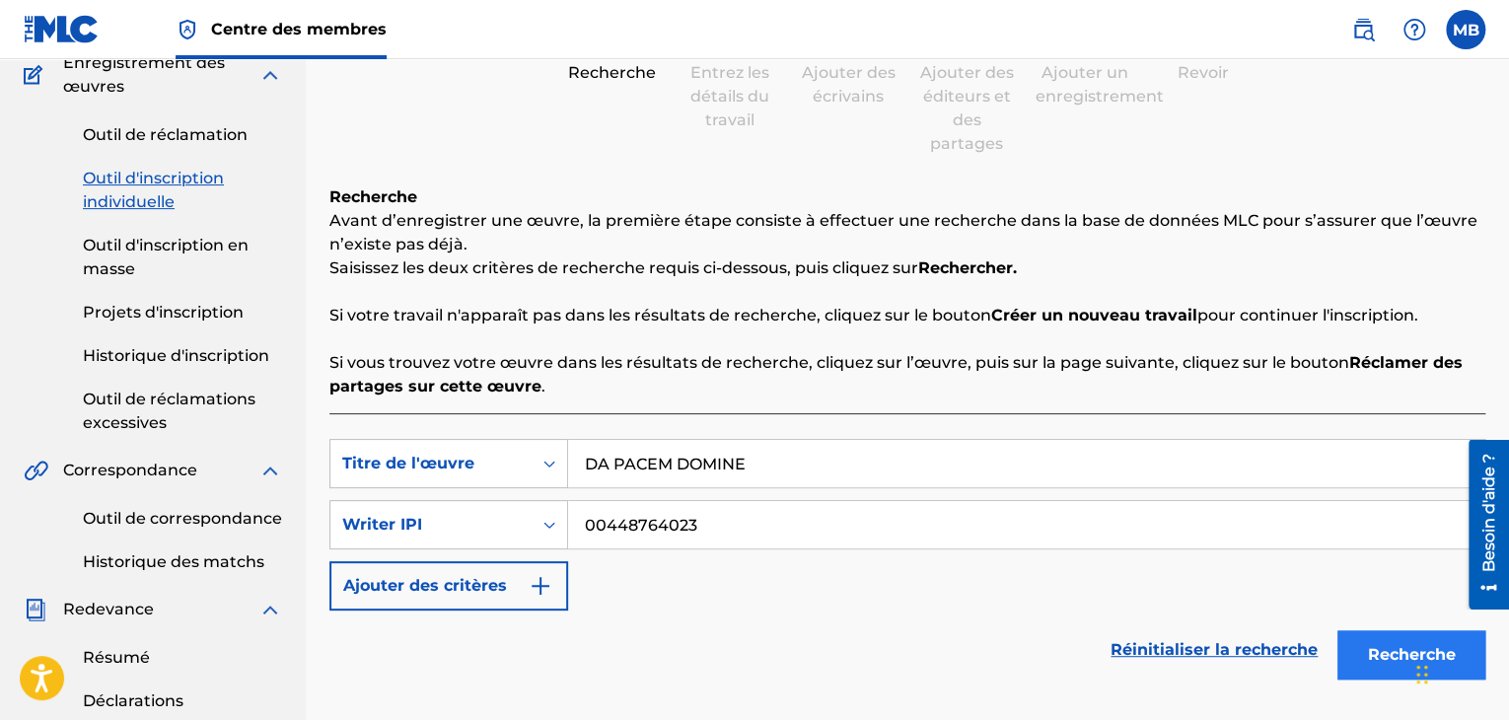
type input "00448764023"
click at [1345, 637] on button "Recherche" at bounding box center [1411, 654] width 148 height 49
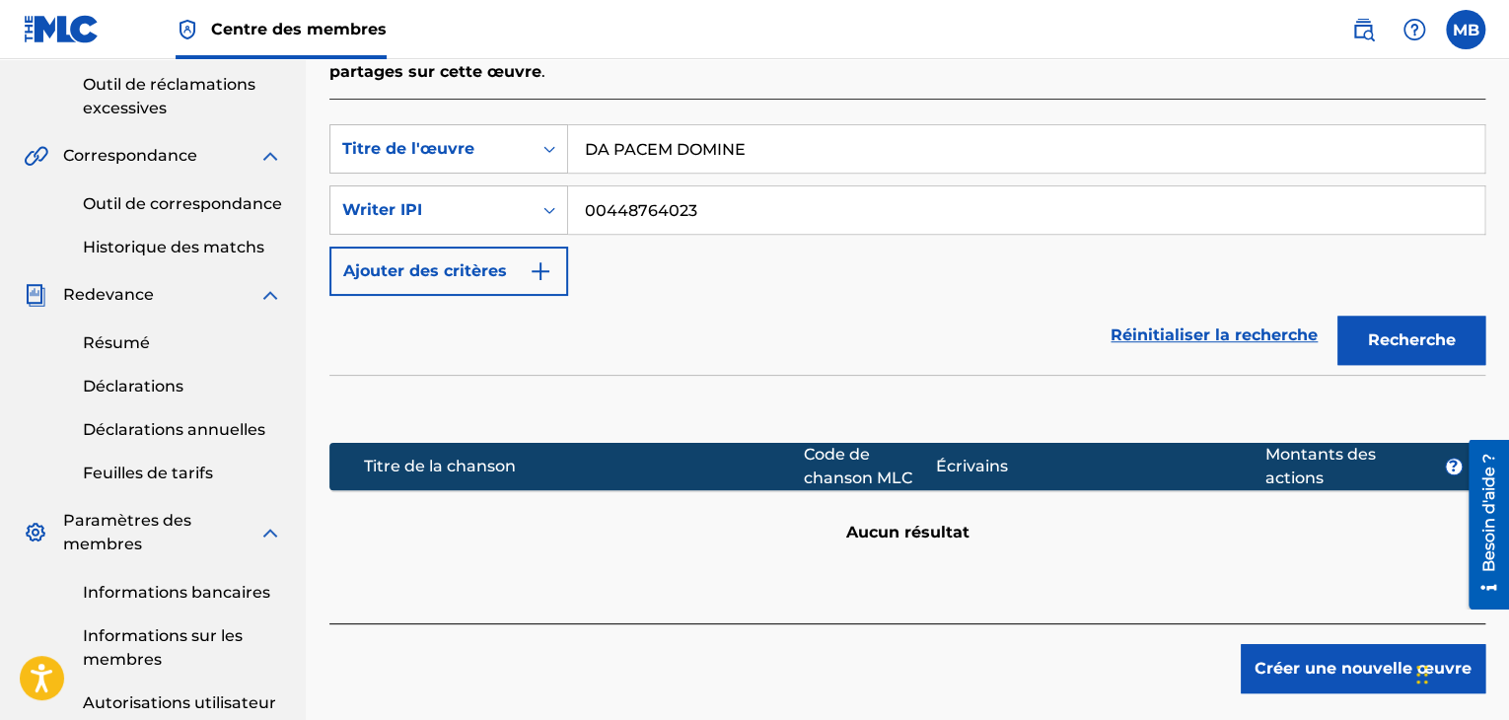
scroll to position [563, 0]
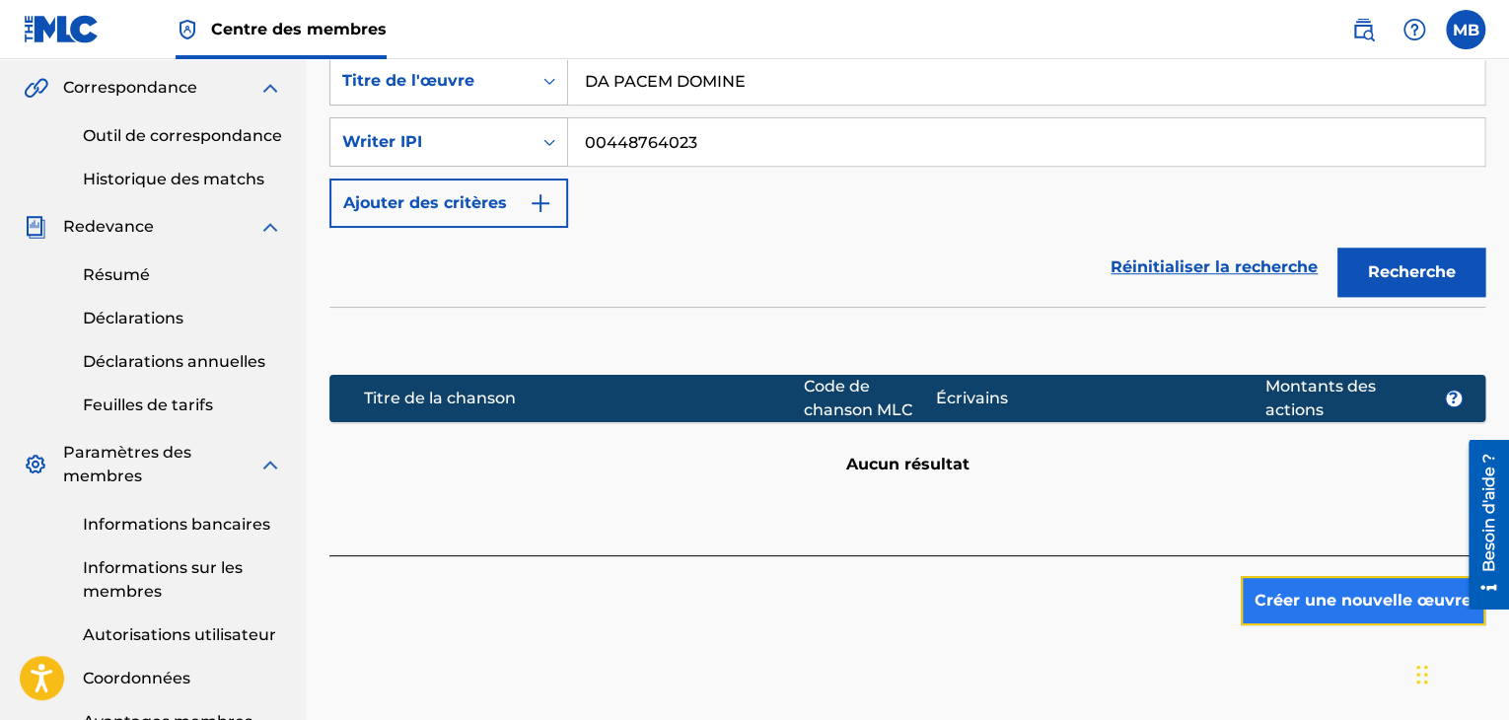
click at [1384, 589] on font "Créer une nouvelle œuvre" at bounding box center [1362, 601] width 217 height 24
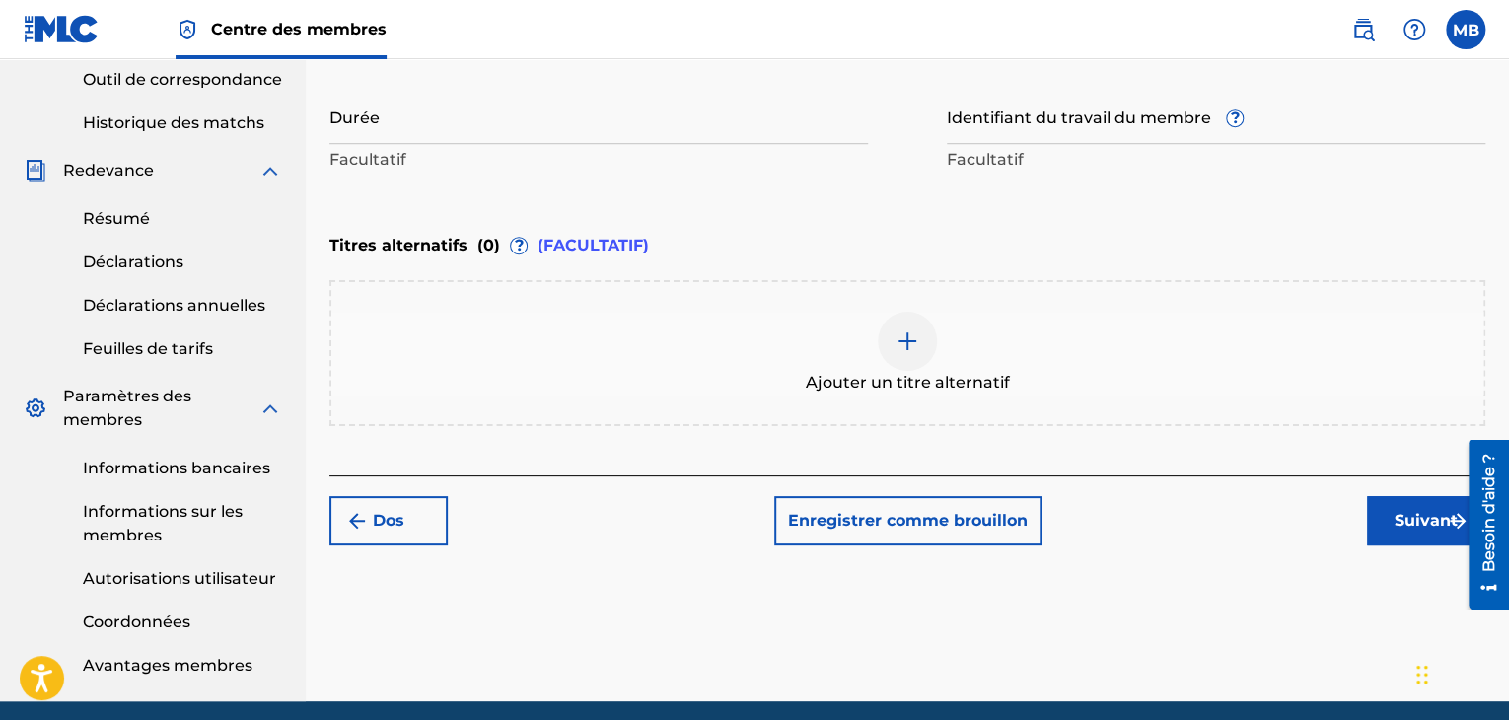
scroll to position [620, 0]
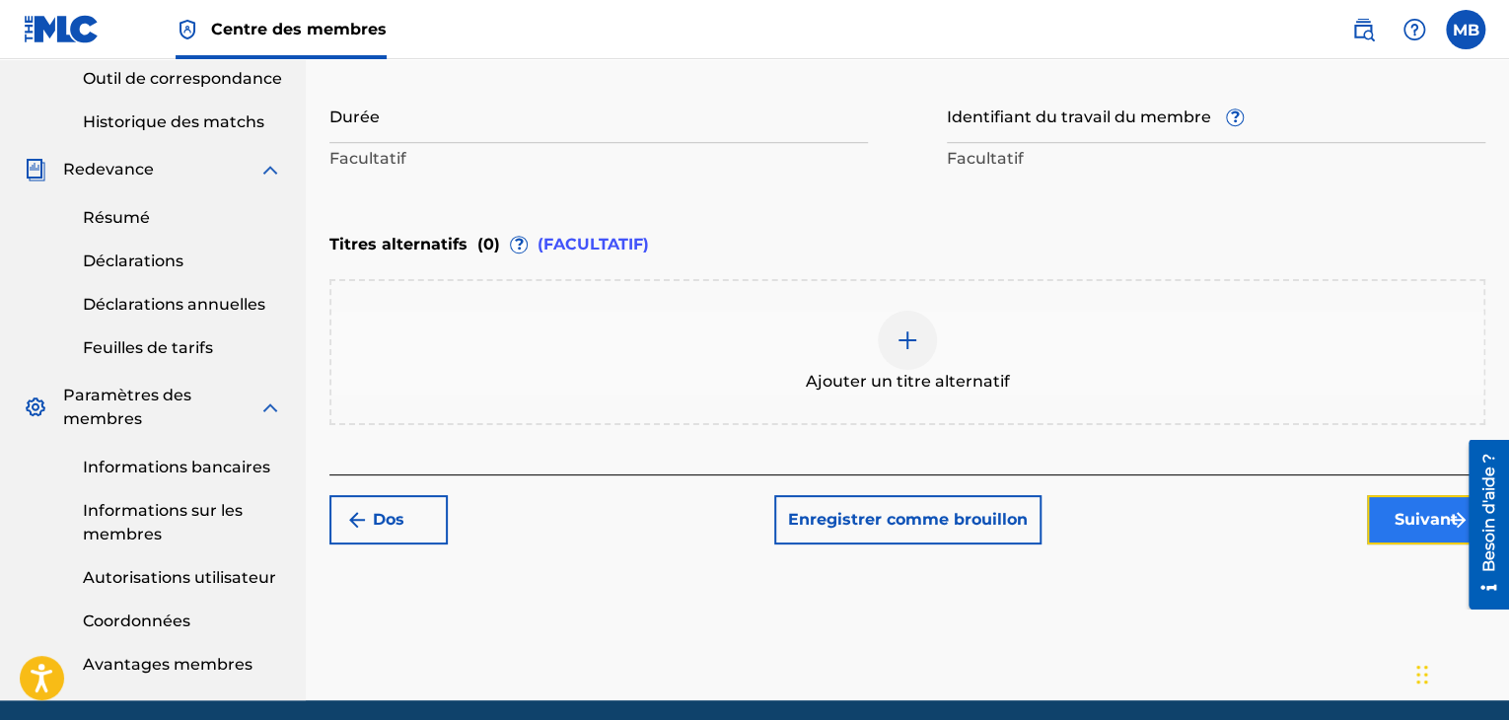
click at [1387, 519] on button "Suivant" at bounding box center [1426, 519] width 118 height 49
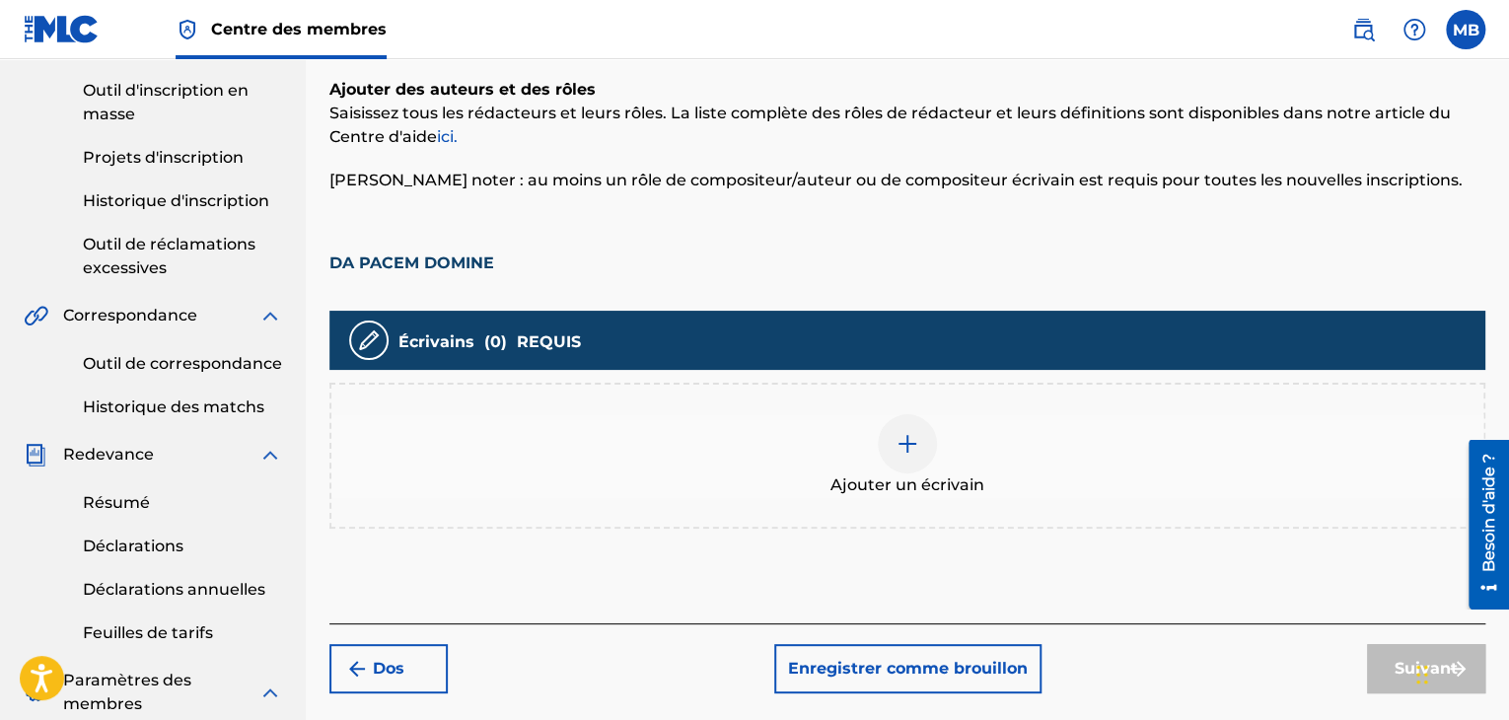
scroll to position [334, 0]
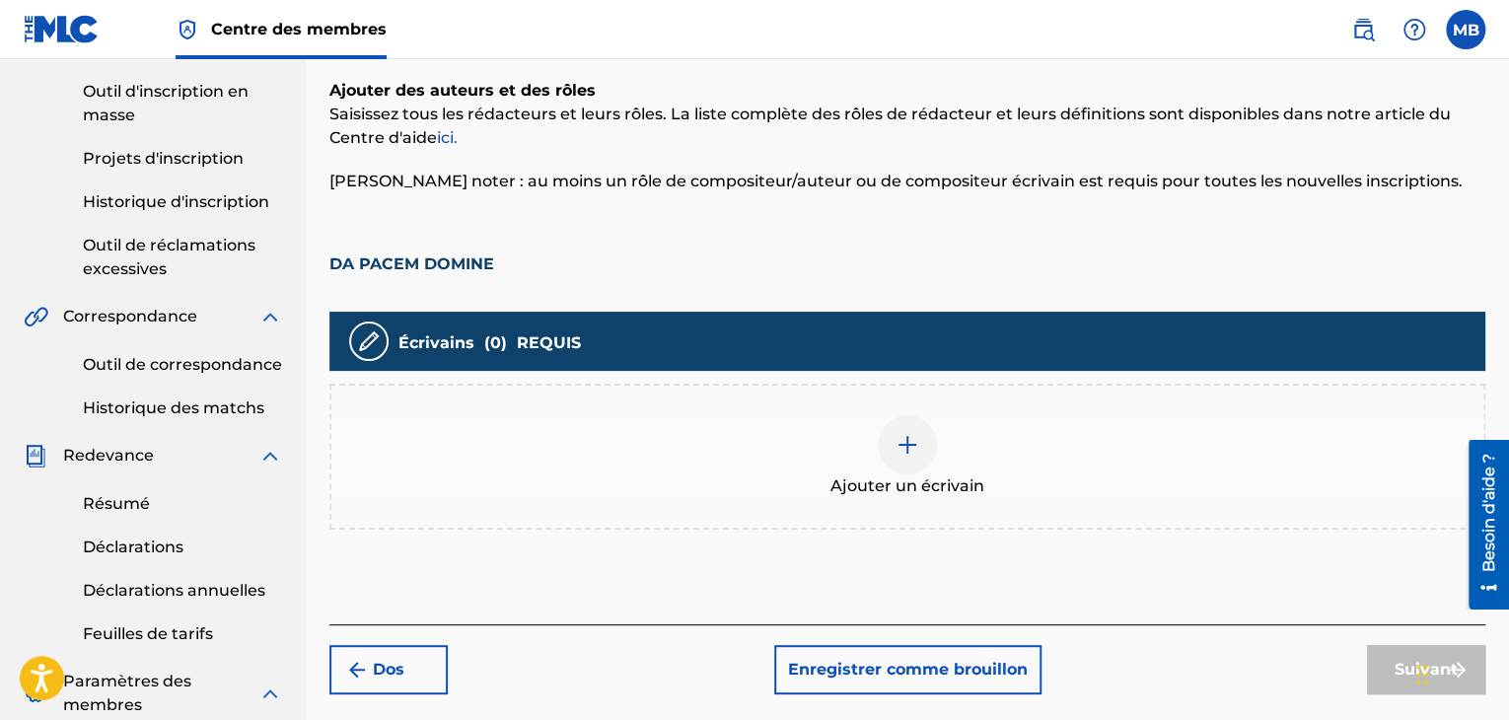
click at [873, 486] on font "Ajouter un écrivain" at bounding box center [907, 485] width 154 height 19
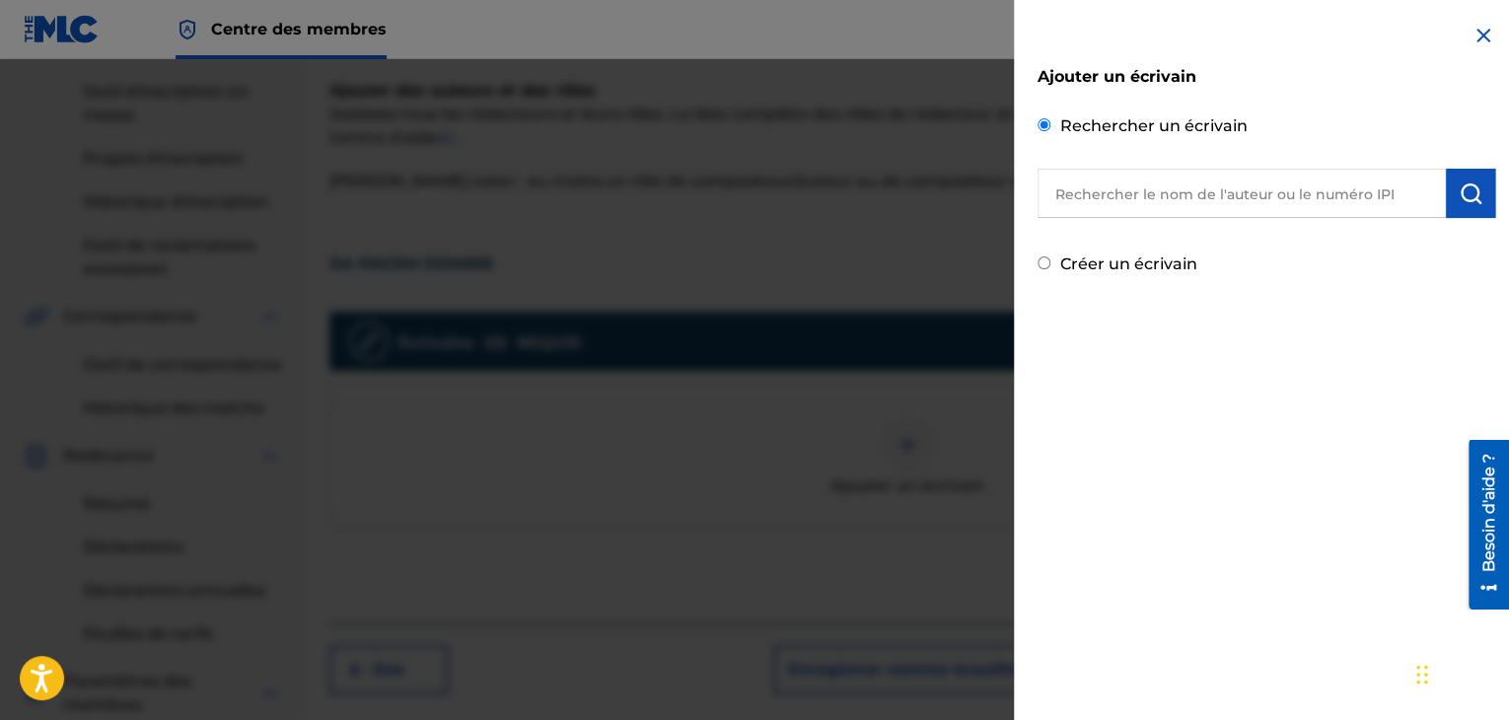
click at [1076, 193] on input "text" at bounding box center [1241, 193] width 408 height 49
paste input "00448764023"
type input "00448764023"
click at [1477, 202] on button "submit" at bounding box center [1469, 193] width 49 height 49
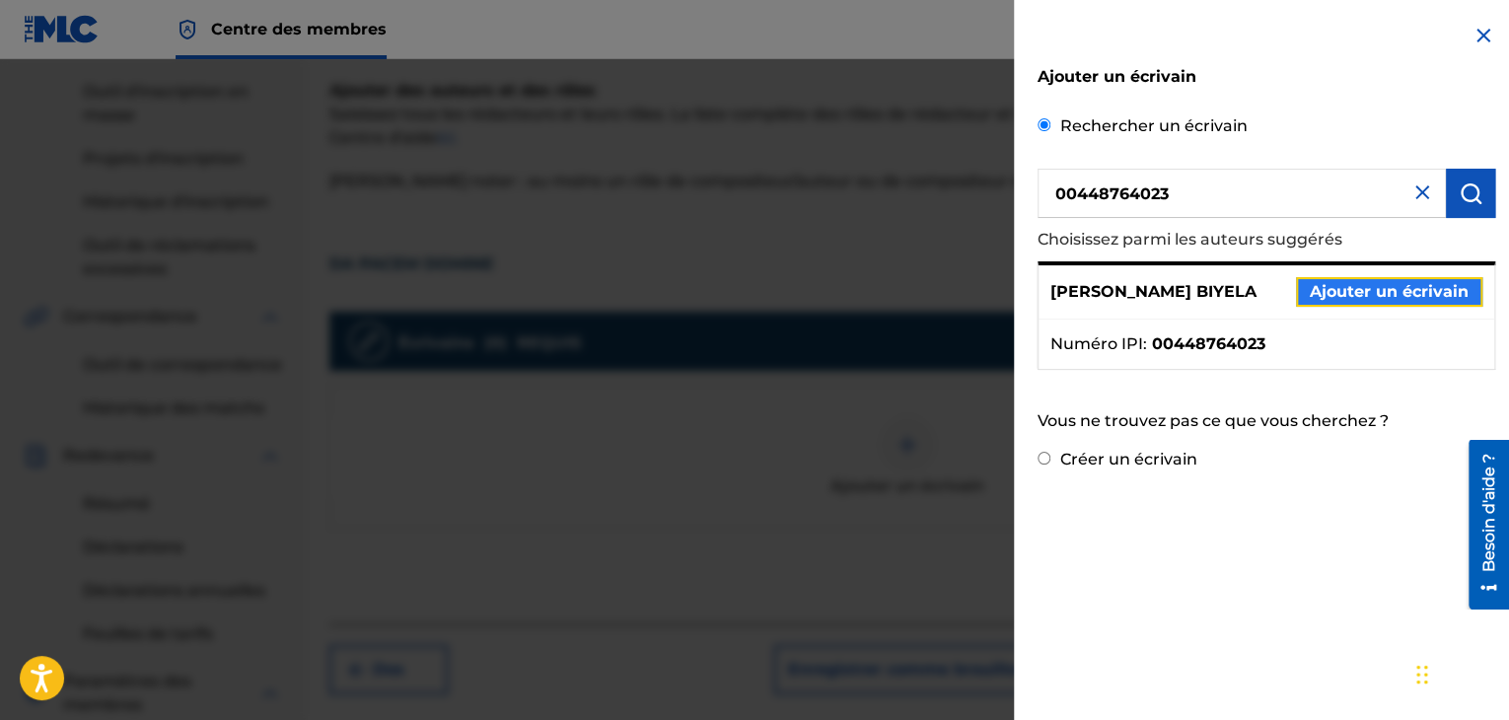
click at [1393, 297] on font "Ajouter un écrivain" at bounding box center [1388, 291] width 159 height 19
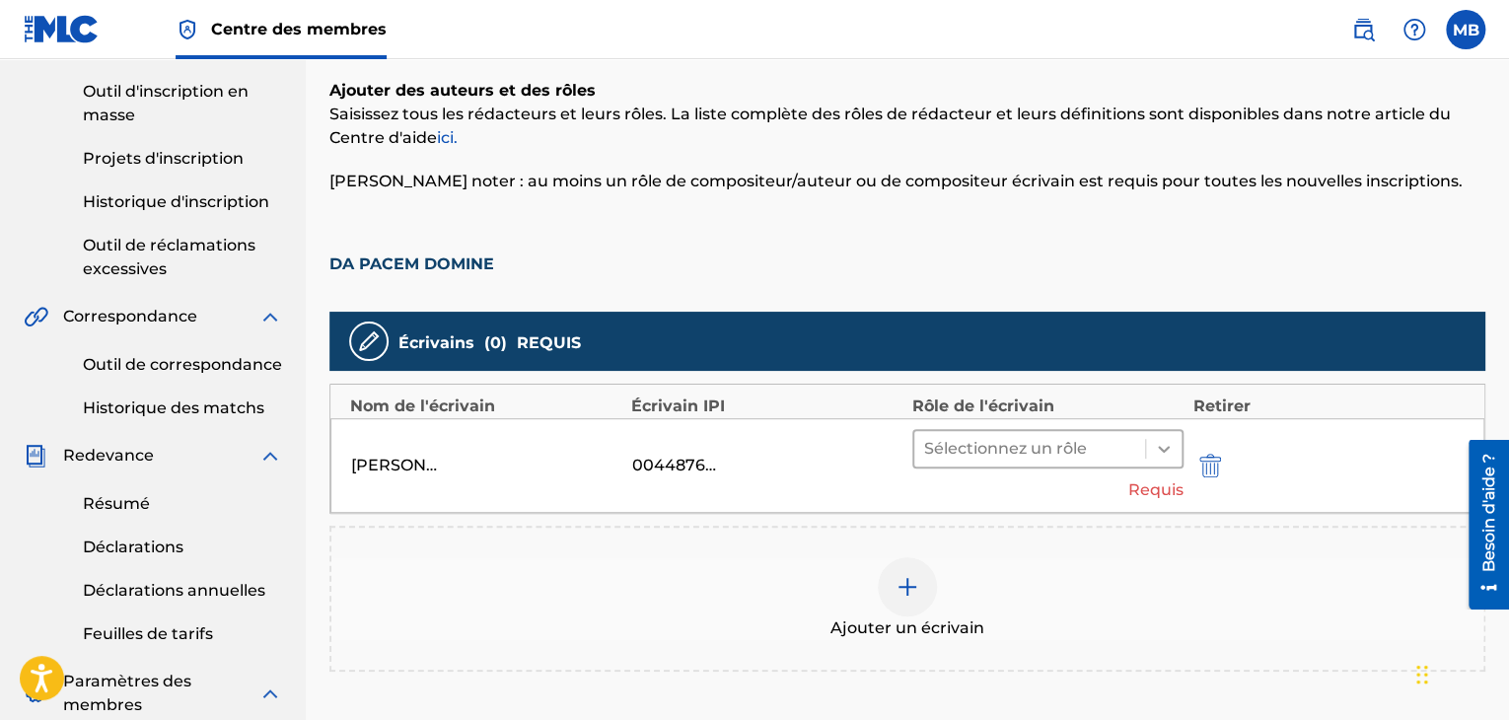
click at [1168, 457] on icon at bounding box center [1164, 449] width 20 height 20
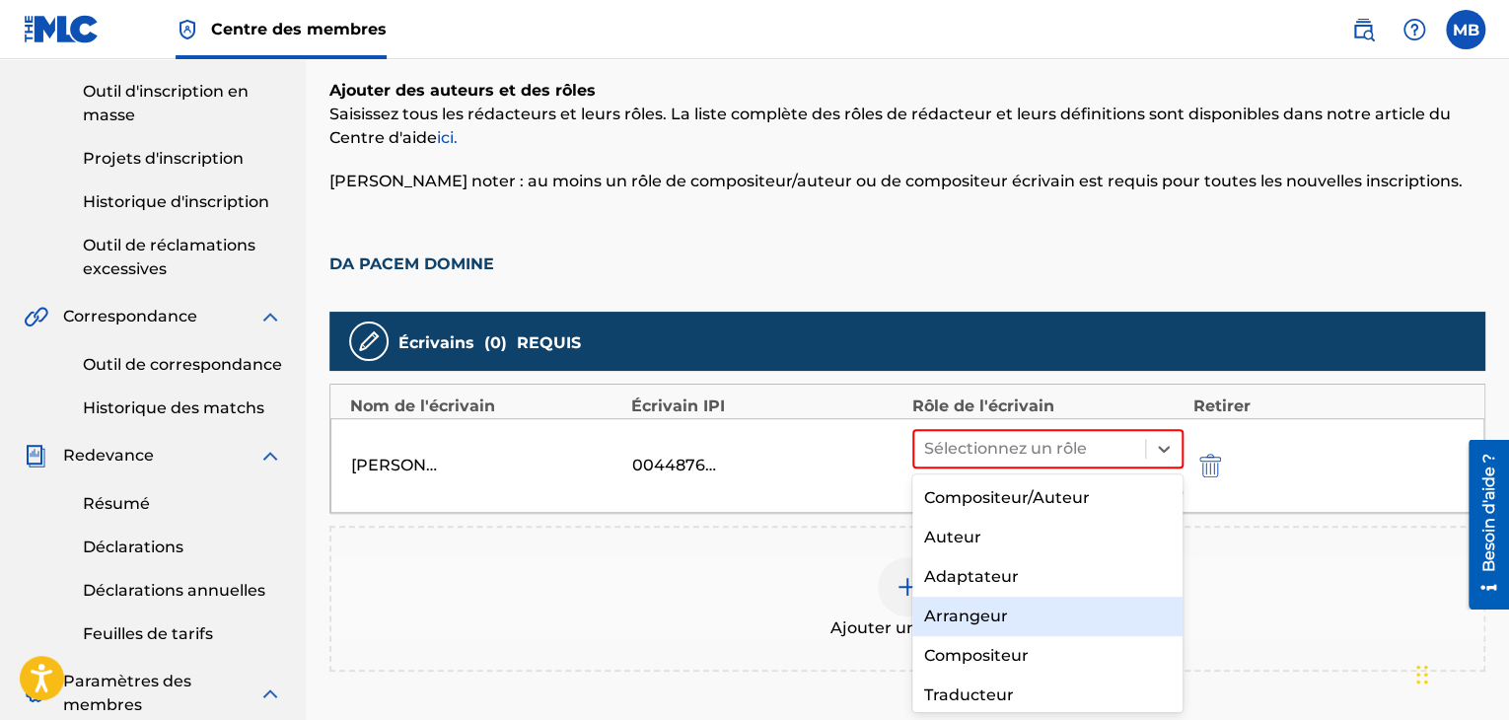
scroll to position [24, 0]
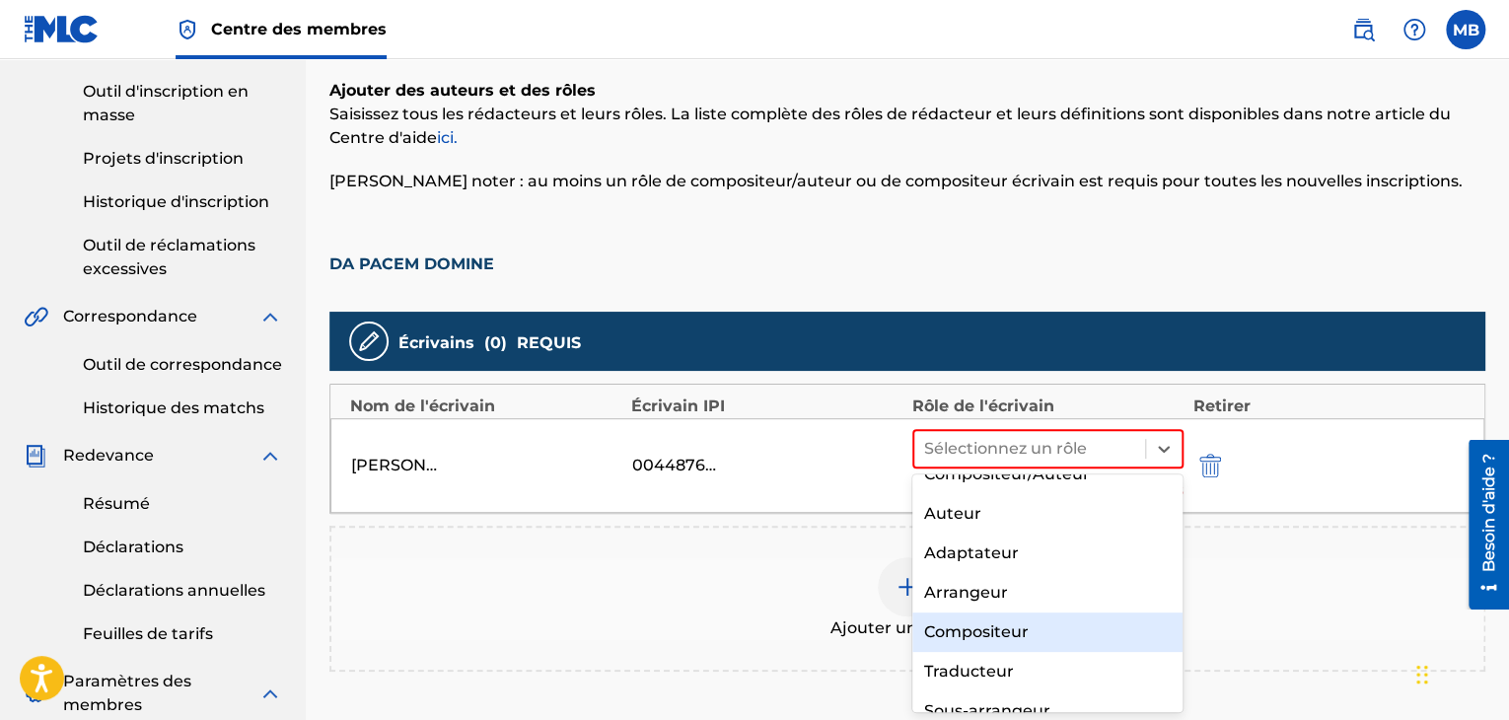
click at [983, 640] on font "Compositeur" at bounding box center [976, 631] width 105 height 19
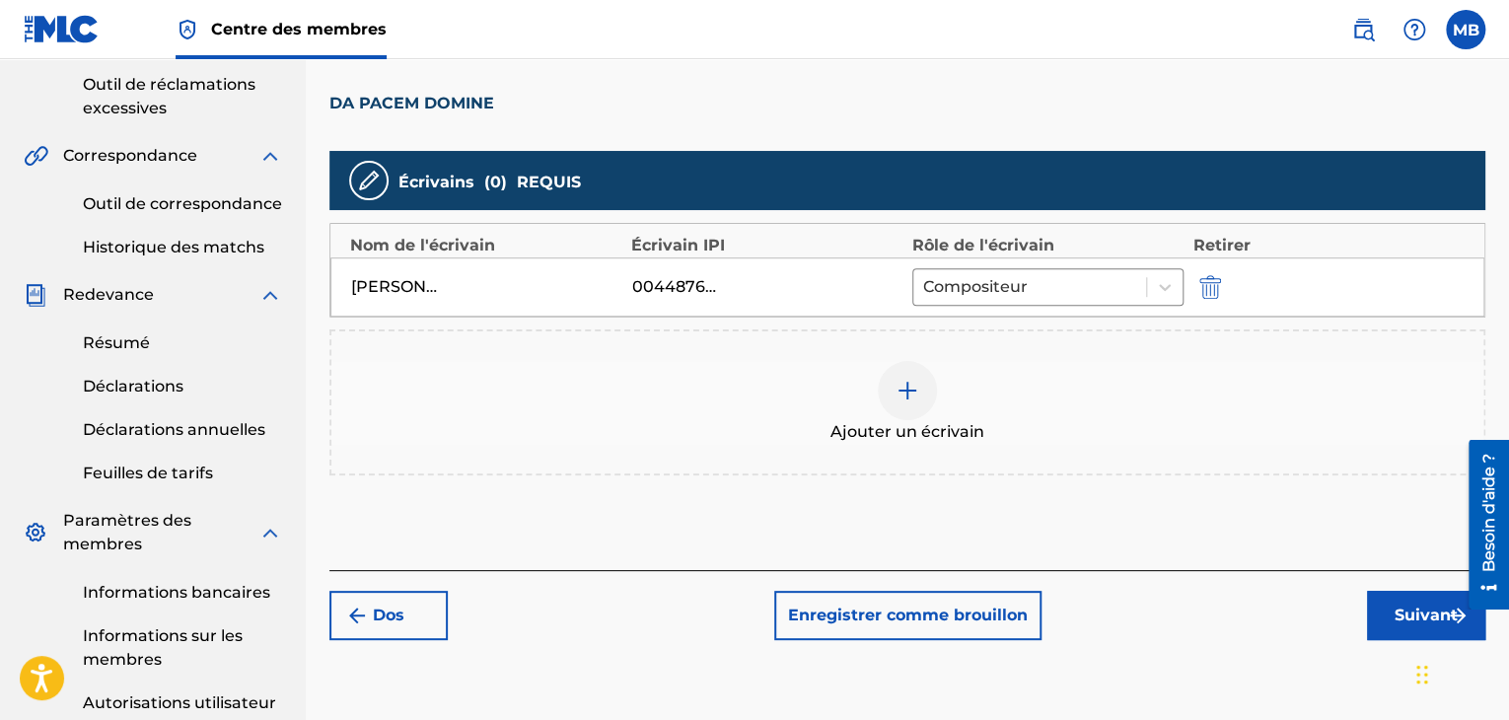
scroll to position [494, 0]
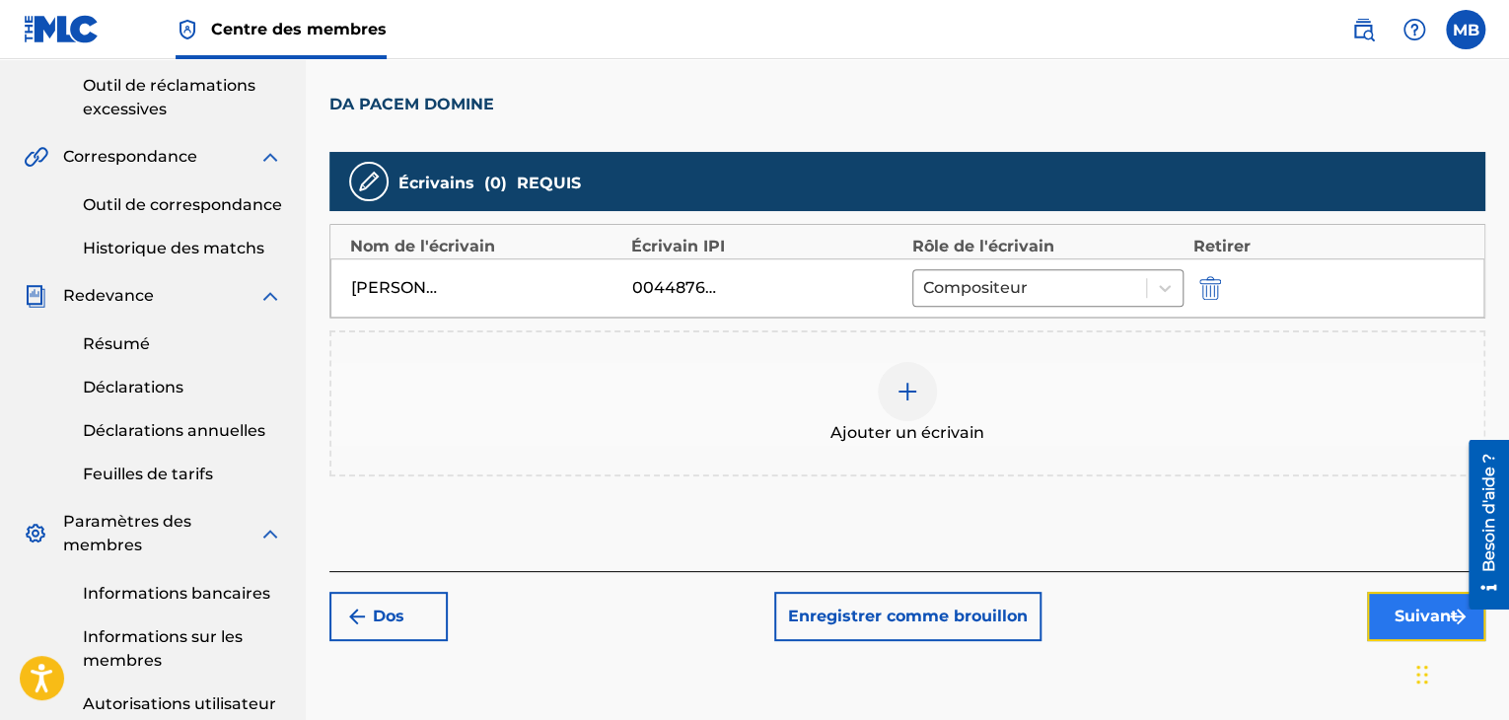
click at [1388, 615] on button "Suivant" at bounding box center [1426, 616] width 118 height 49
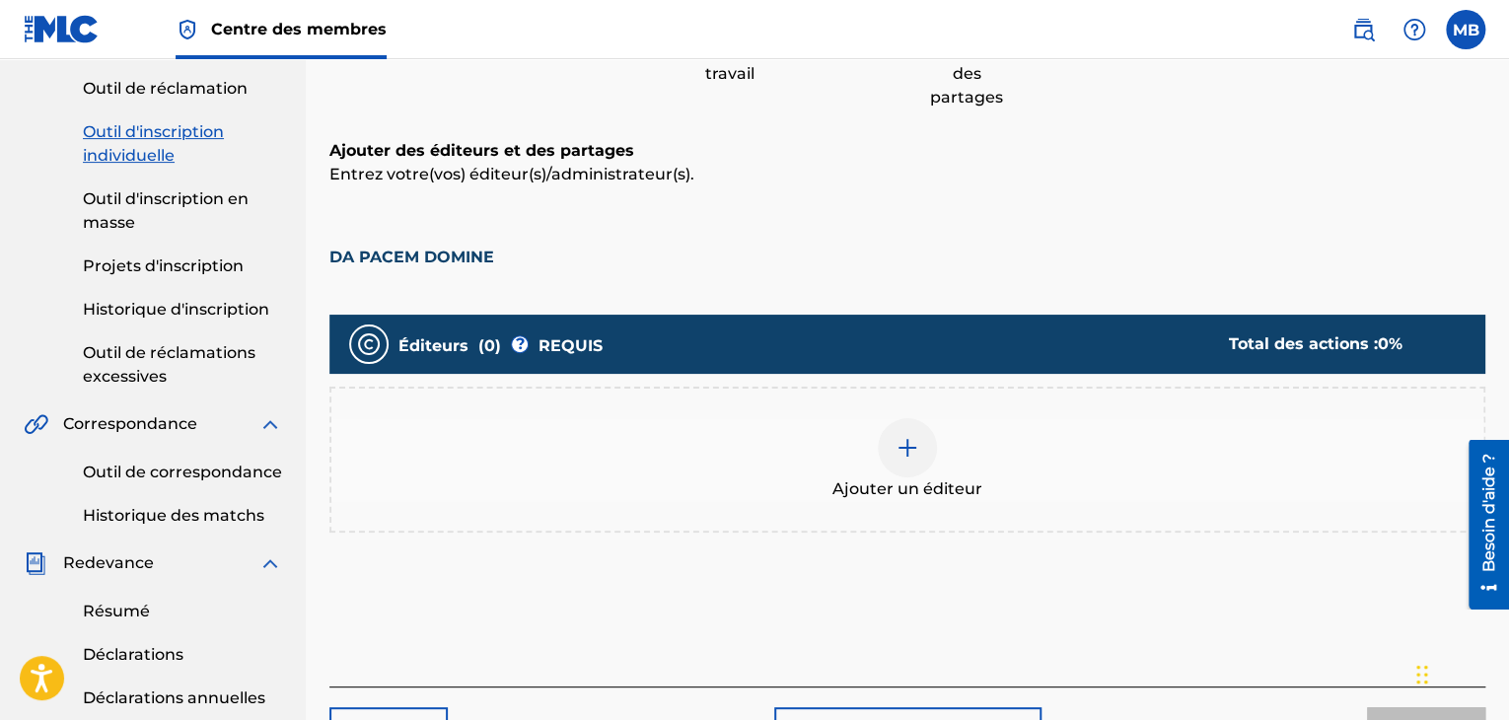
scroll to position [226, 0]
click at [960, 490] on font "Ajouter un éditeur" at bounding box center [907, 489] width 150 height 19
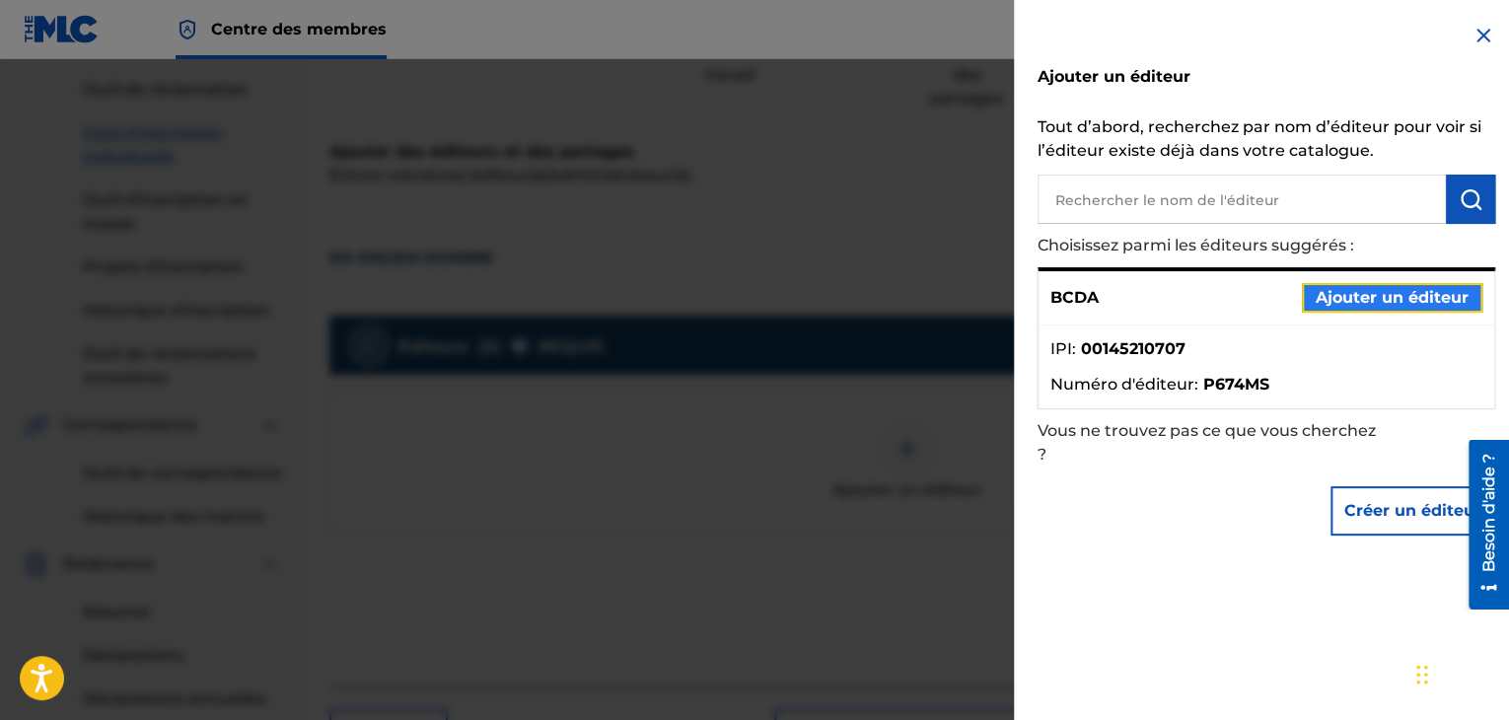
click at [1353, 306] on font "Ajouter un éditeur" at bounding box center [1391, 297] width 153 height 19
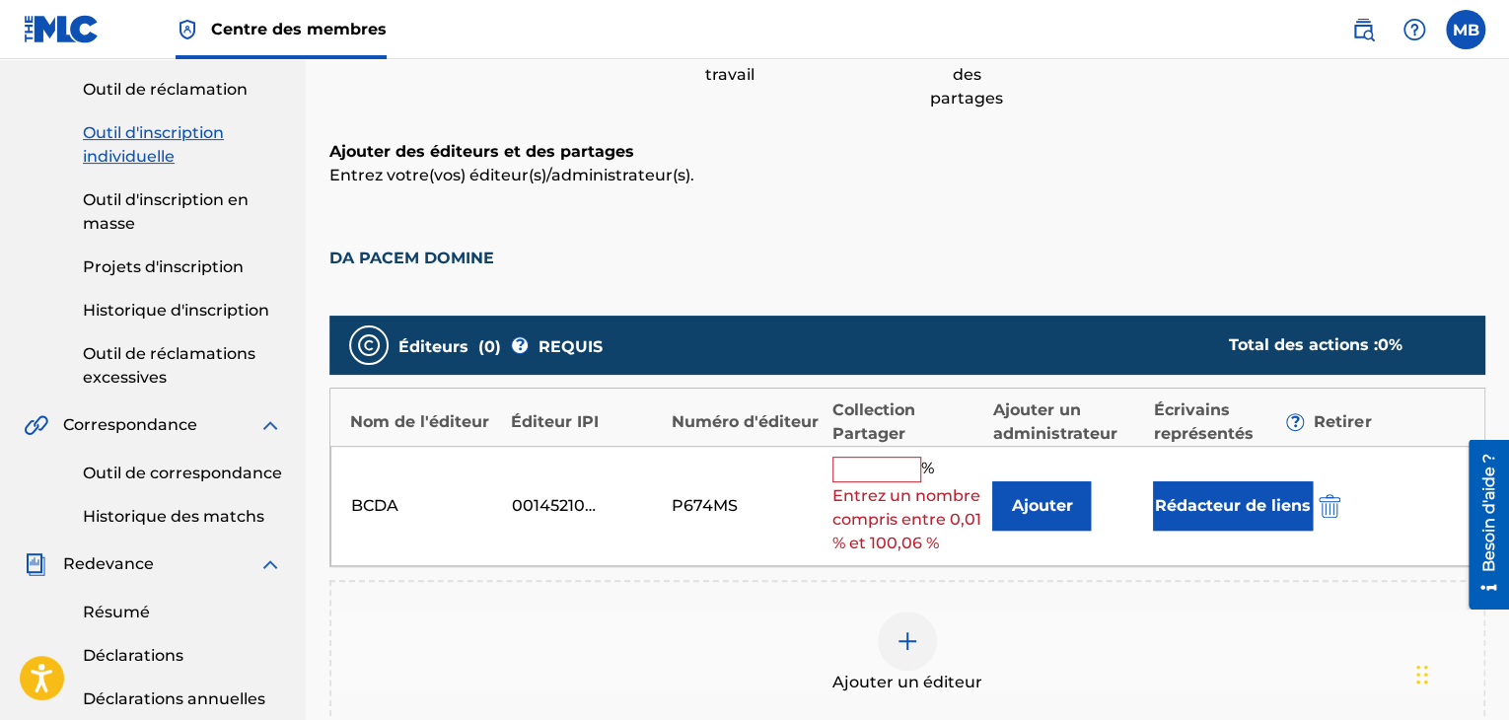
click at [849, 478] on input "text" at bounding box center [876, 470] width 89 height 26
type input "100"
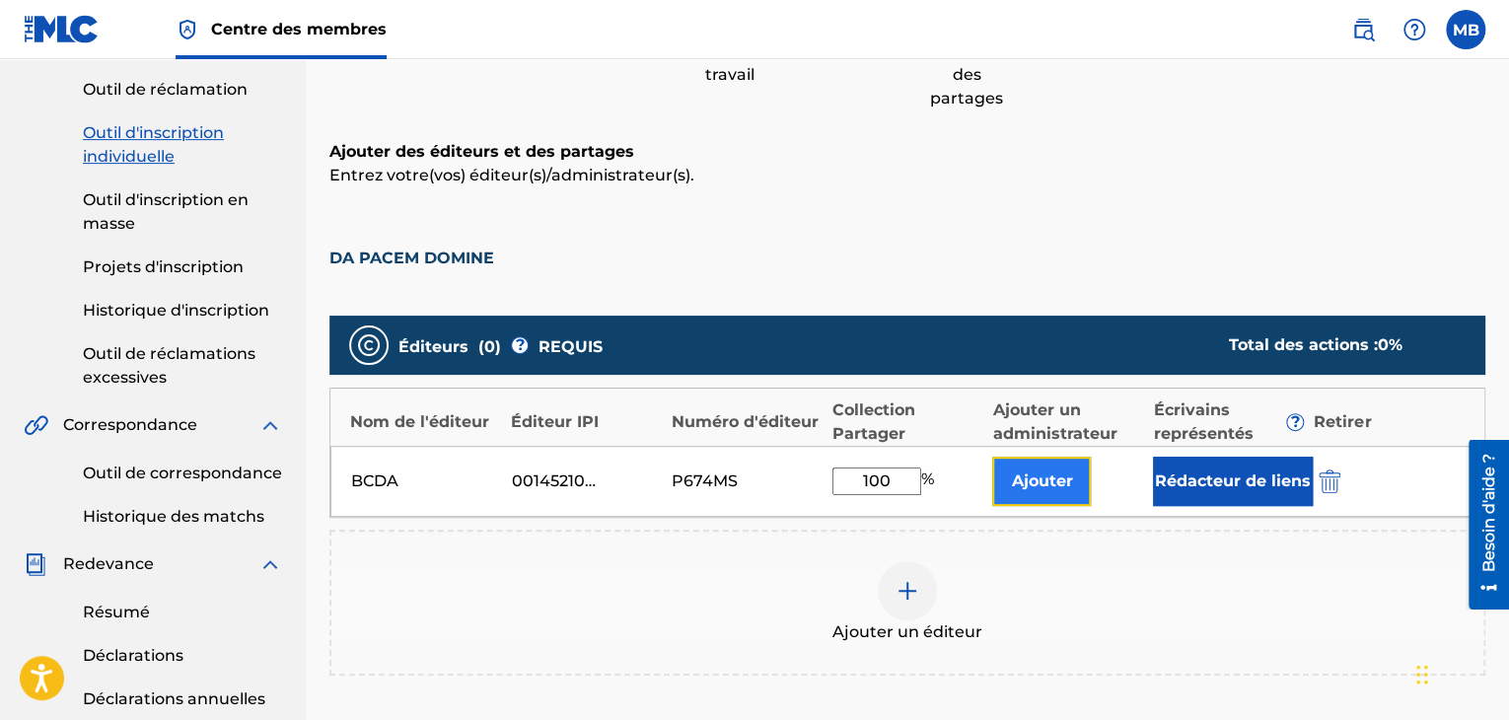
click at [1037, 487] on font "Ajouter" at bounding box center [1041, 480] width 61 height 19
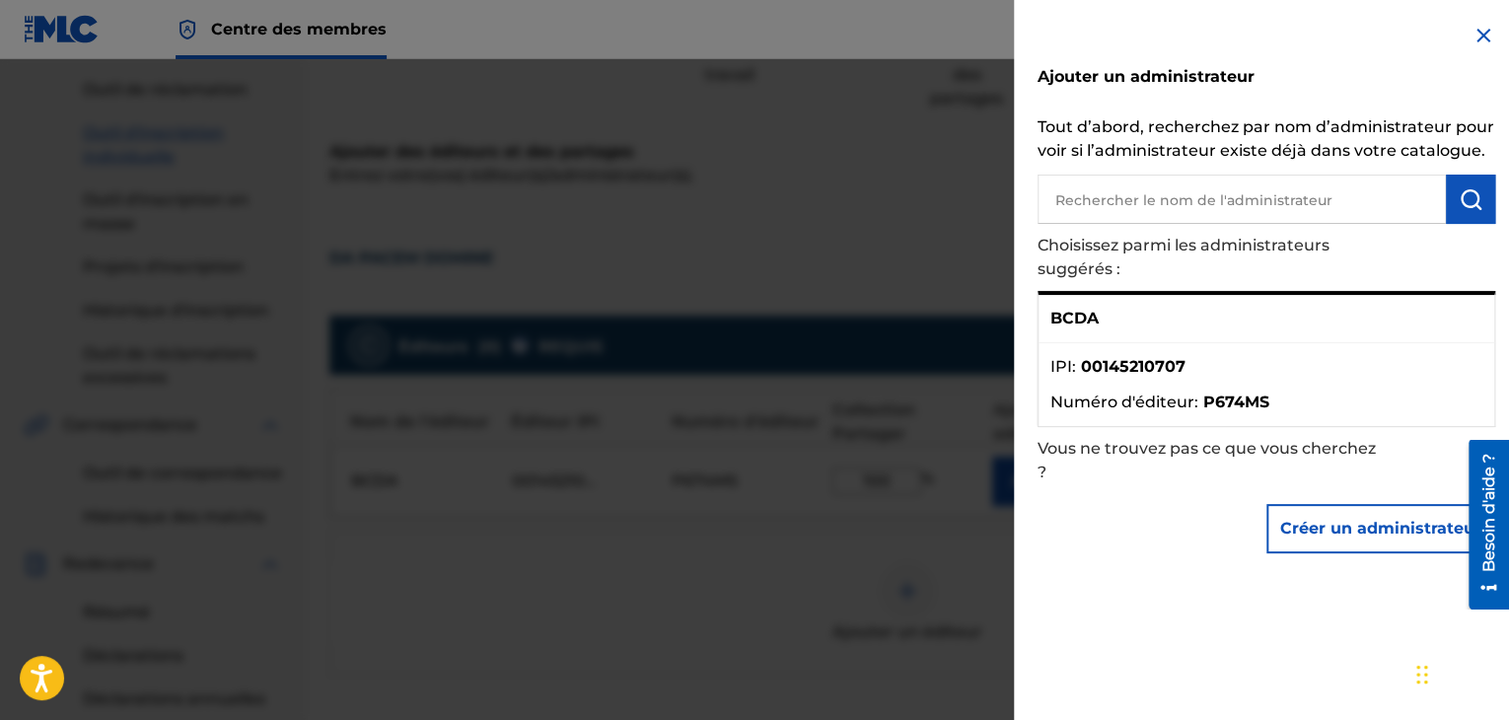
click at [1171, 343] on ul "IPI : 00145210707 Numéro d'éditeur : P674MS" at bounding box center [1266, 384] width 456 height 83
click at [1483, 36] on img at bounding box center [1483, 36] width 24 height 24
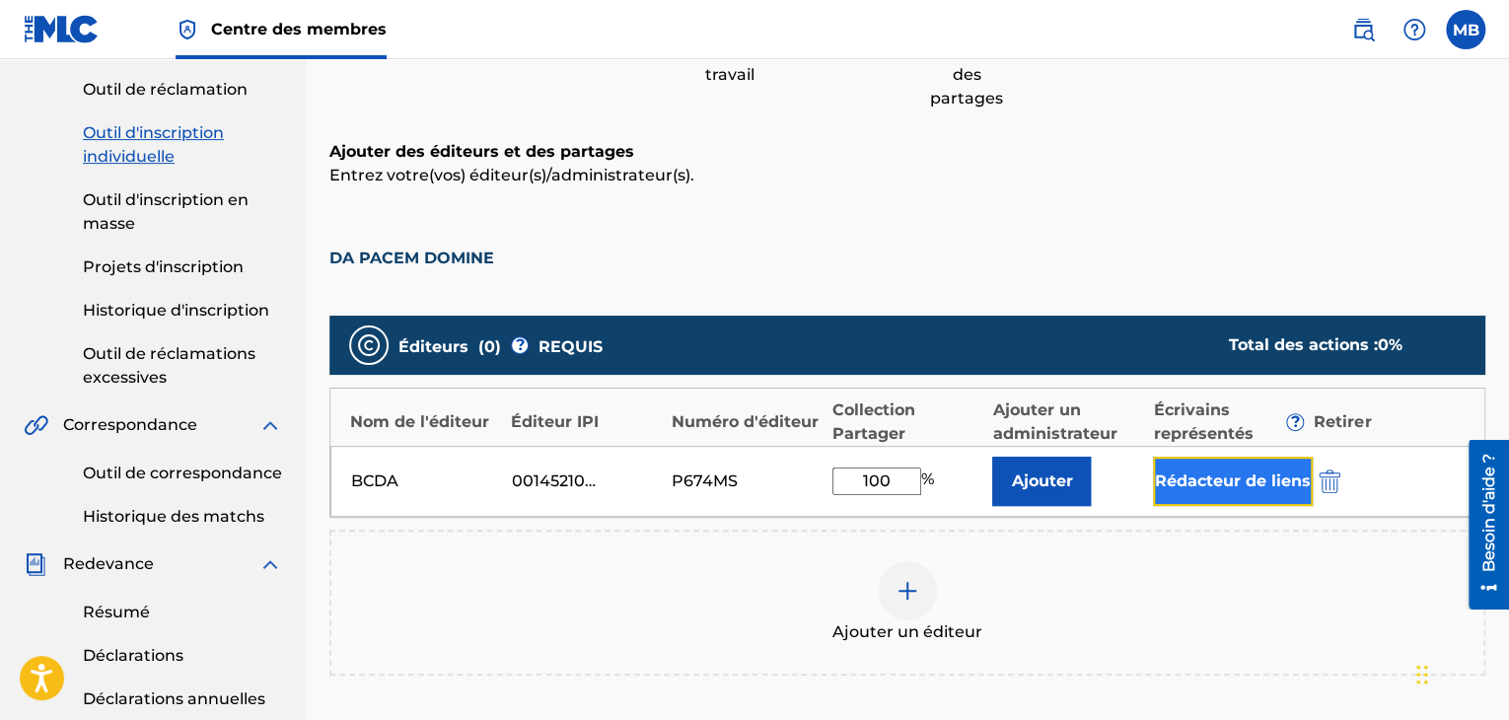
click at [1220, 484] on font "Rédacteur de liens" at bounding box center [1233, 480] width 156 height 19
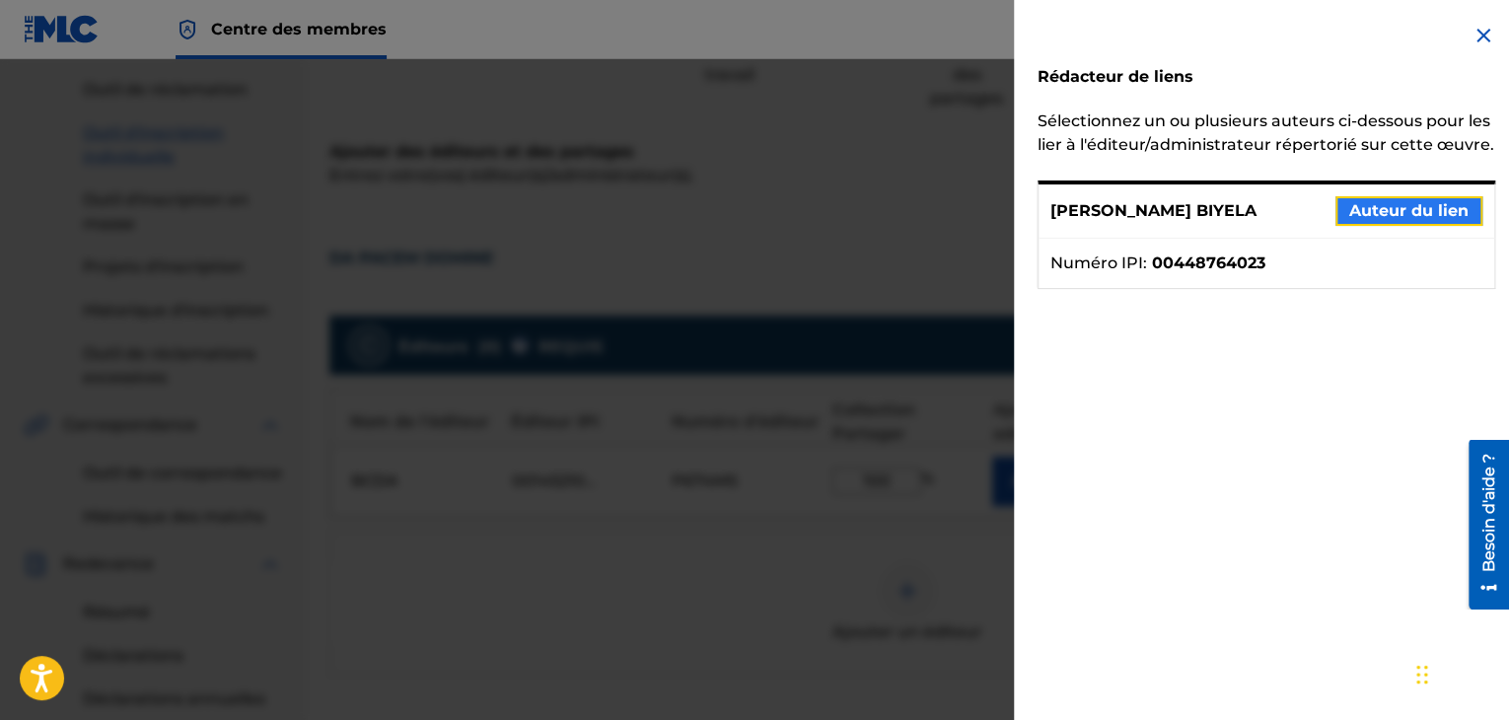
click at [1398, 220] on font "Auteur du lien" at bounding box center [1408, 210] width 119 height 19
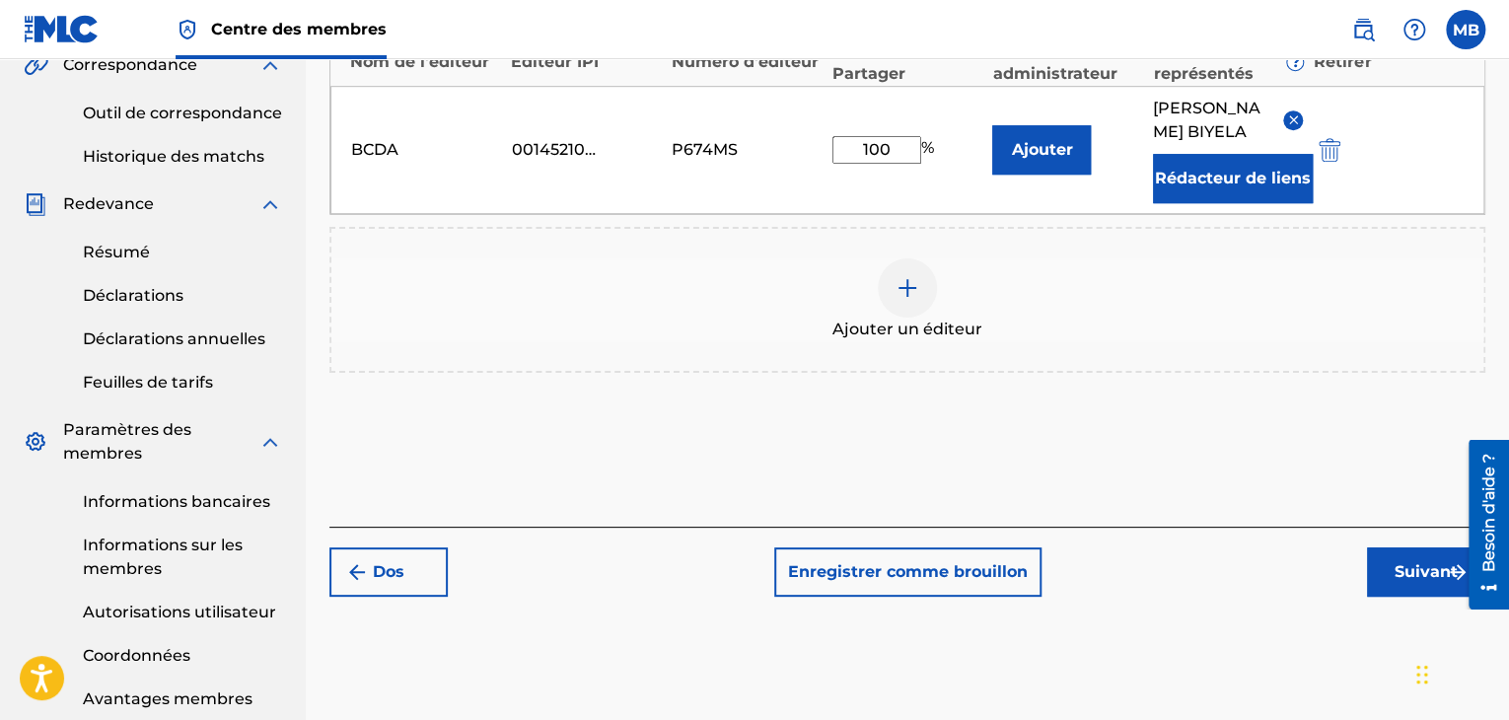
scroll to position [600, 0]
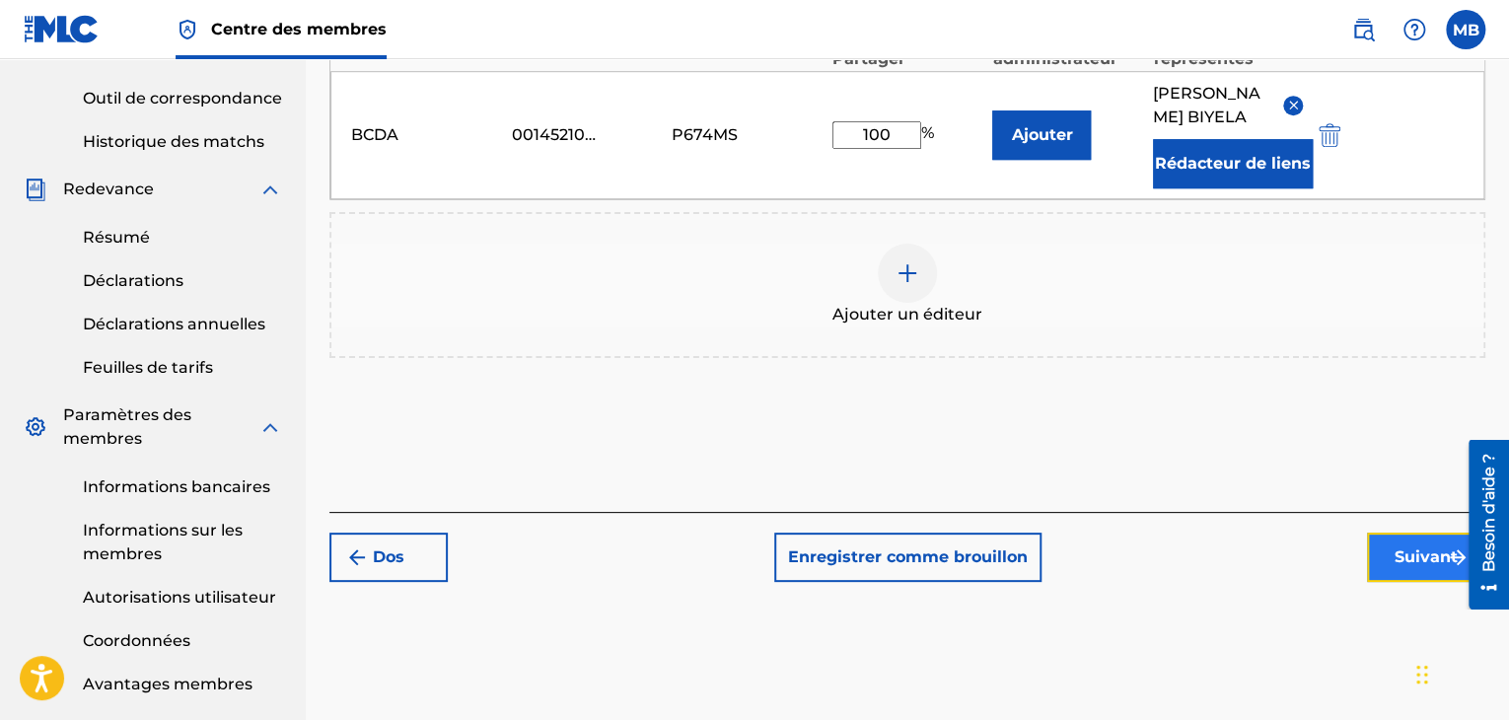
click at [1432, 566] on font "Suivant" at bounding box center [1425, 556] width 63 height 19
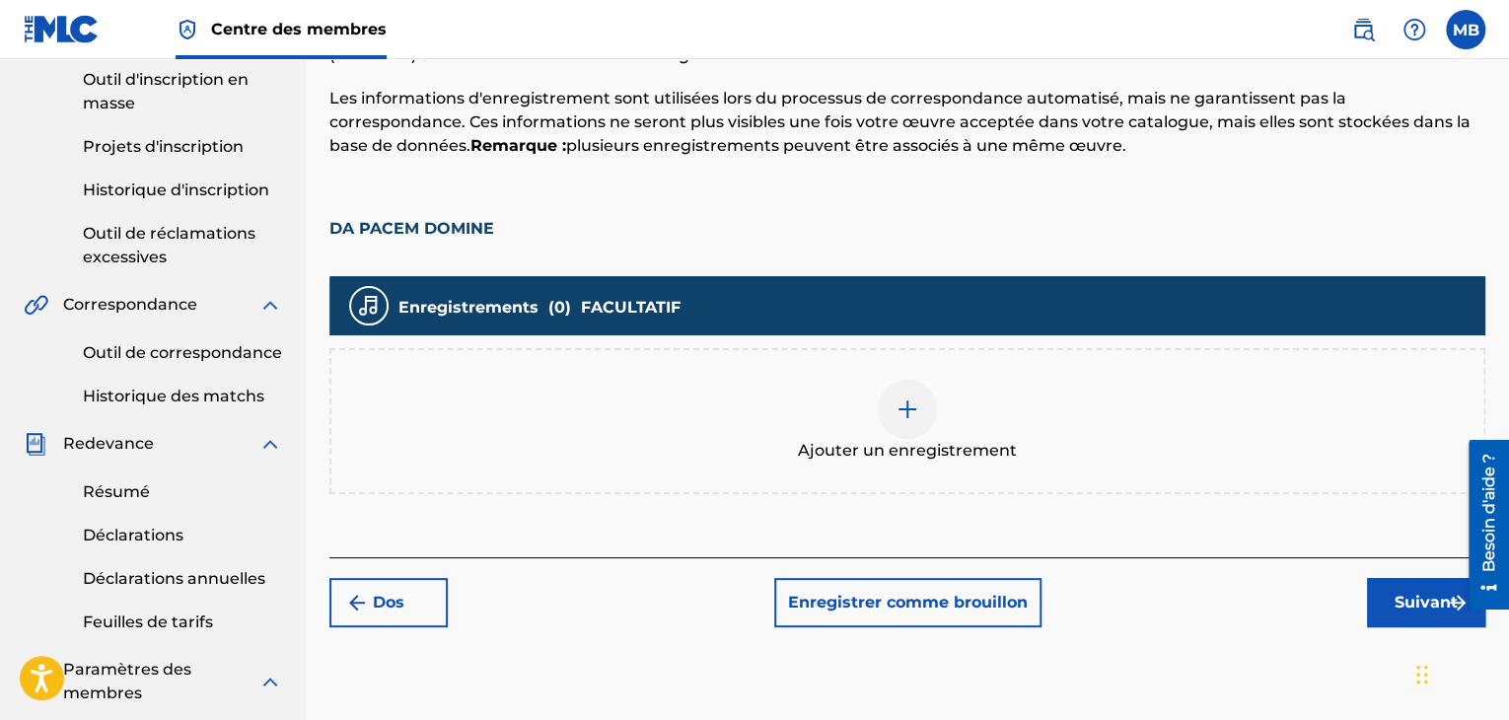
scroll to position [347, 0]
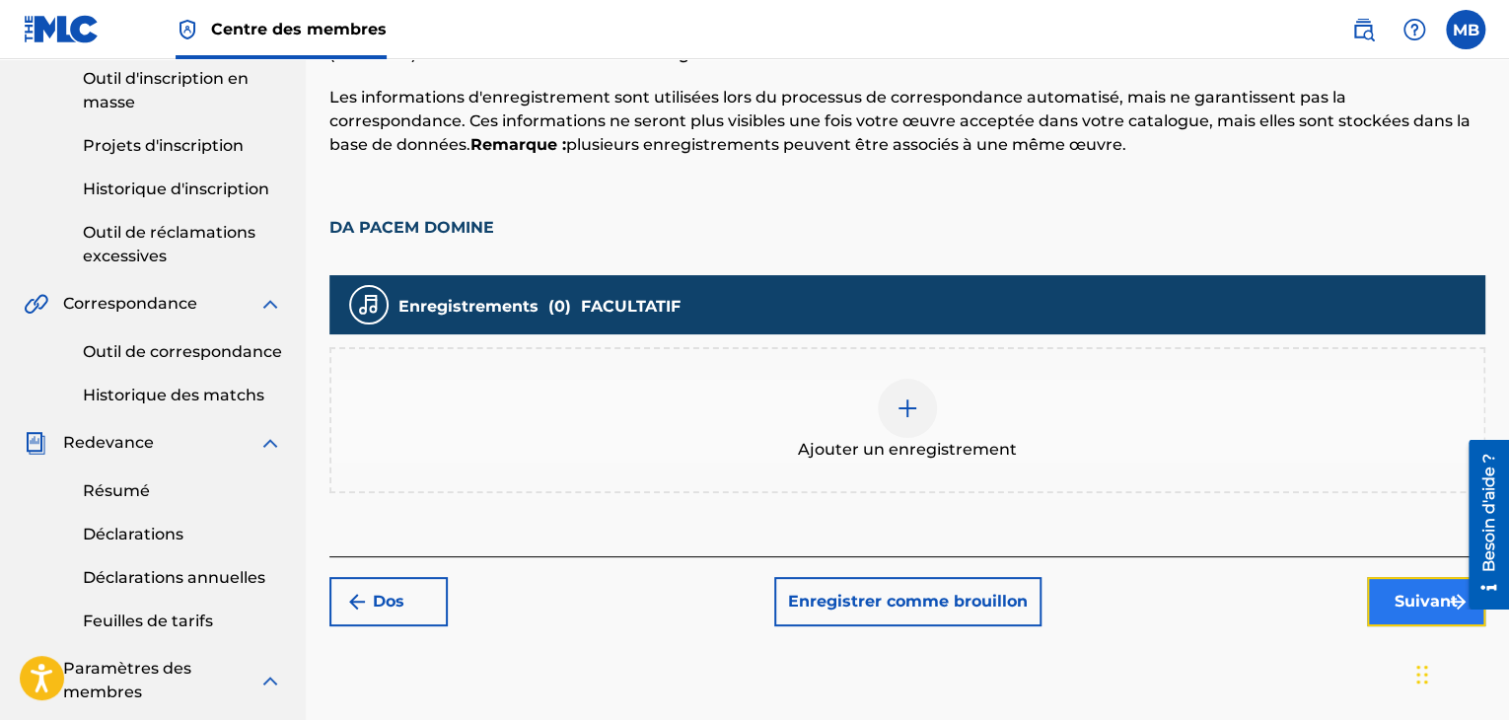
click at [1394, 596] on font "Suivant" at bounding box center [1425, 602] width 63 height 24
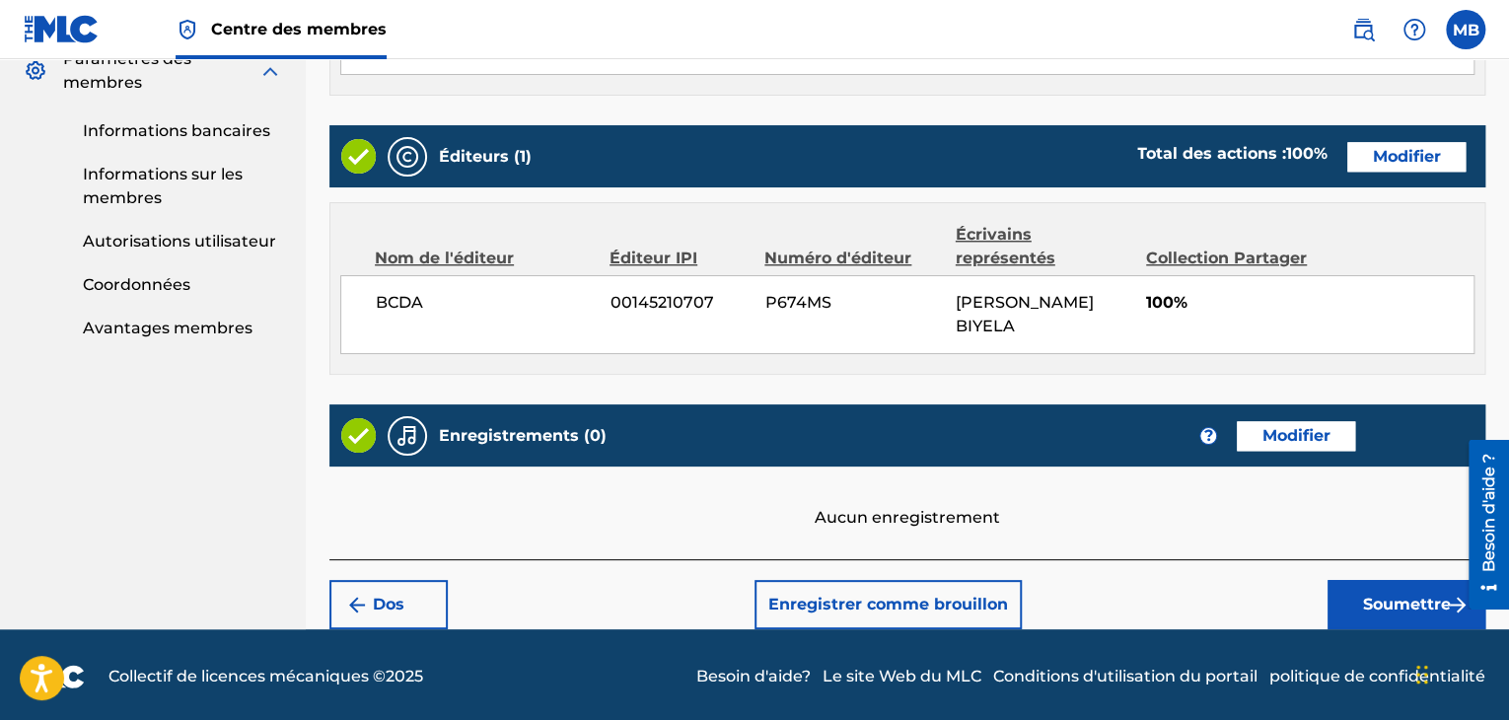
scroll to position [958, 0]
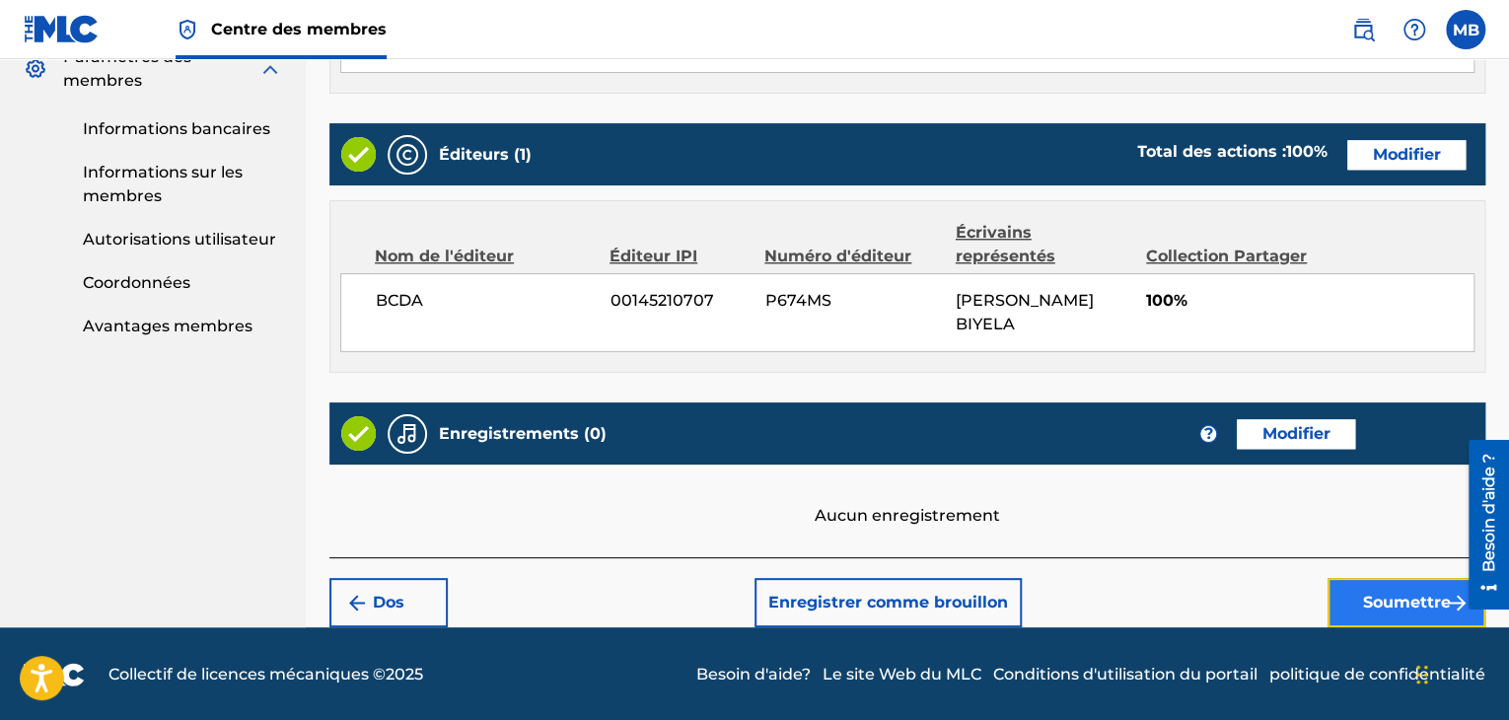
click at [1373, 593] on font "Soumettre" at bounding box center [1407, 602] width 88 height 19
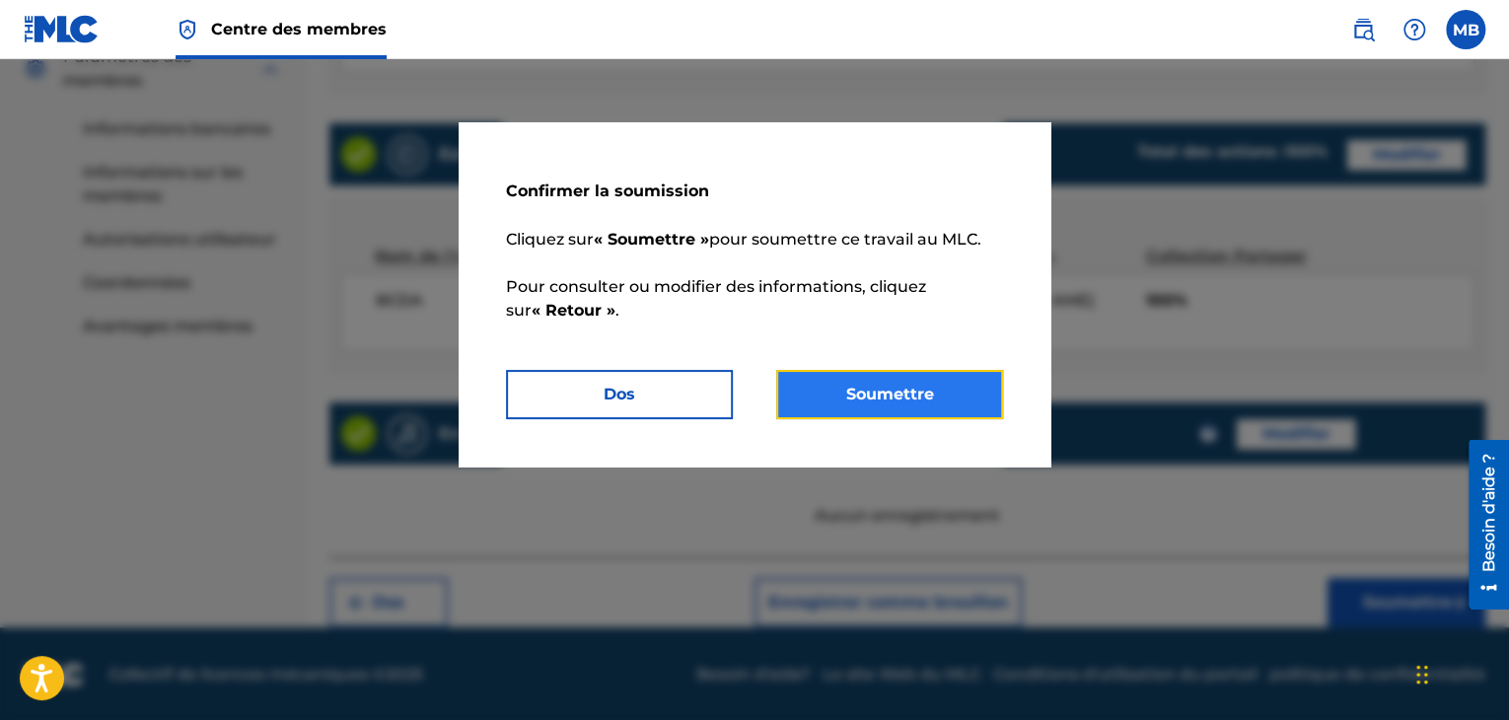
click at [864, 383] on font "Soumettre" at bounding box center [890, 395] width 88 height 24
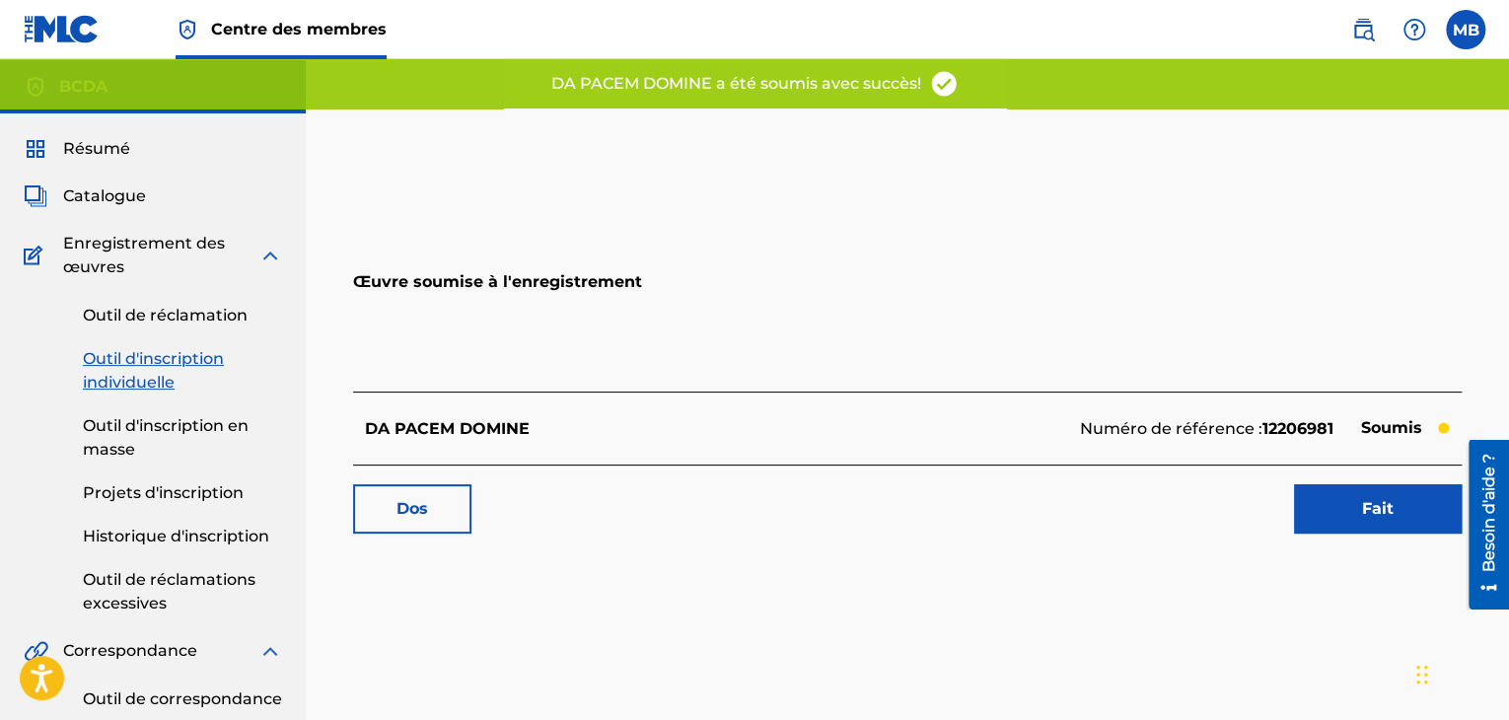
scroll to position [110, 0]
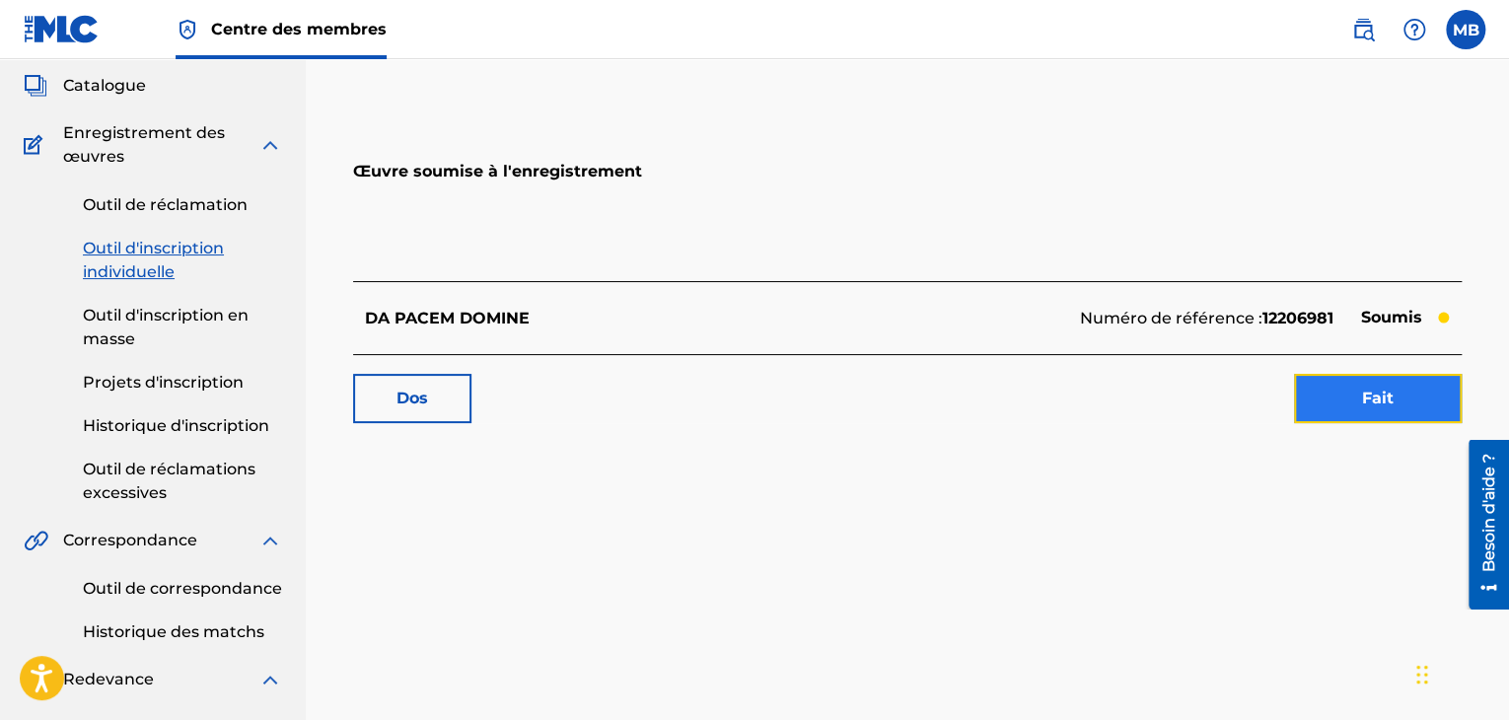
click at [1333, 400] on link "Fait" at bounding box center [1378, 398] width 168 height 49
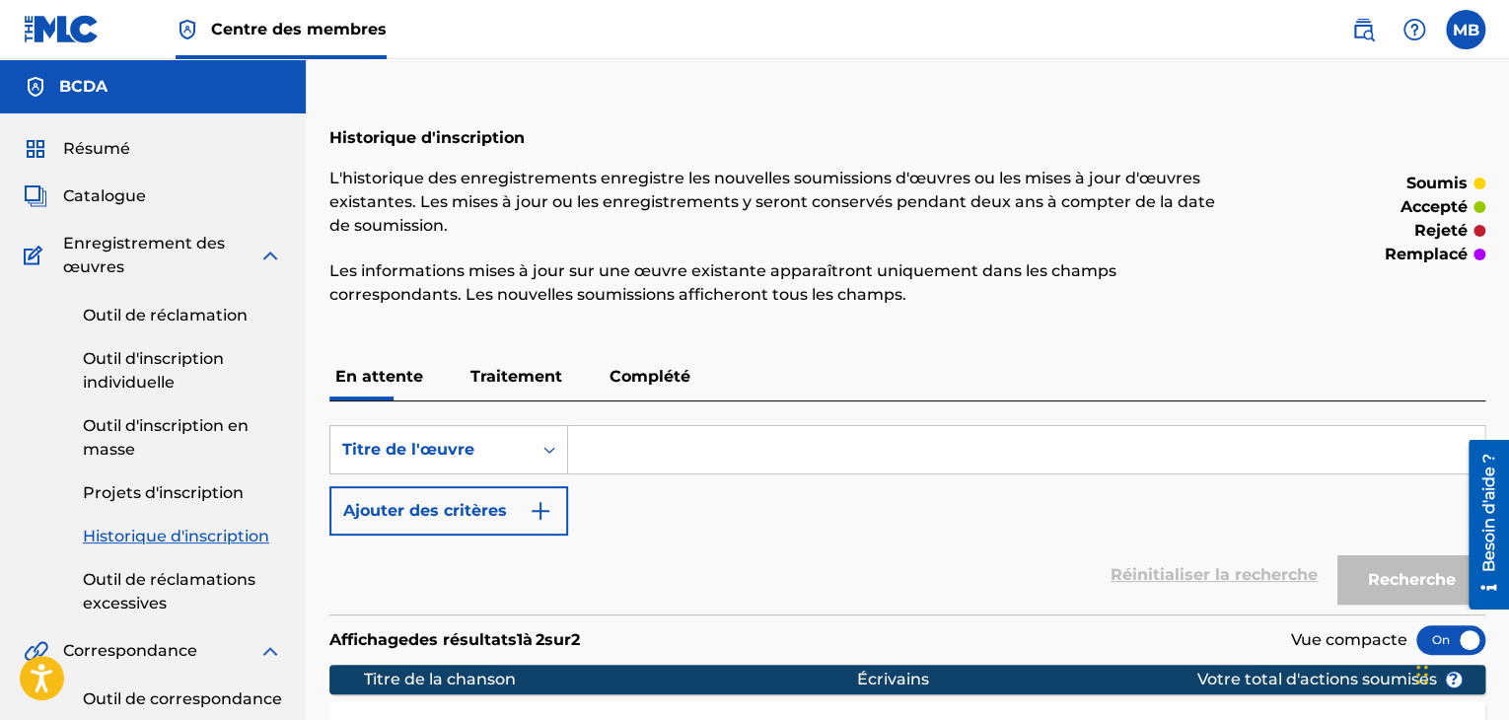
scroll to position [189, 0]
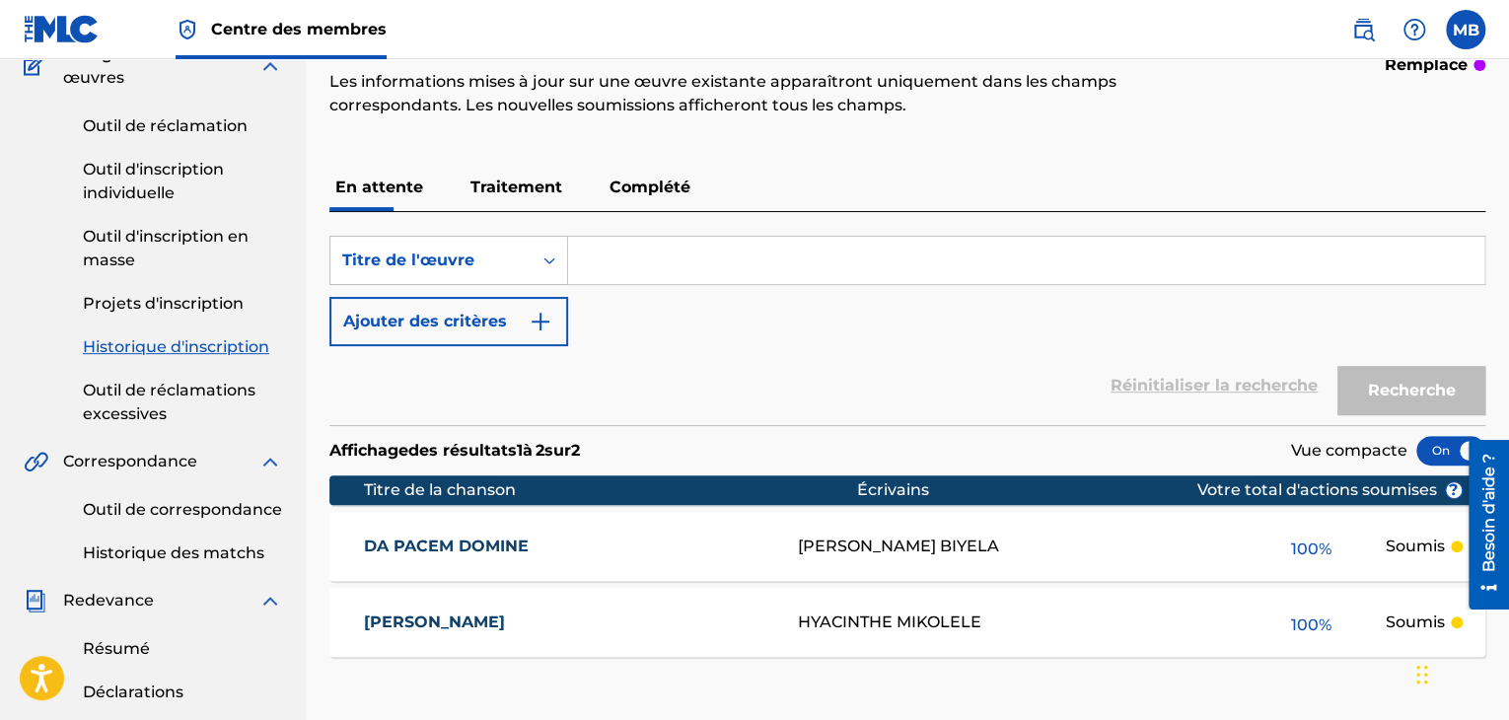
click at [432, 540] on font "DA PACEM DOMINE" at bounding box center [446, 545] width 165 height 19
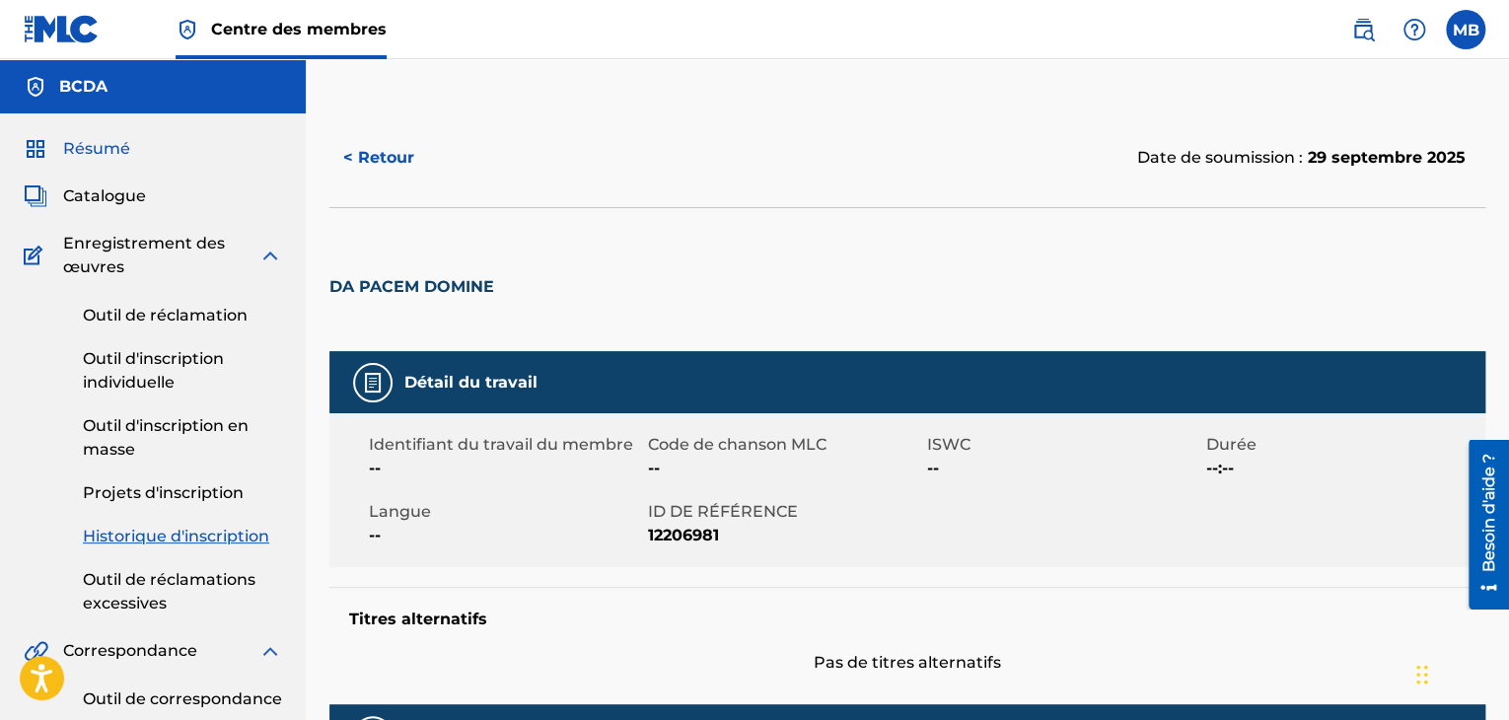
click at [103, 137] on span "Résumé" at bounding box center [96, 149] width 67 height 24
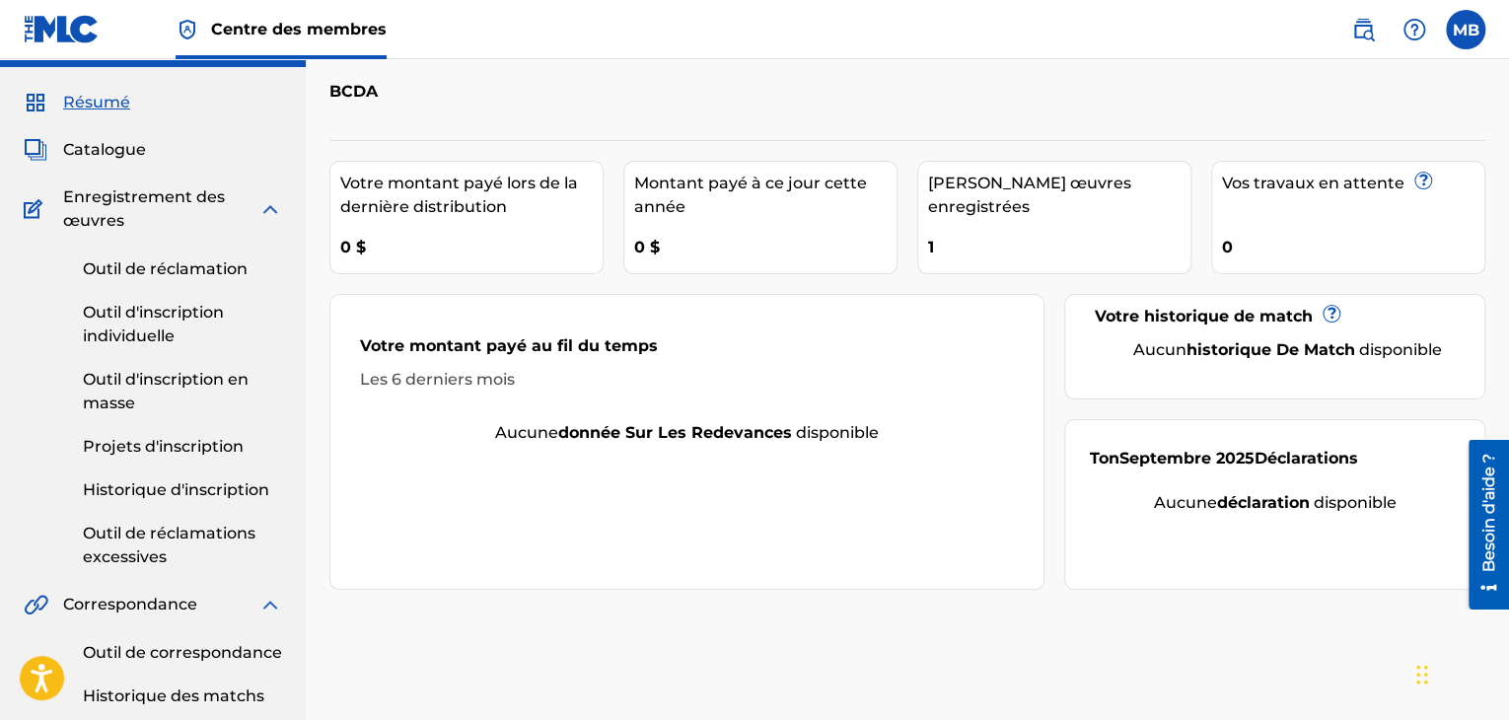
scroll to position [47, 0]
click at [88, 151] on font "Catalogue" at bounding box center [104, 148] width 83 height 19
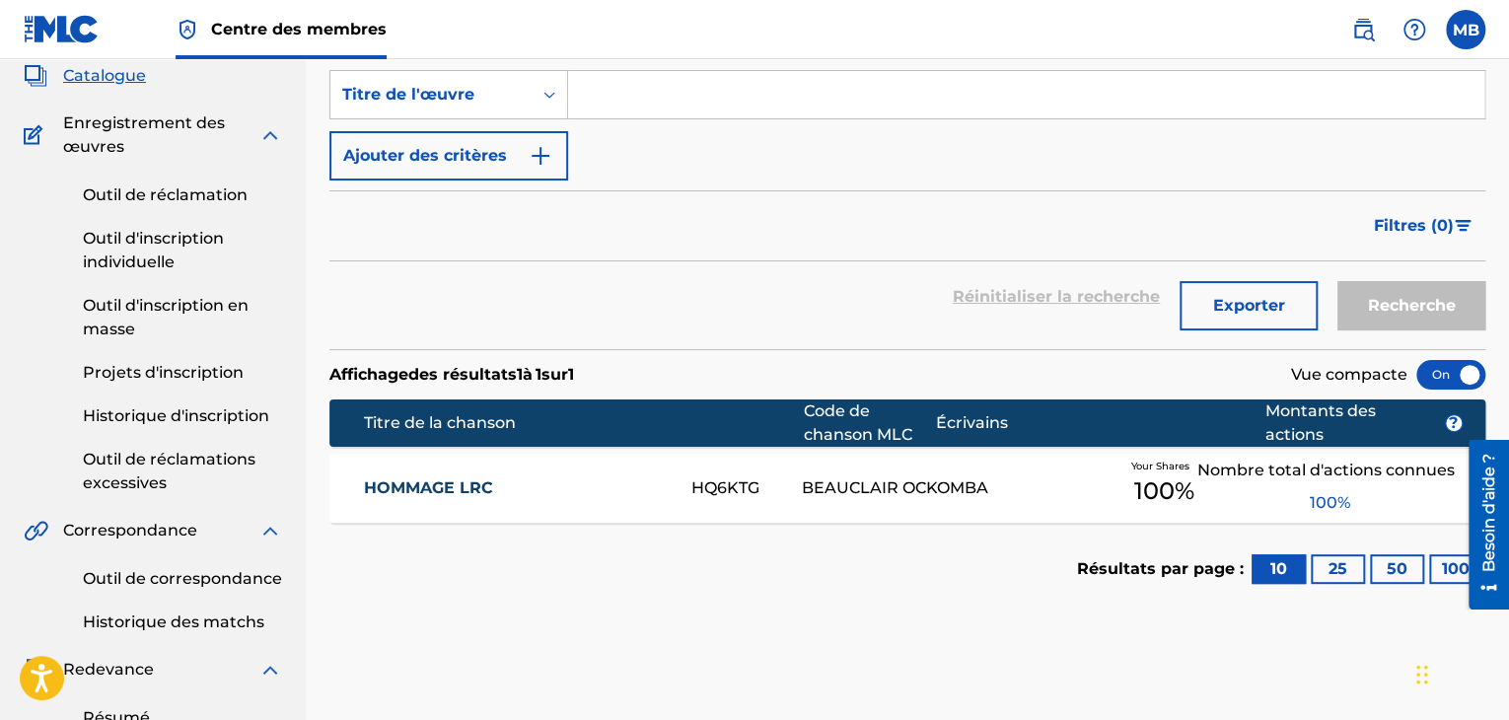
scroll to position [136, 0]
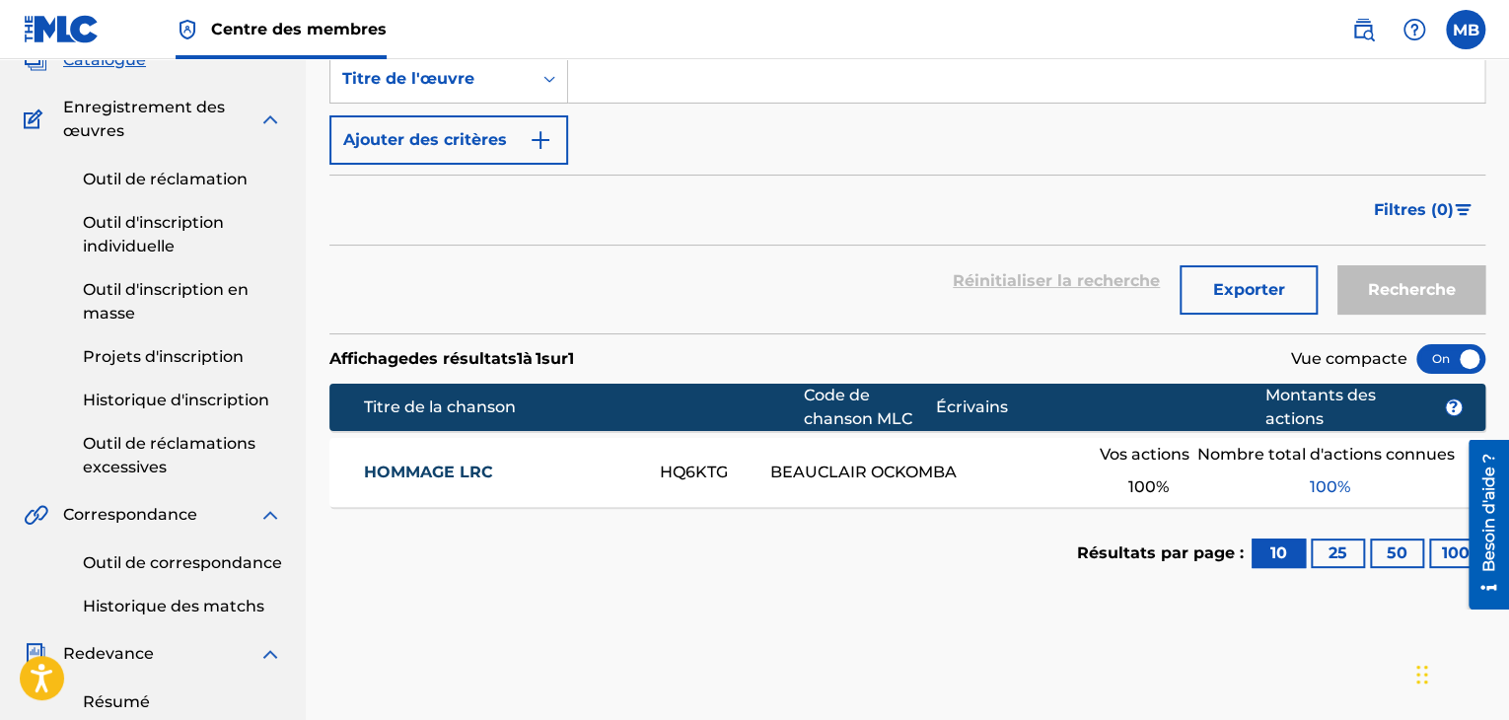
click at [996, 471] on div "BEAUCLAIR OCKOMBA" at bounding box center [934, 472] width 329 height 24
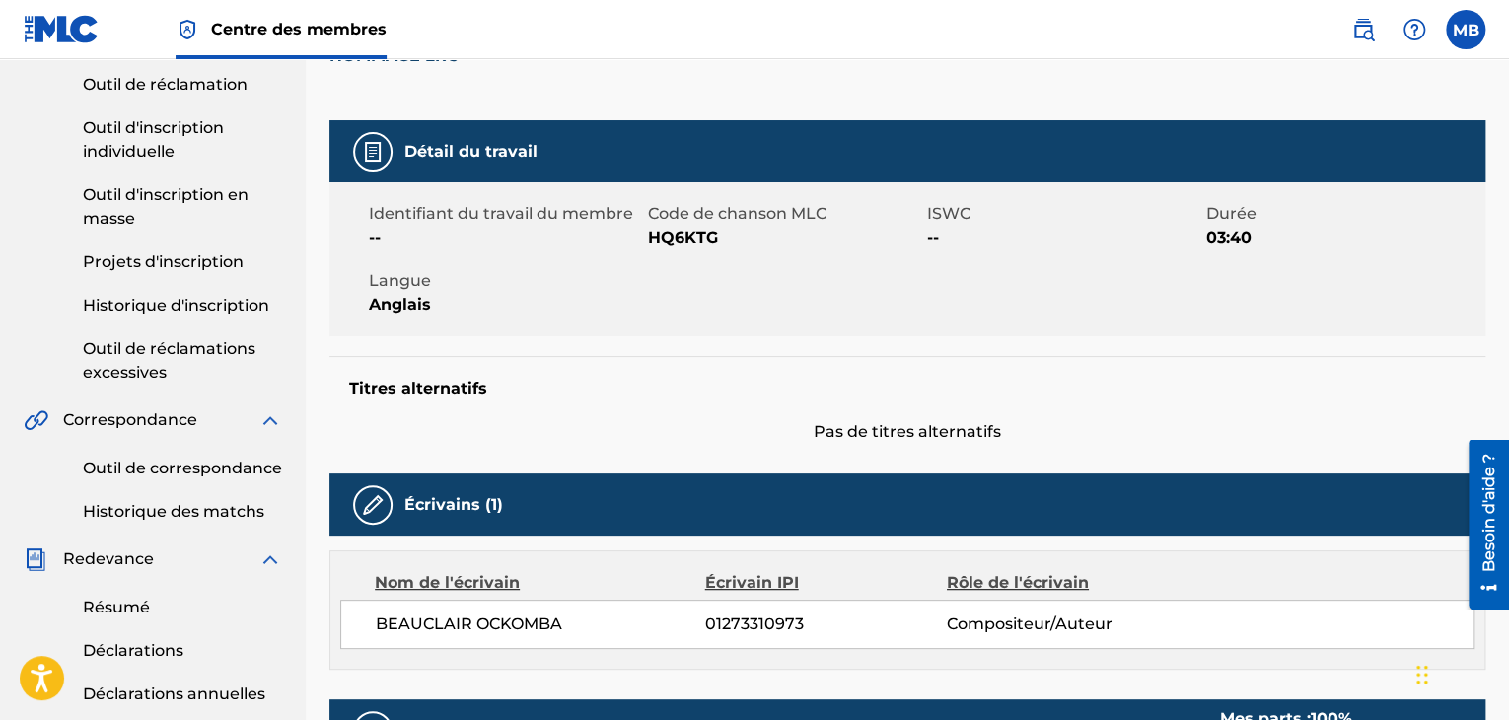
scroll to position [209, 0]
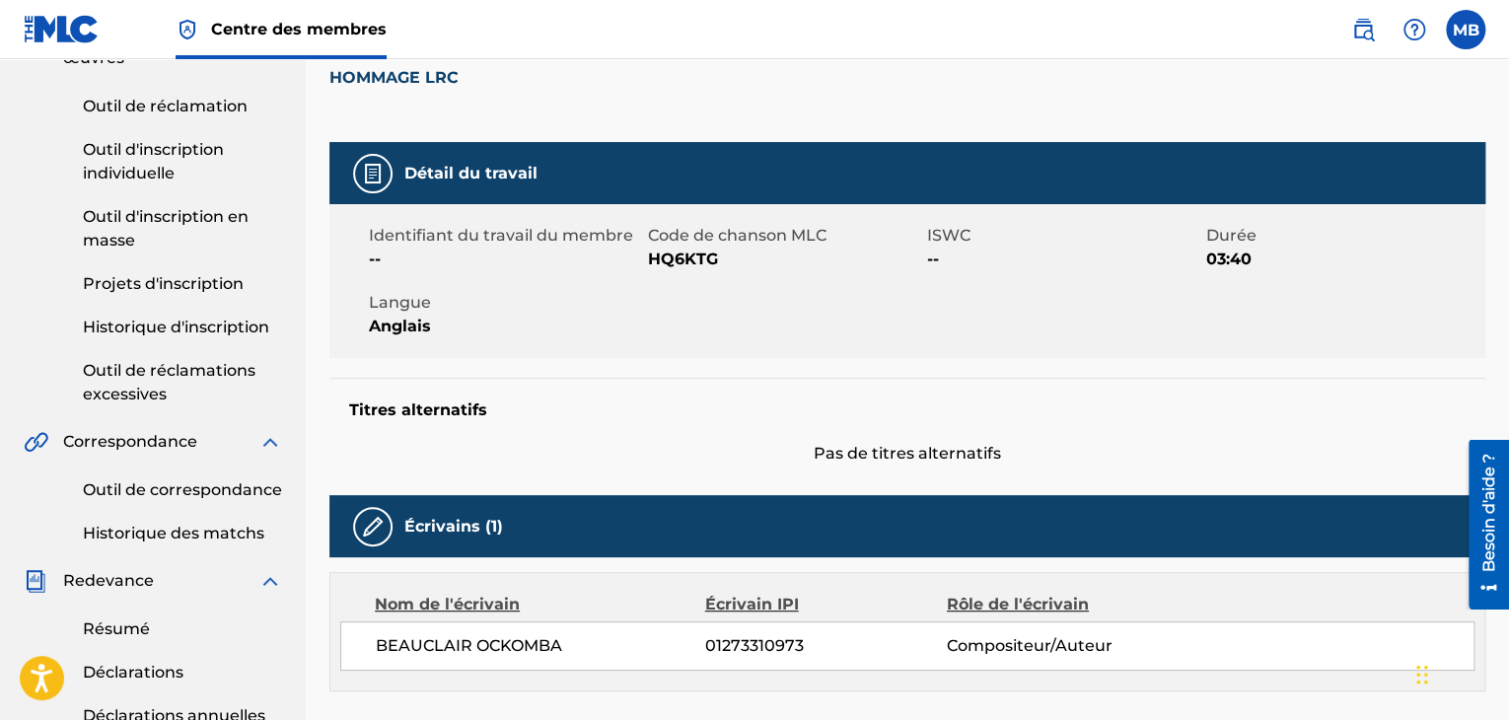
click at [1468, 49] on nav "Centre des membres MB MB [PERSON_NAME] [PERSON_NAME][EMAIL_ADDRESS][DOMAIN_NAME…" at bounding box center [754, 29] width 1509 height 59
click at [1467, 38] on label at bounding box center [1464, 29] width 39 height 39
click at [1465, 30] on input "MB [PERSON_NAME] [EMAIL_ADDRESS][DOMAIN_NAME] Préférences de notification Profi…" at bounding box center [1465, 30] width 0 height 0
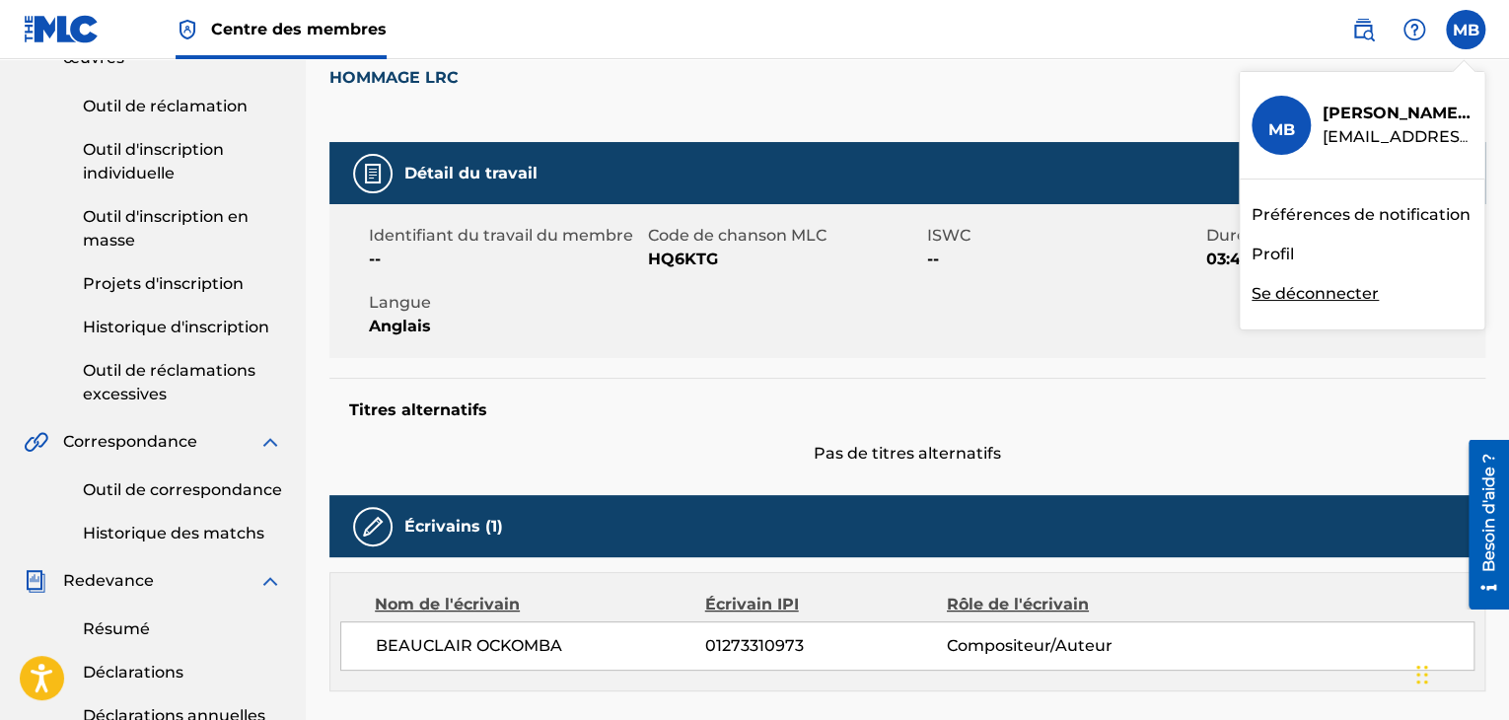
click at [1325, 294] on font "Se déconnecter" at bounding box center [1314, 293] width 127 height 19
click at [1465, 30] on input "MB [PERSON_NAME] [EMAIL_ADDRESS][DOMAIN_NAME] Préférences de notification Profi…" at bounding box center [1465, 30] width 0 height 0
